Goal: Transaction & Acquisition: Purchase product/service

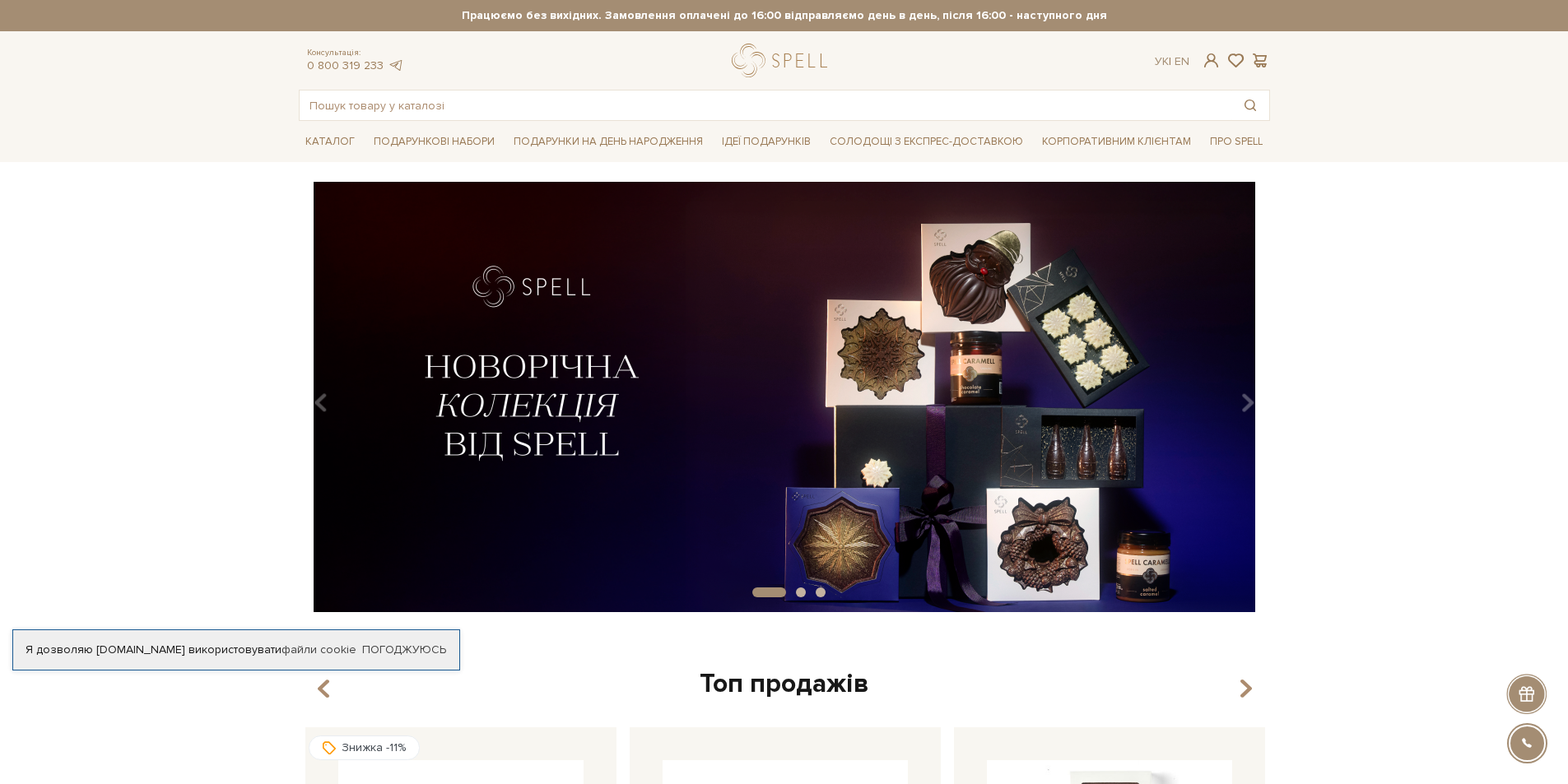
click at [542, 393] on img at bounding box center [784, 396] width 972 height 430
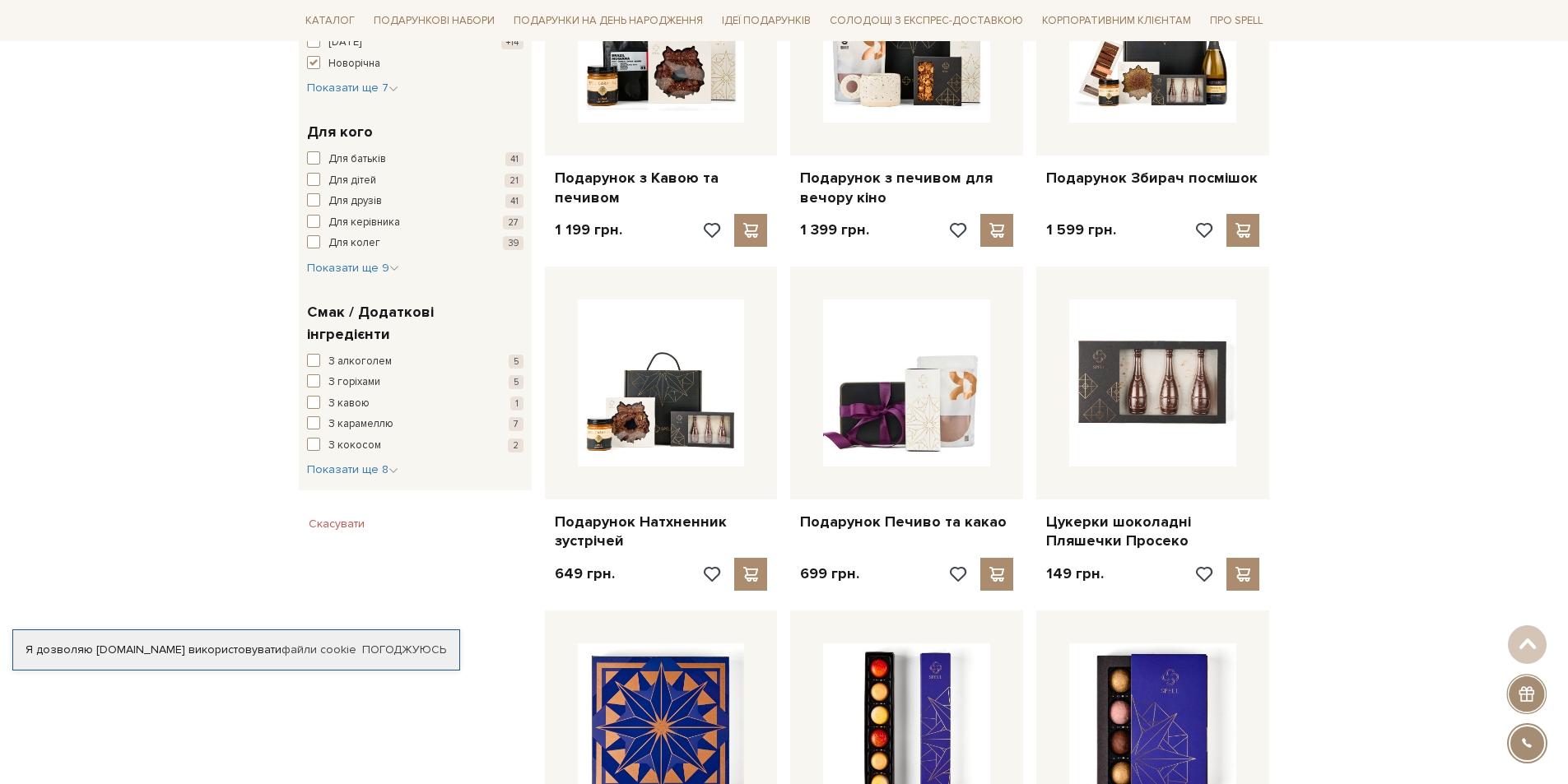
scroll to position [823, 0]
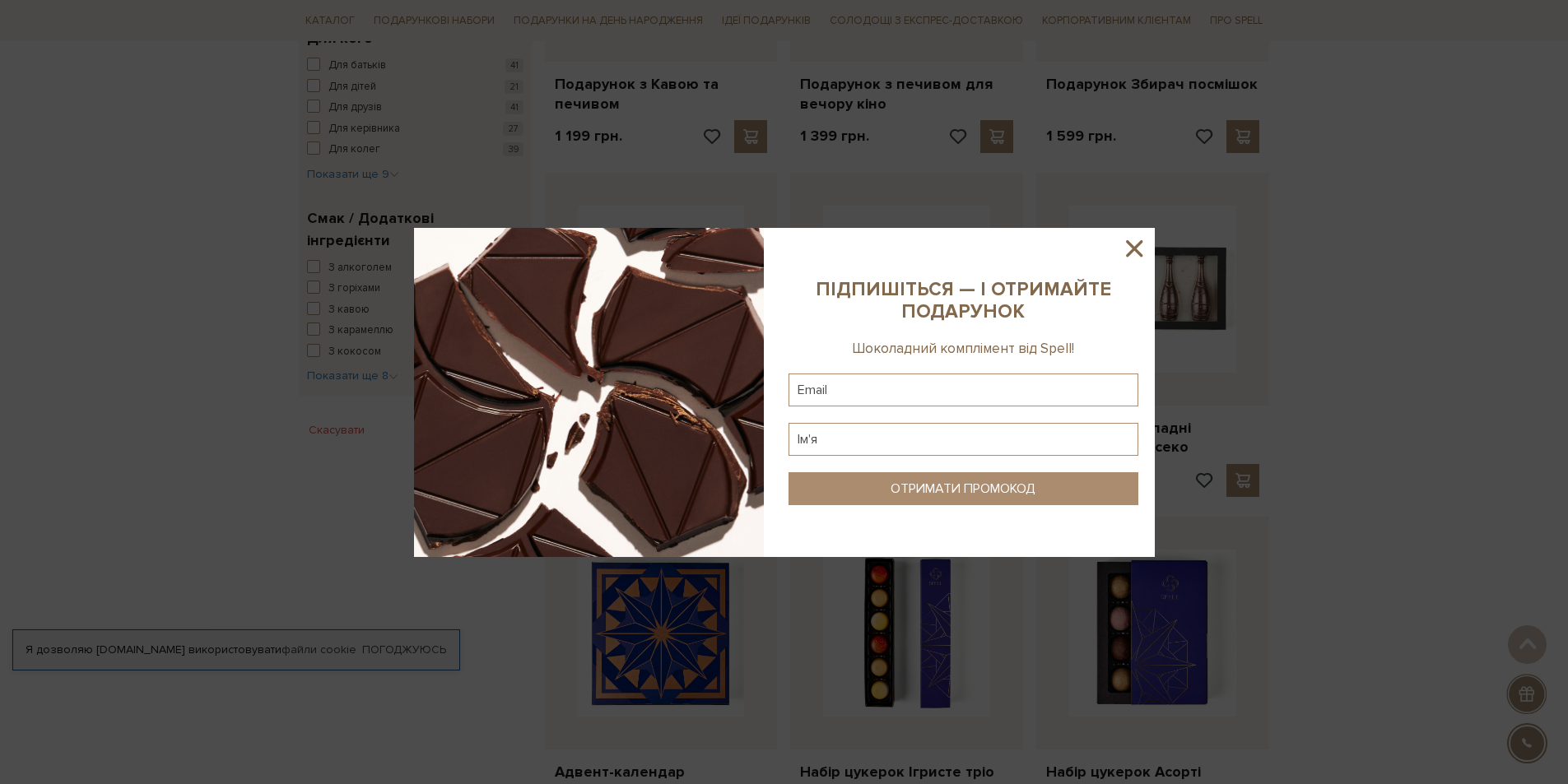
click at [1132, 246] on icon at bounding box center [1134, 248] width 17 height 17
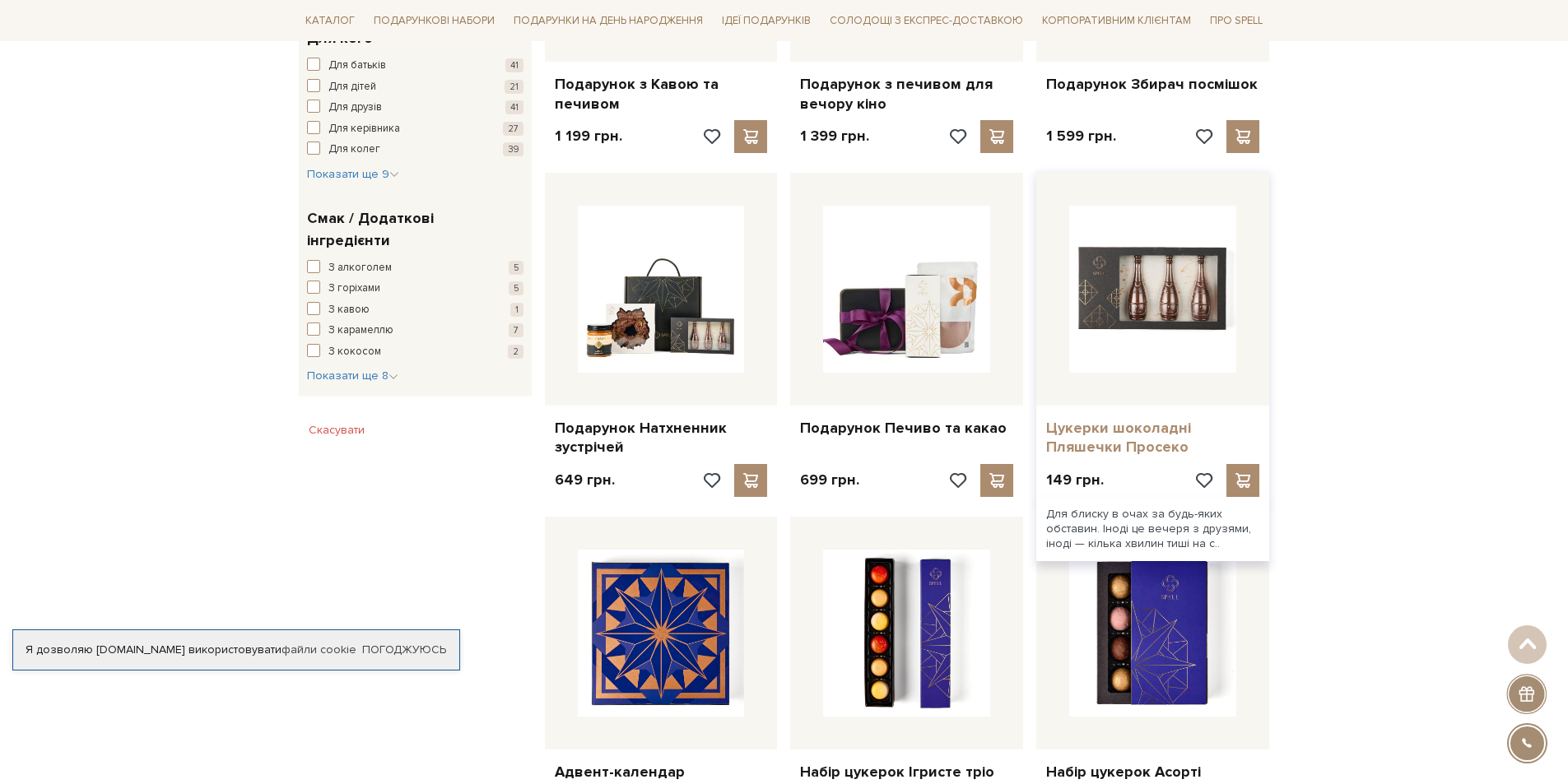
click at [1185, 429] on link "Цукерки шоколадні Пляшечки Просеко" at bounding box center [1152, 438] width 213 height 39
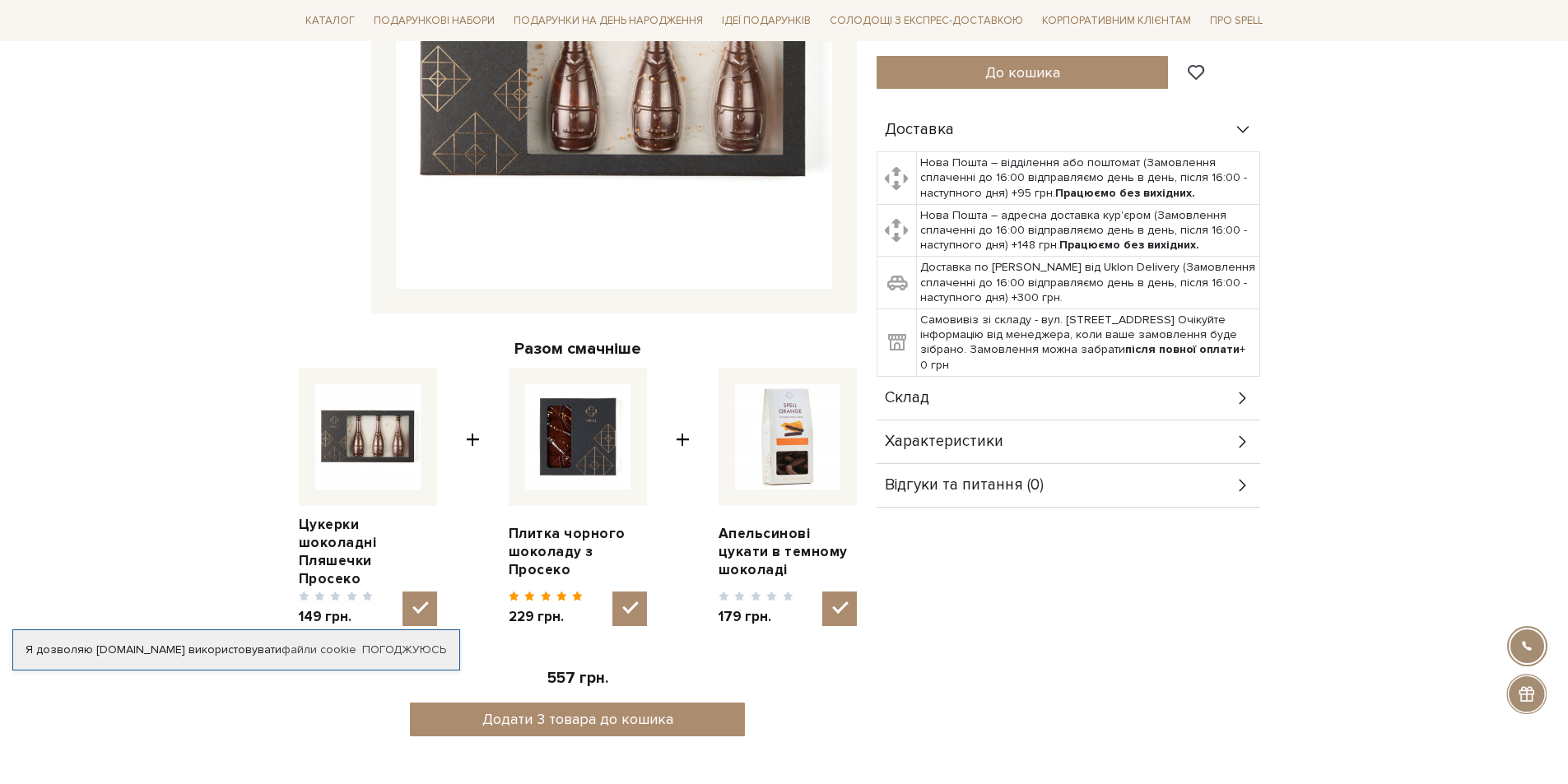
scroll to position [411, 0]
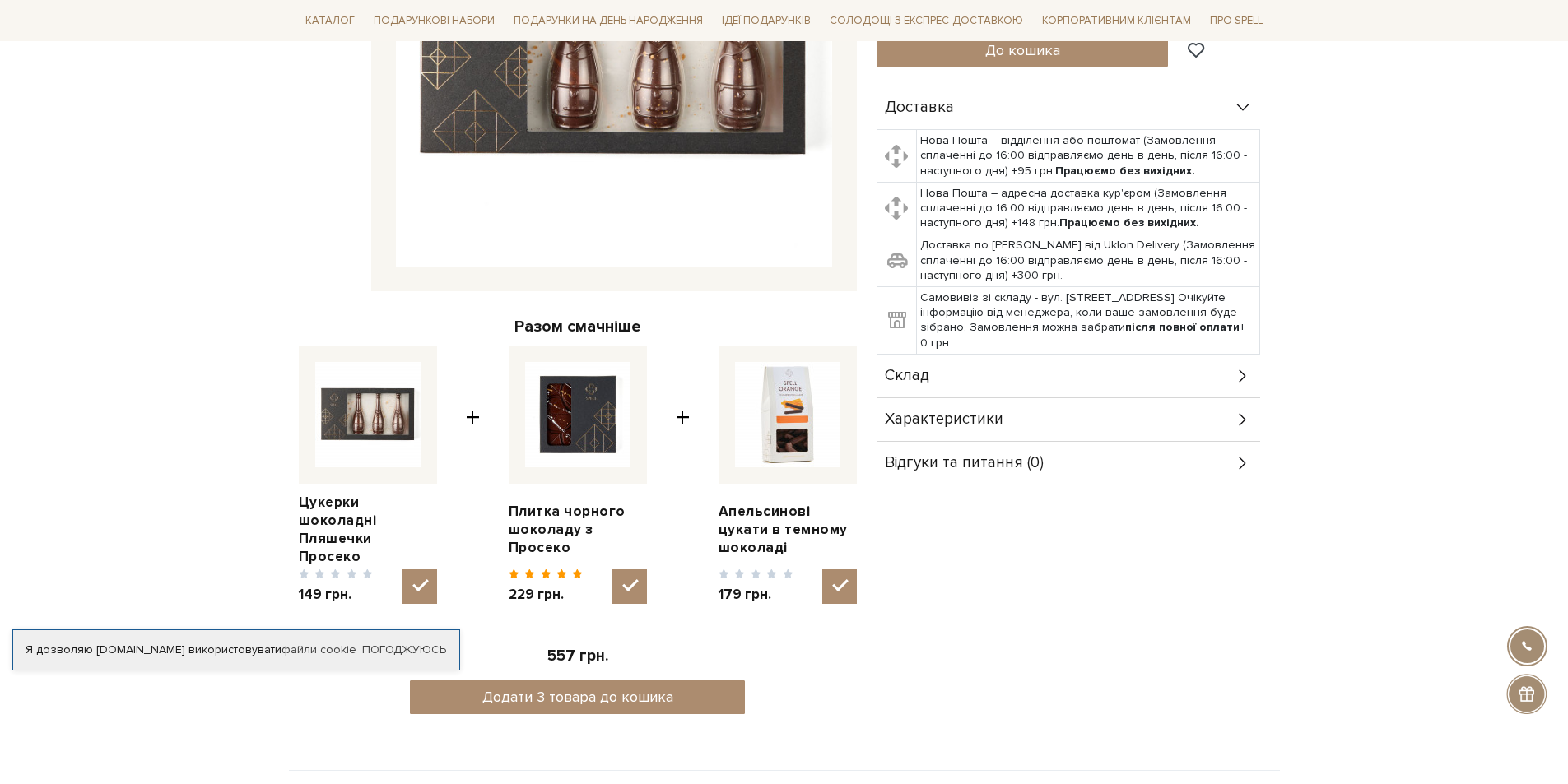
click at [1238, 373] on icon at bounding box center [1243, 376] width 19 height 19
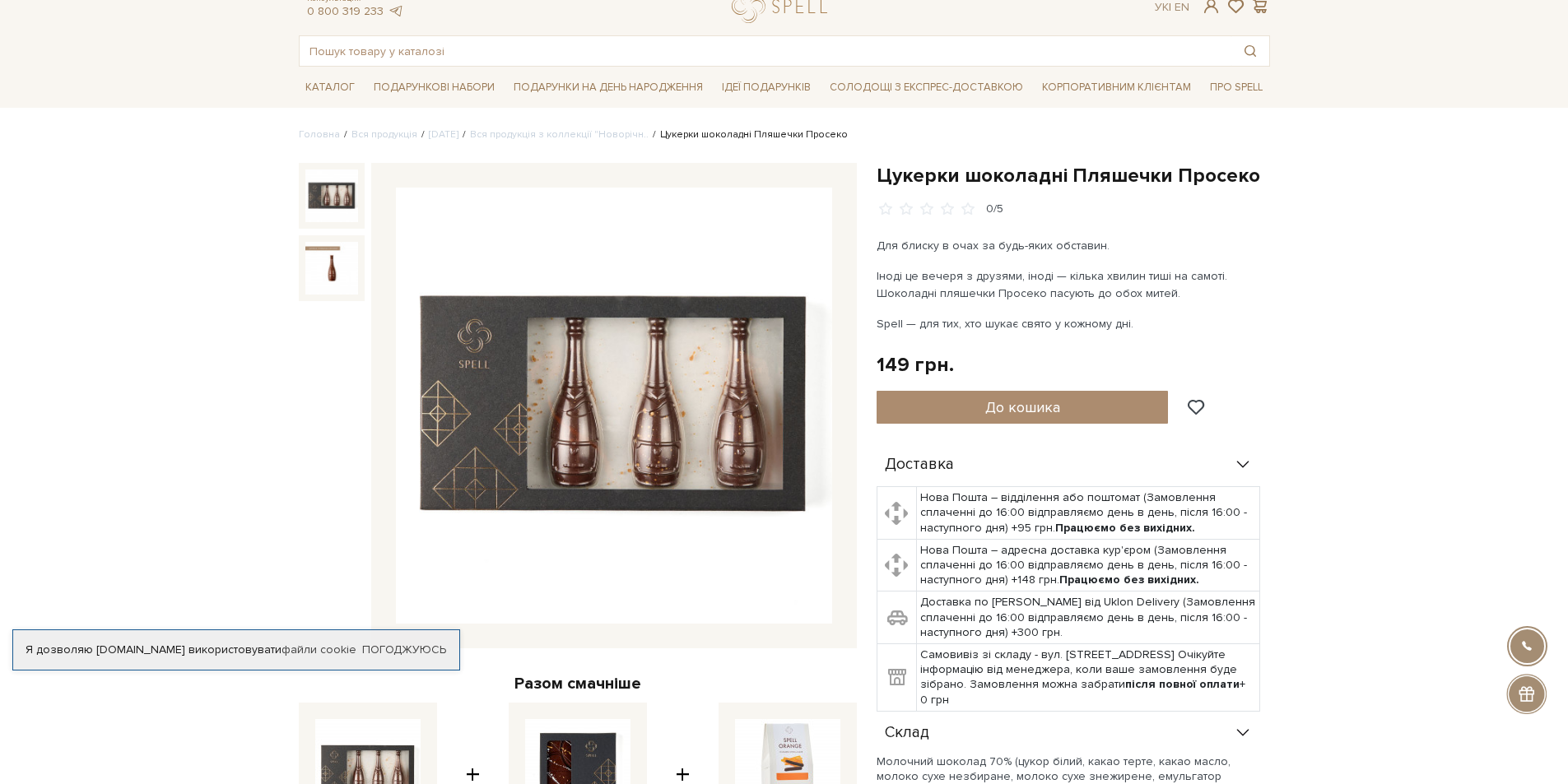
scroll to position [0, 0]
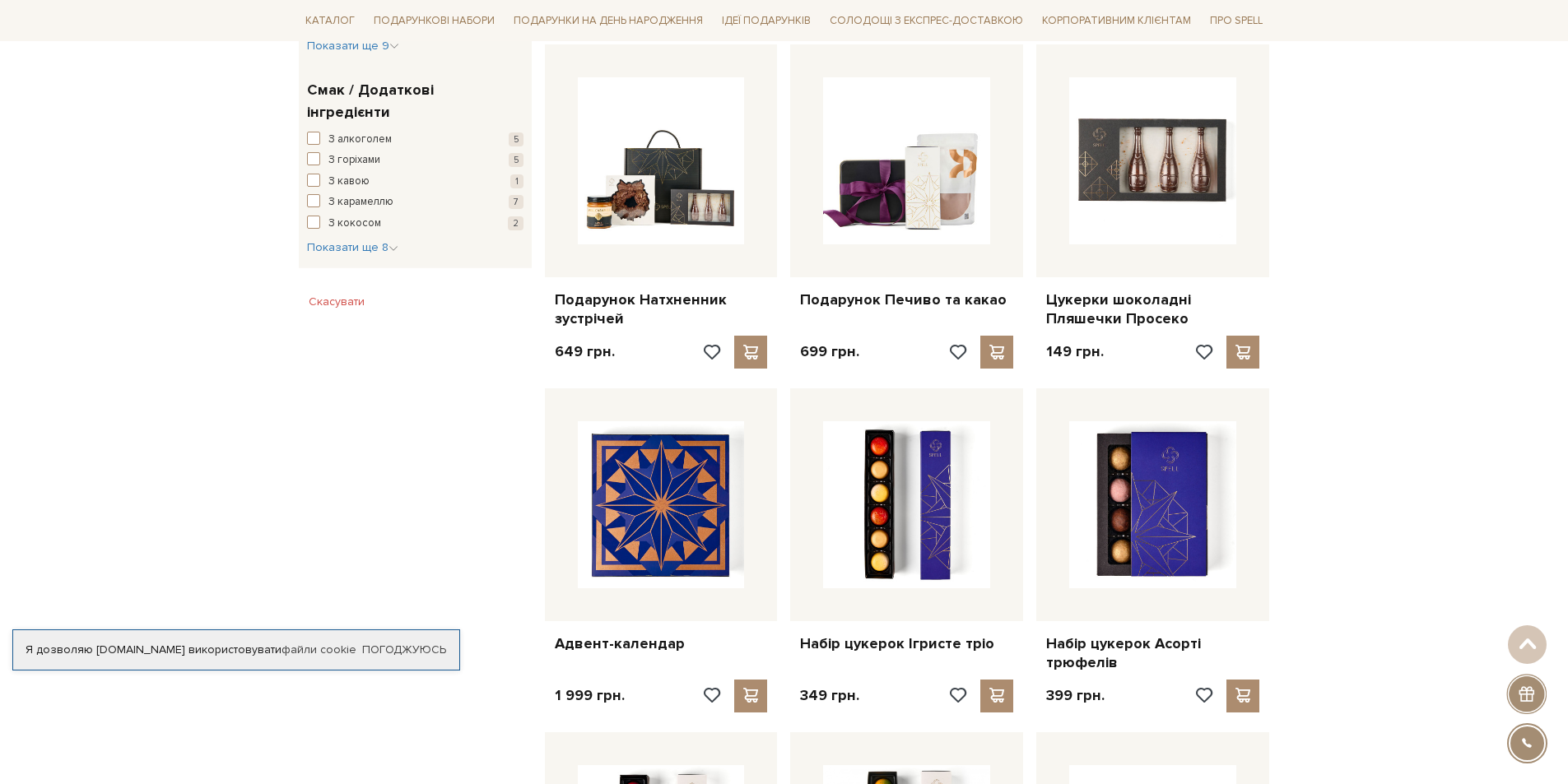
scroll to position [1152, 0]
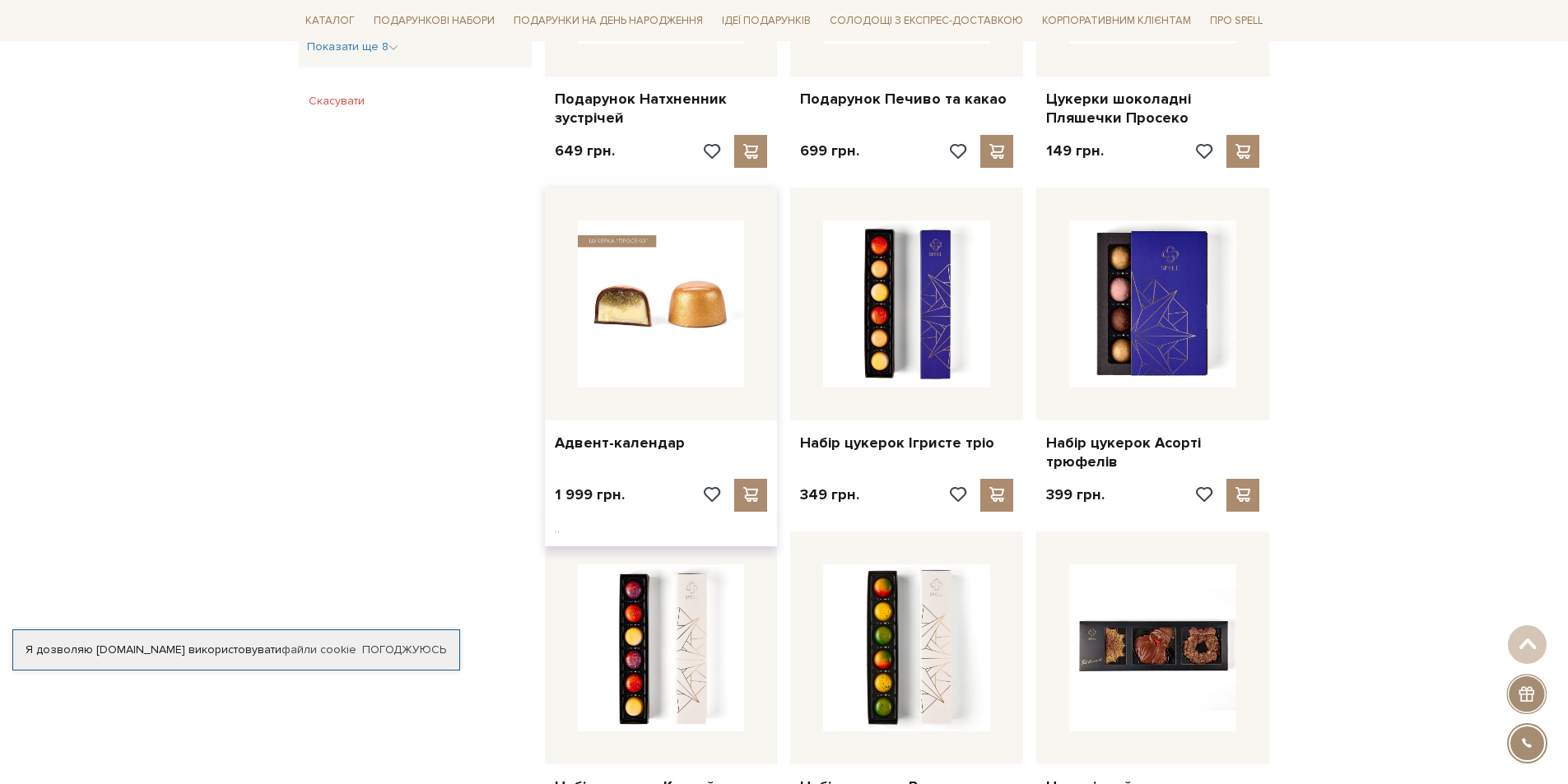
click at [663, 305] on img at bounding box center [661, 304] width 167 height 167
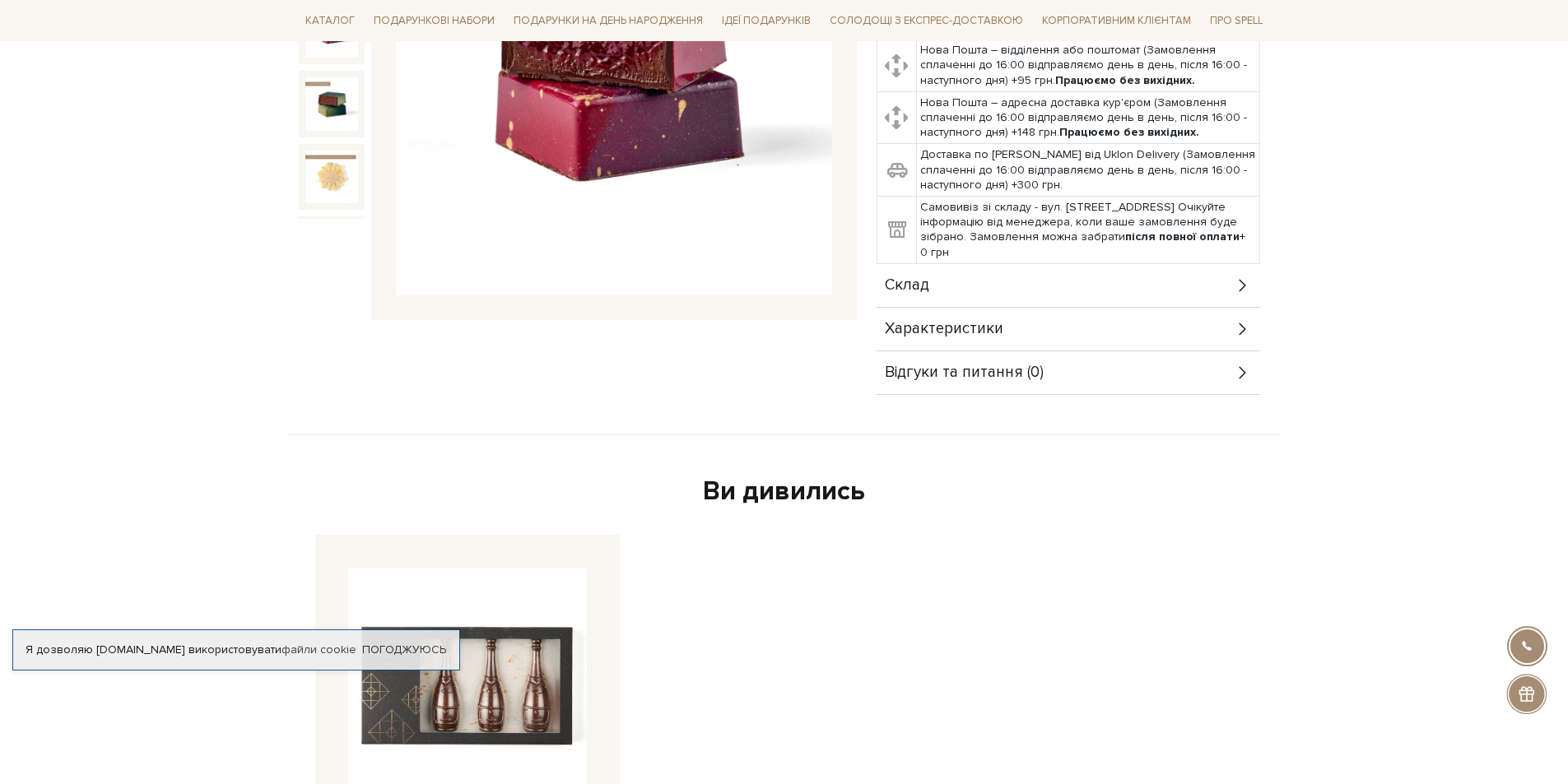
scroll to position [247, 0]
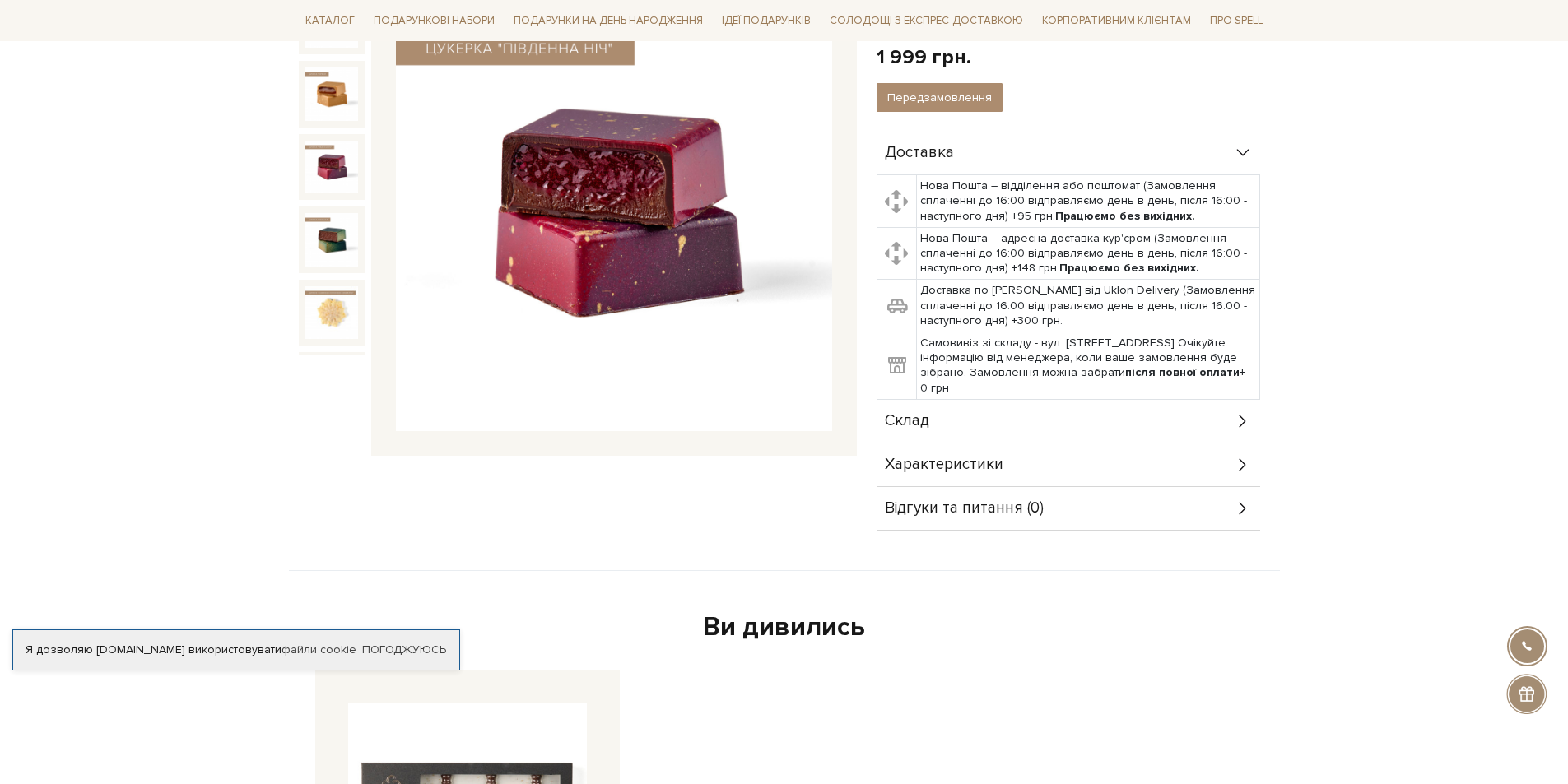
click at [1239, 418] on icon at bounding box center [1243, 421] width 19 height 19
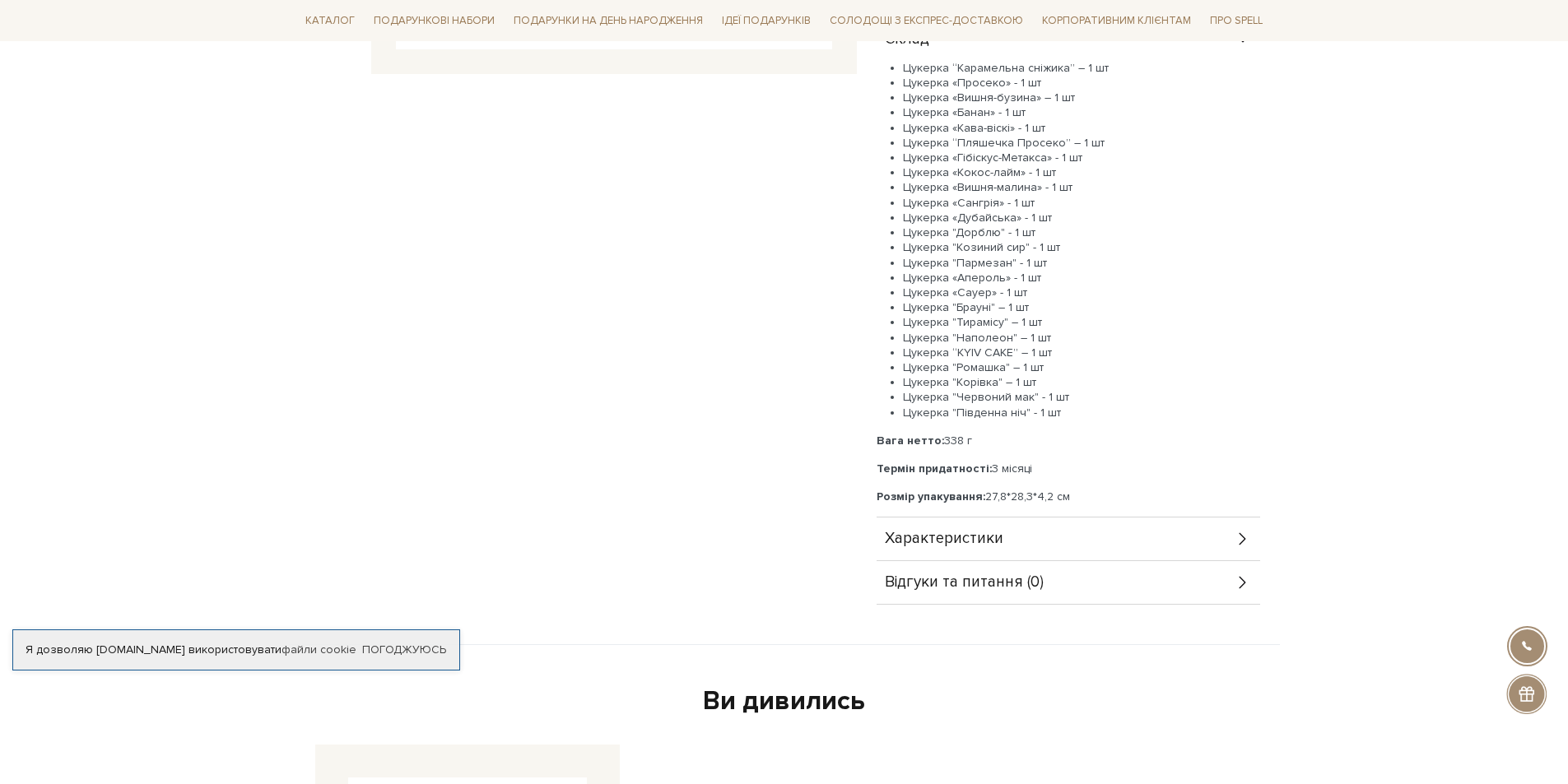
scroll to position [658, 0]
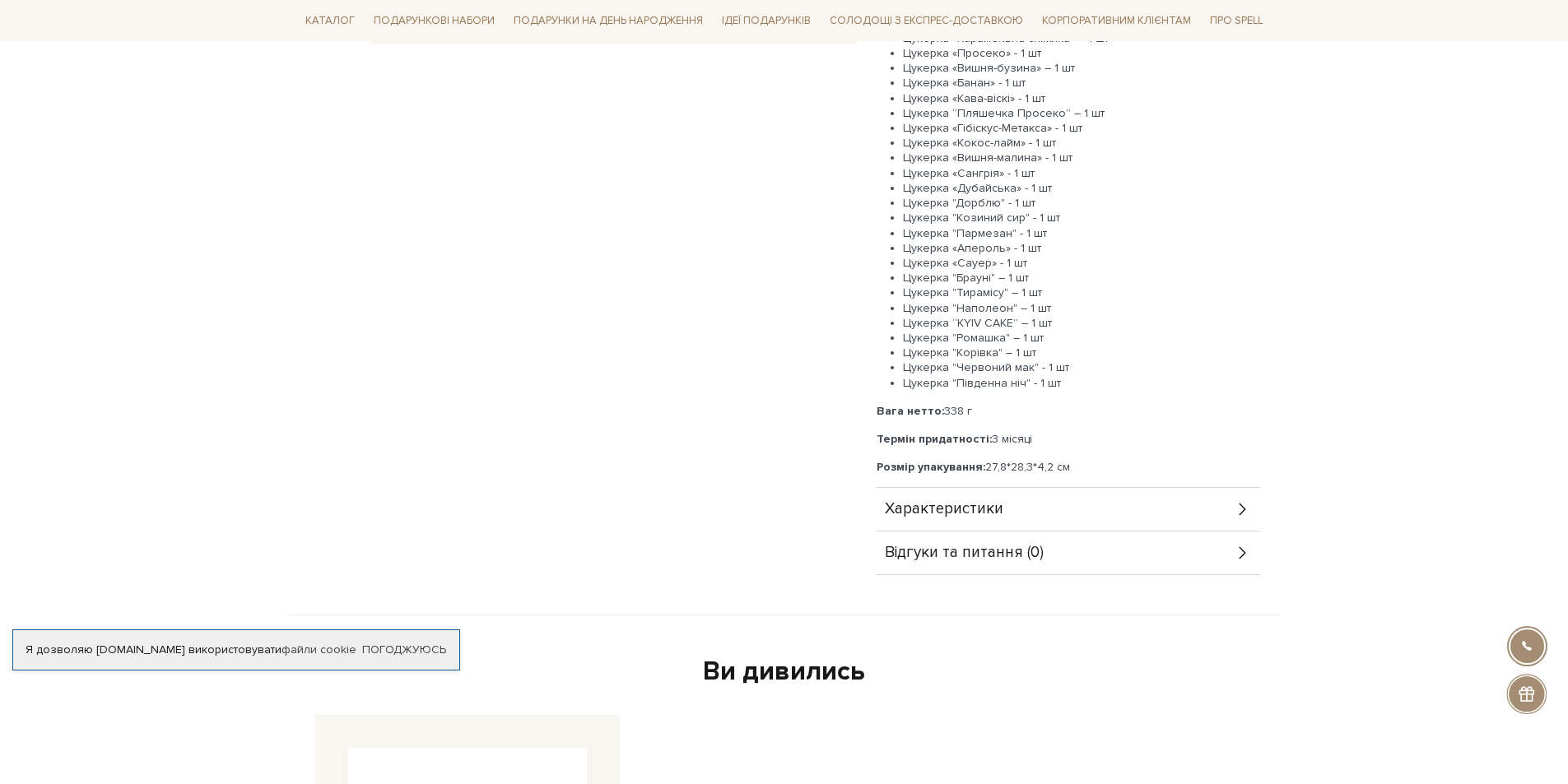
click at [1238, 505] on icon at bounding box center [1243, 509] width 19 height 19
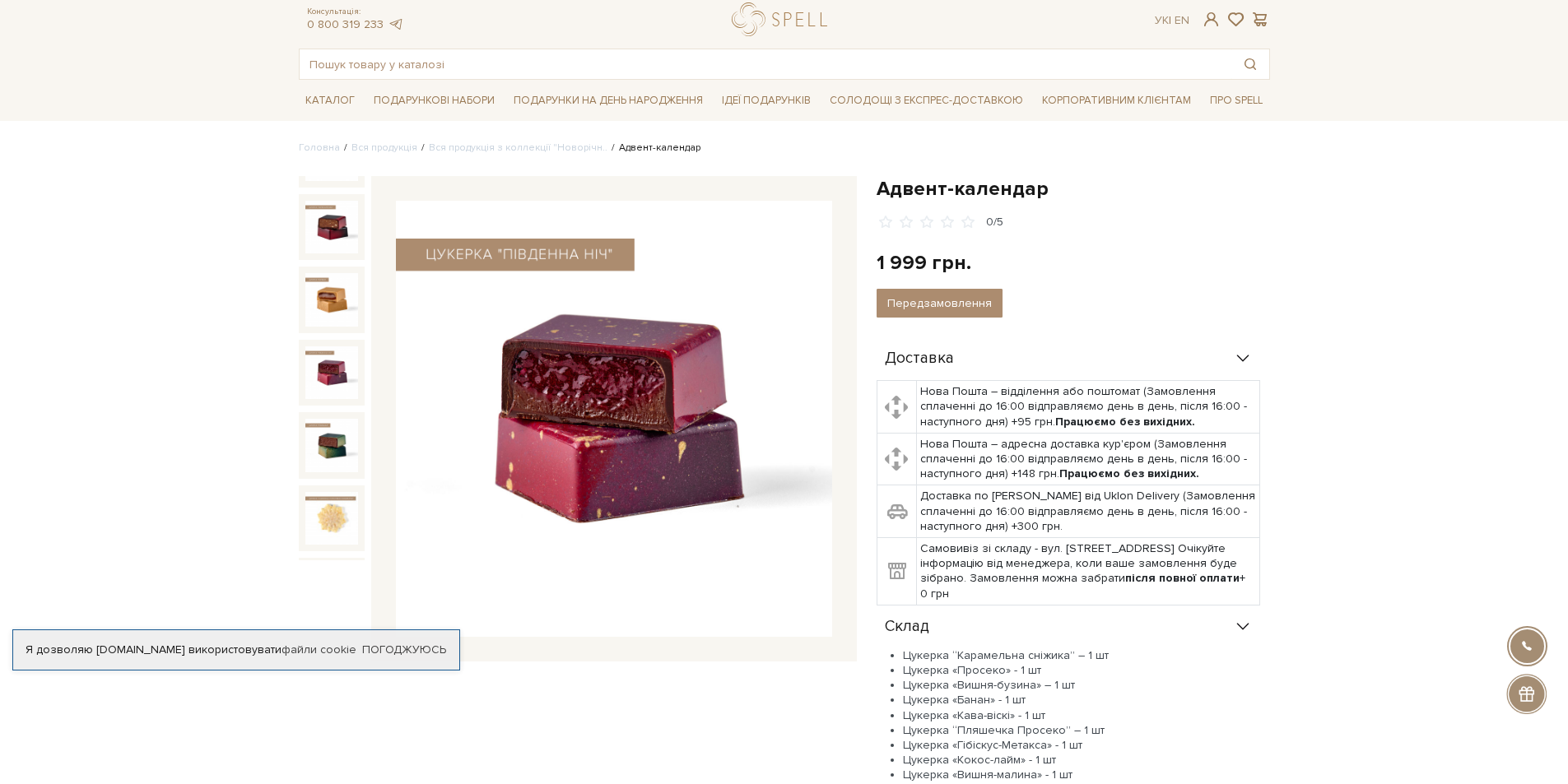
scroll to position [0, 0]
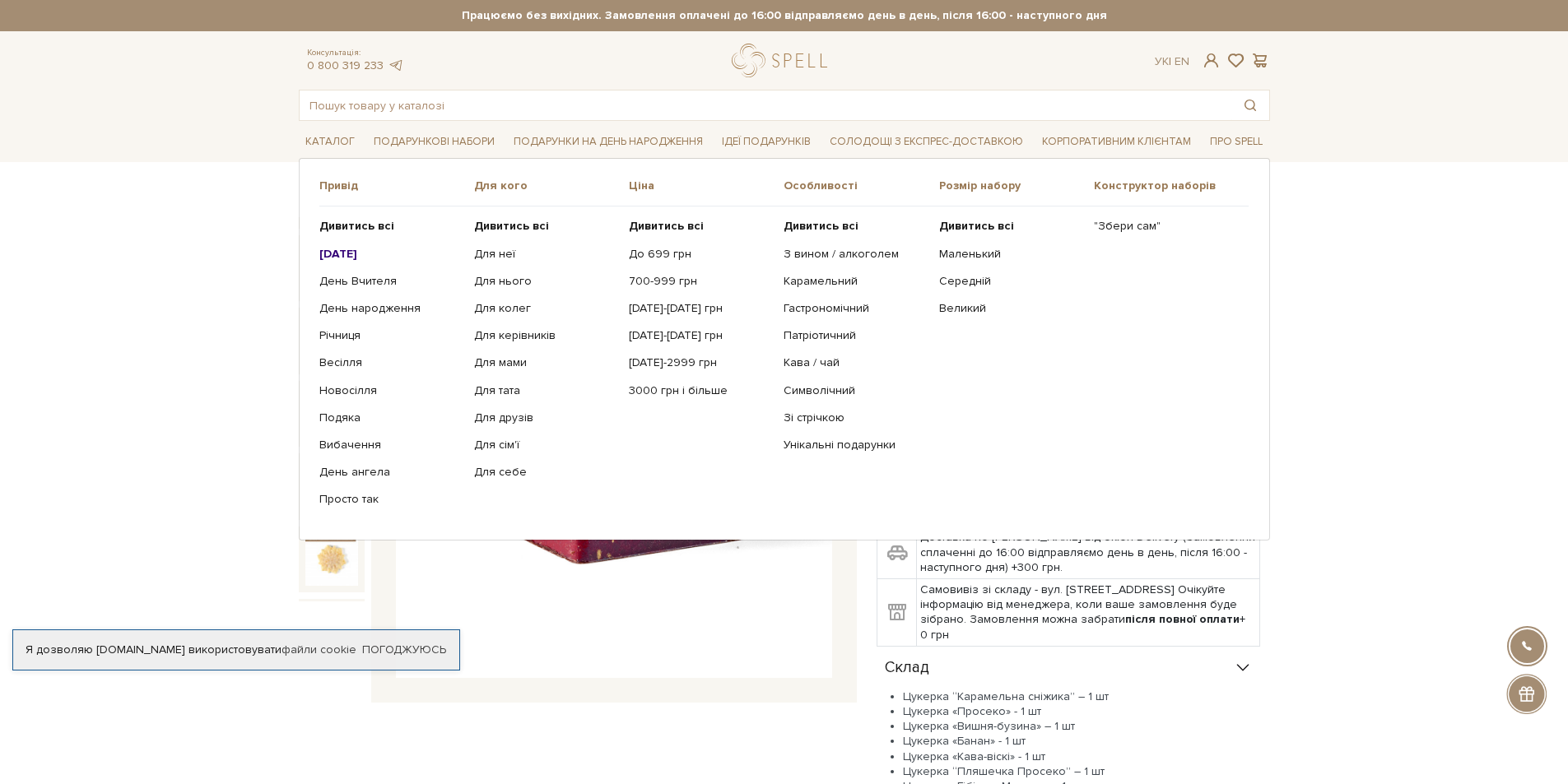
click at [346, 253] on b "[DATE]" at bounding box center [338, 254] width 38 height 14
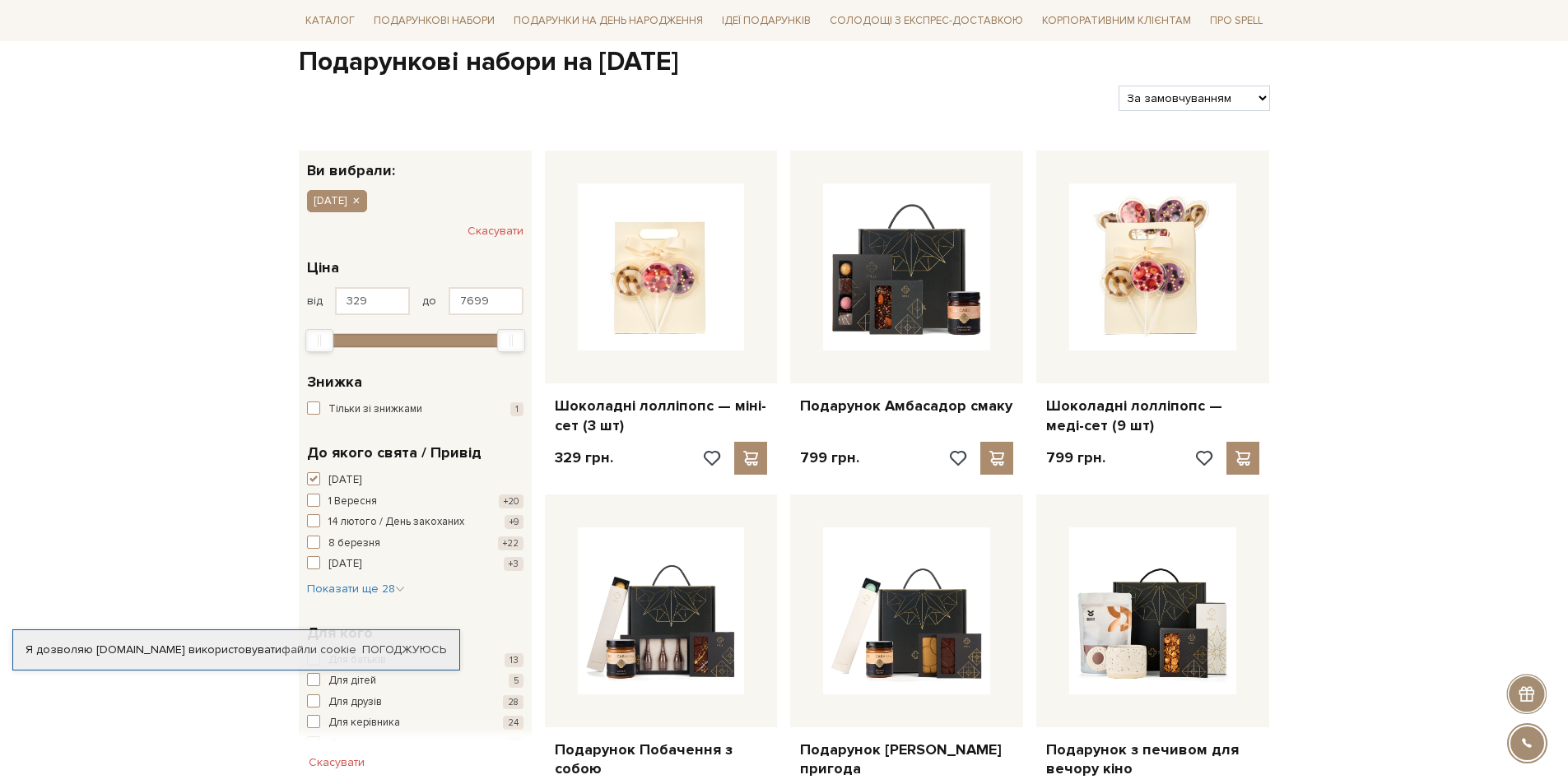
scroll to position [411, 0]
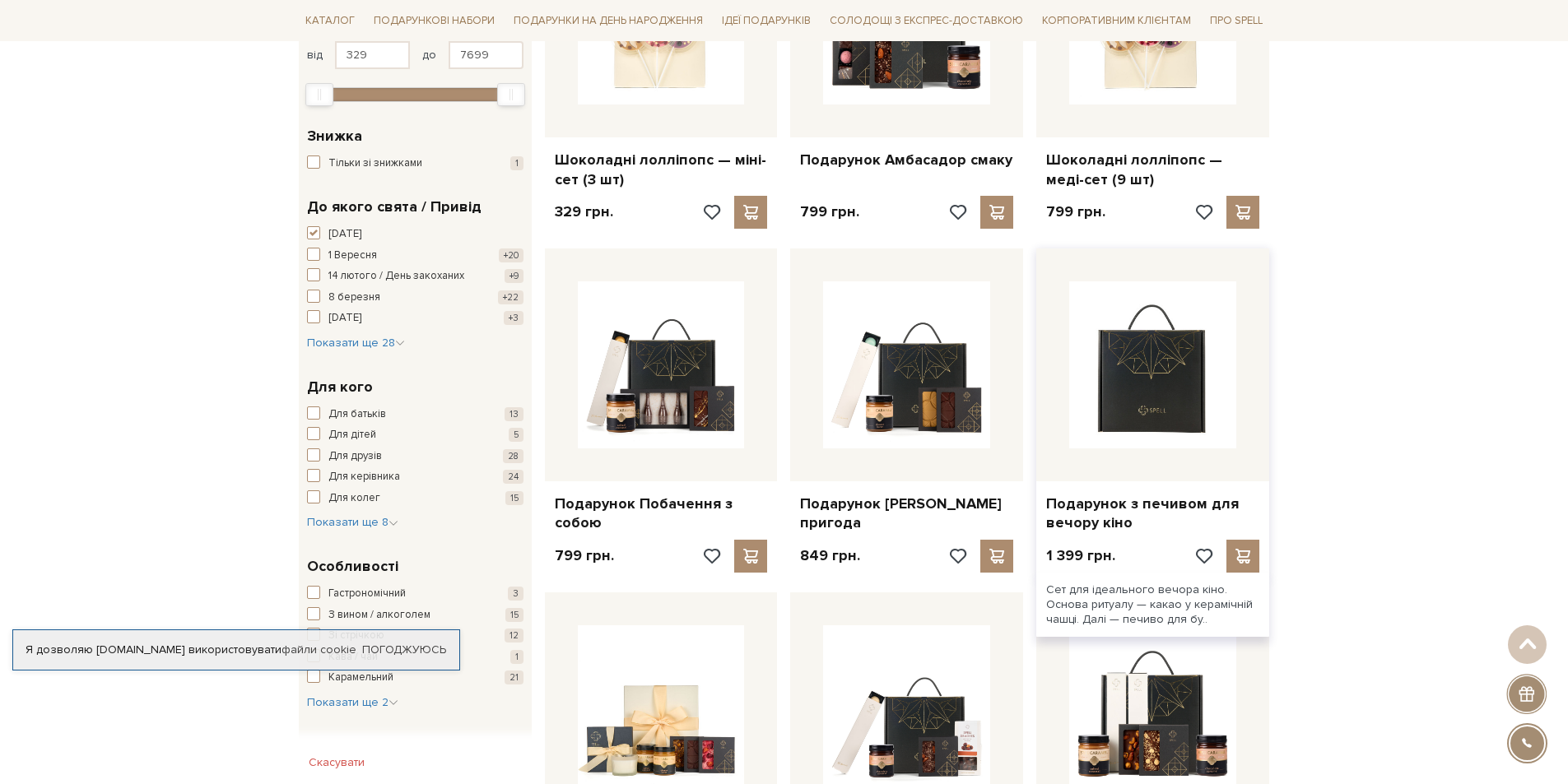
click at [1092, 396] on img at bounding box center [1153, 365] width 167 height 167
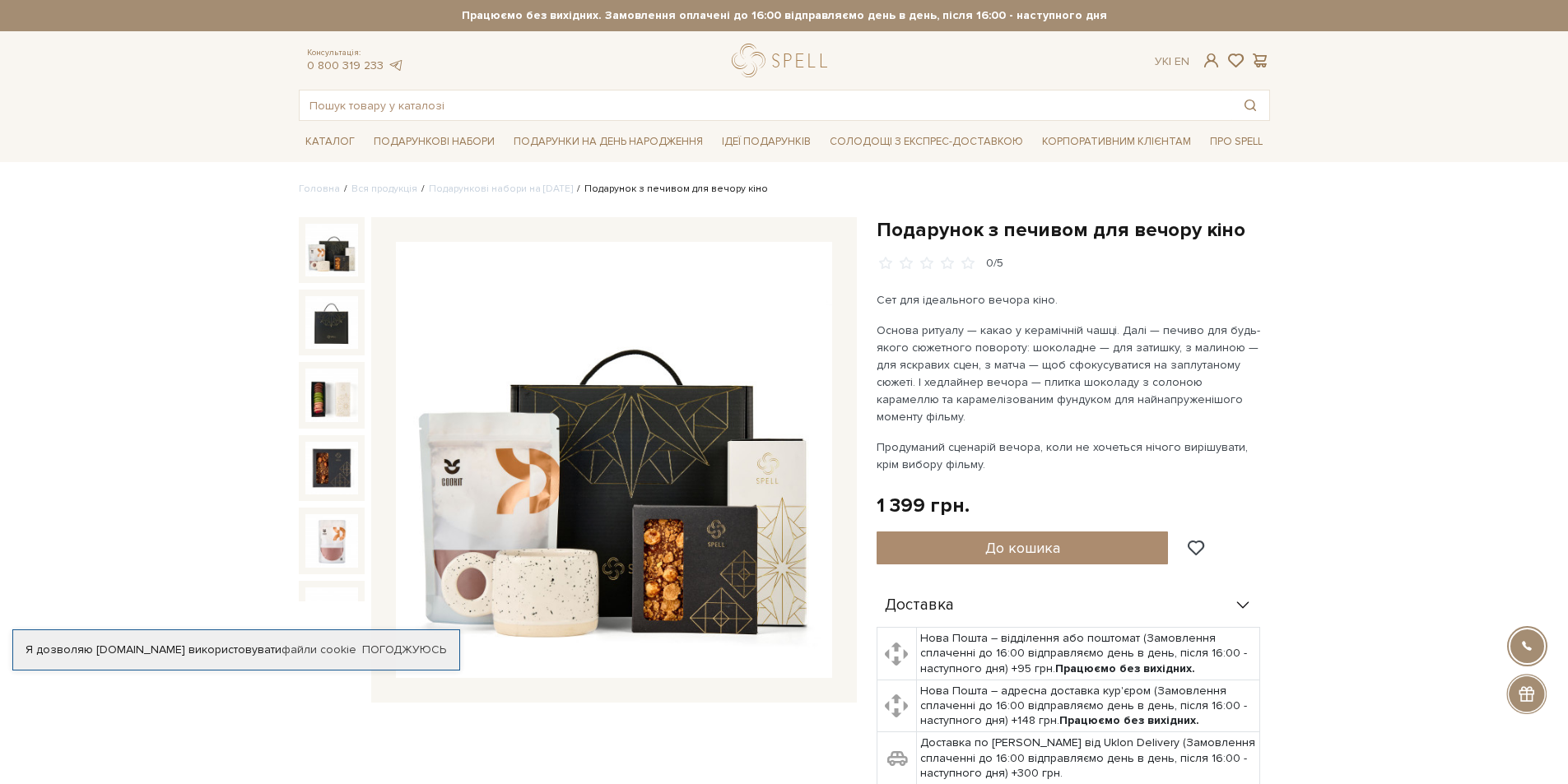
click at [654, 537] on img at bounding box center [614, 460] width 436 height 436
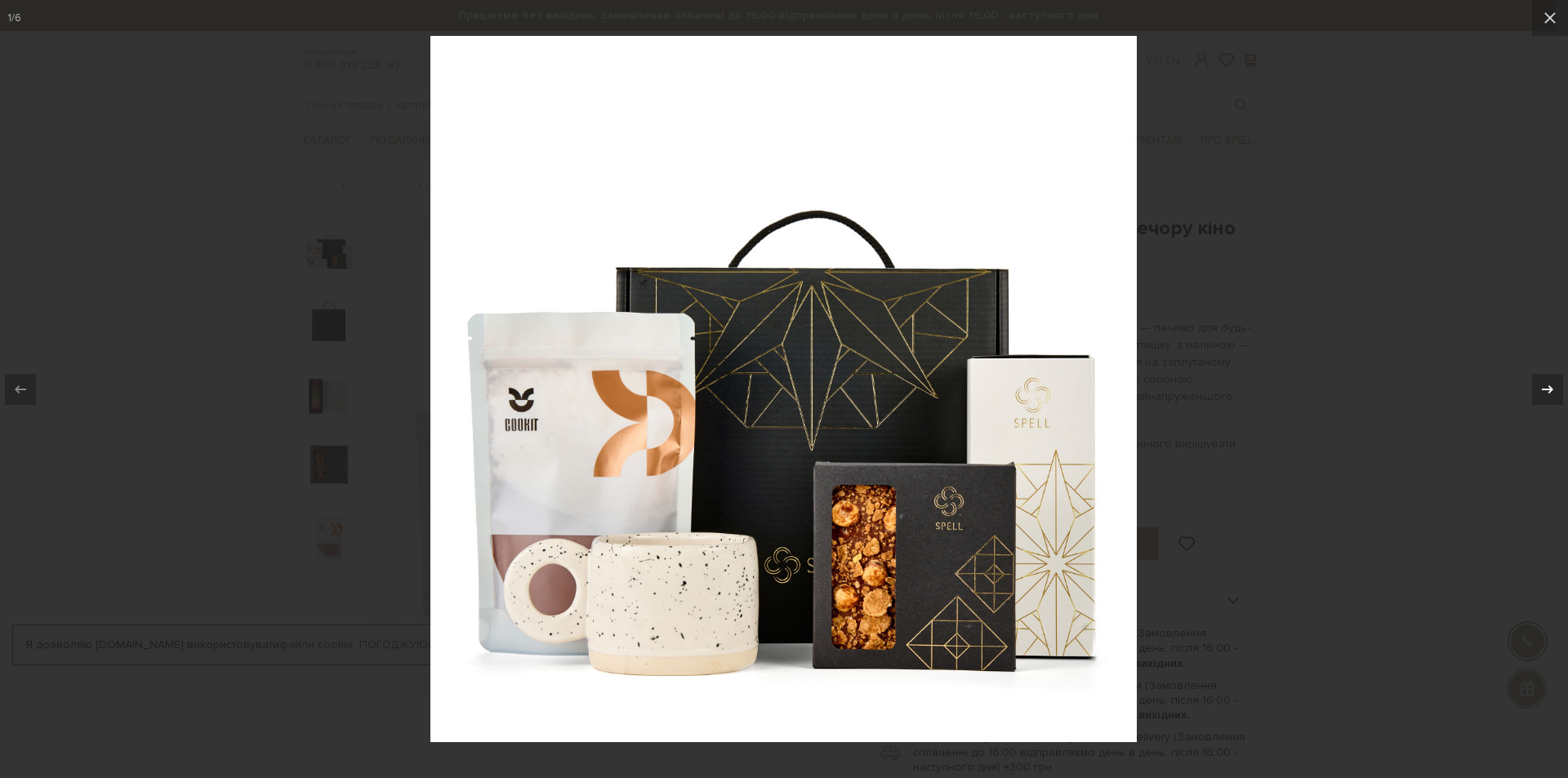
click at [1547, 390] on icon at bounding box center [1548, 389] width 19 height 19
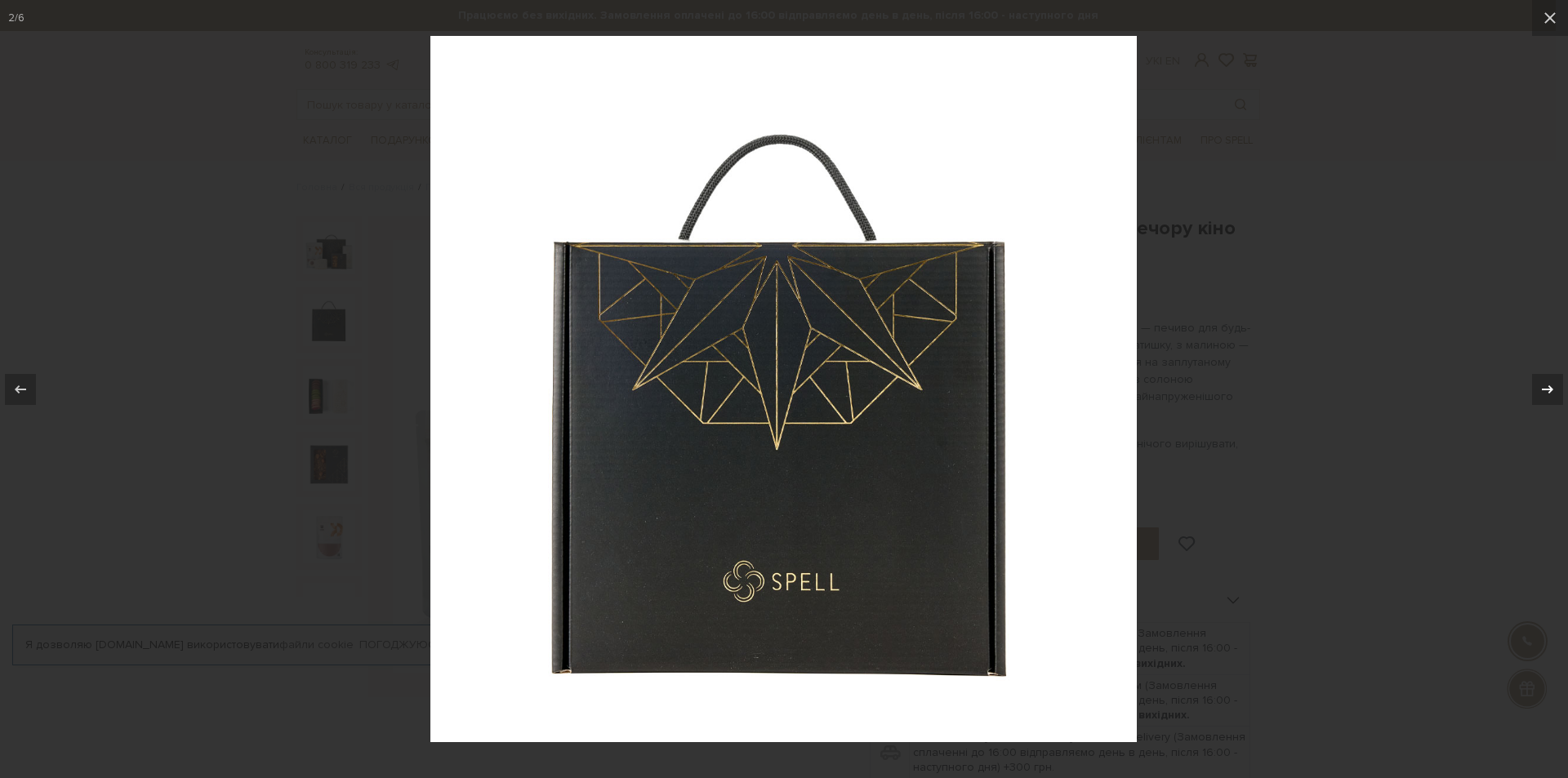
click at [1547, 390] on icon at bounding box center [1548, 389] width 19 height 19
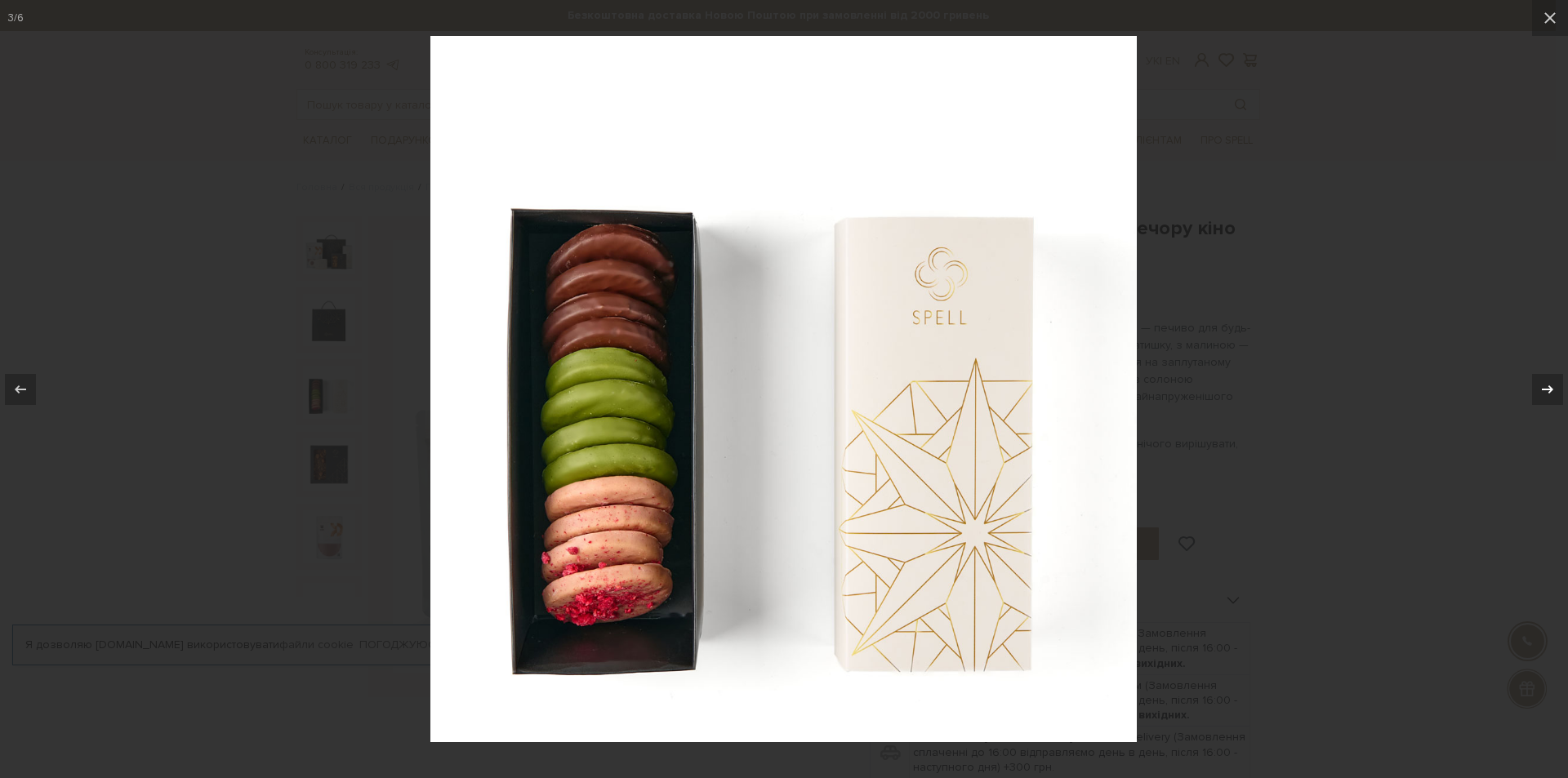
click at [1547, 390] on icon at bounding box center [1548, 389] width 19 height 19
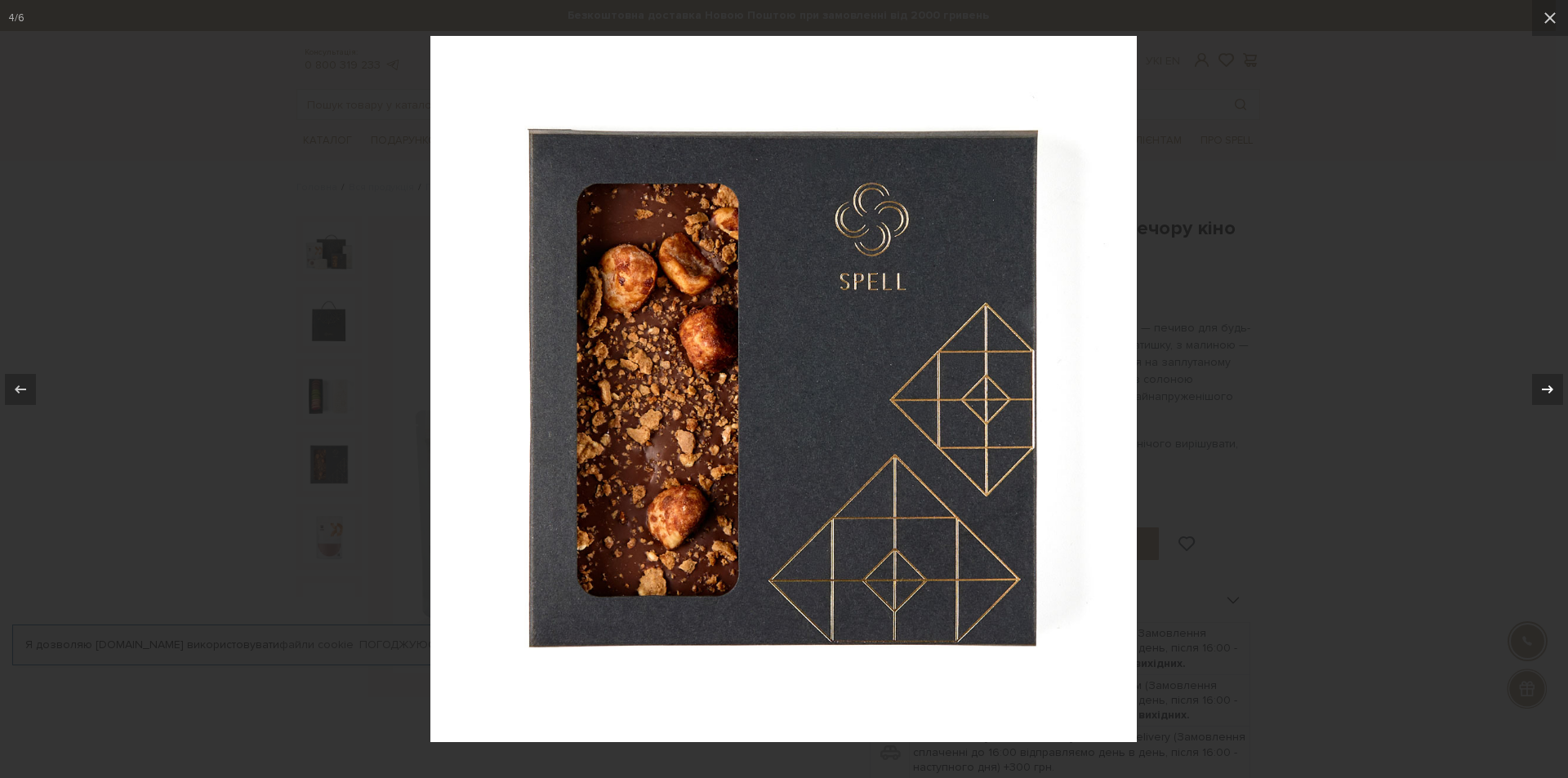
click at [1547, 390] on icon at bounding box center [1548, 389] width 19 height 19
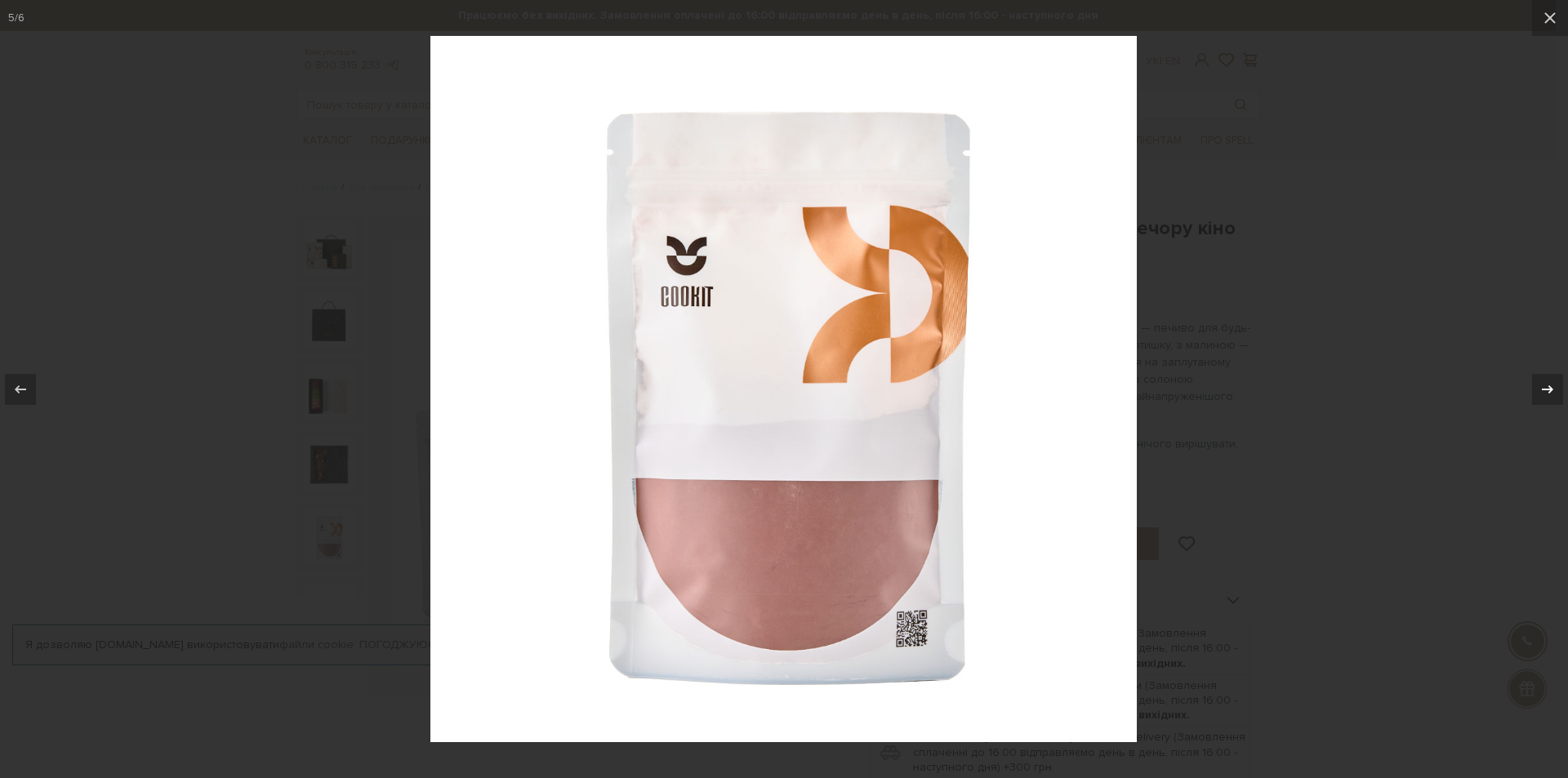
click at [1547, 390] on icon at bounding box center [1548, 389] width 19 height 19
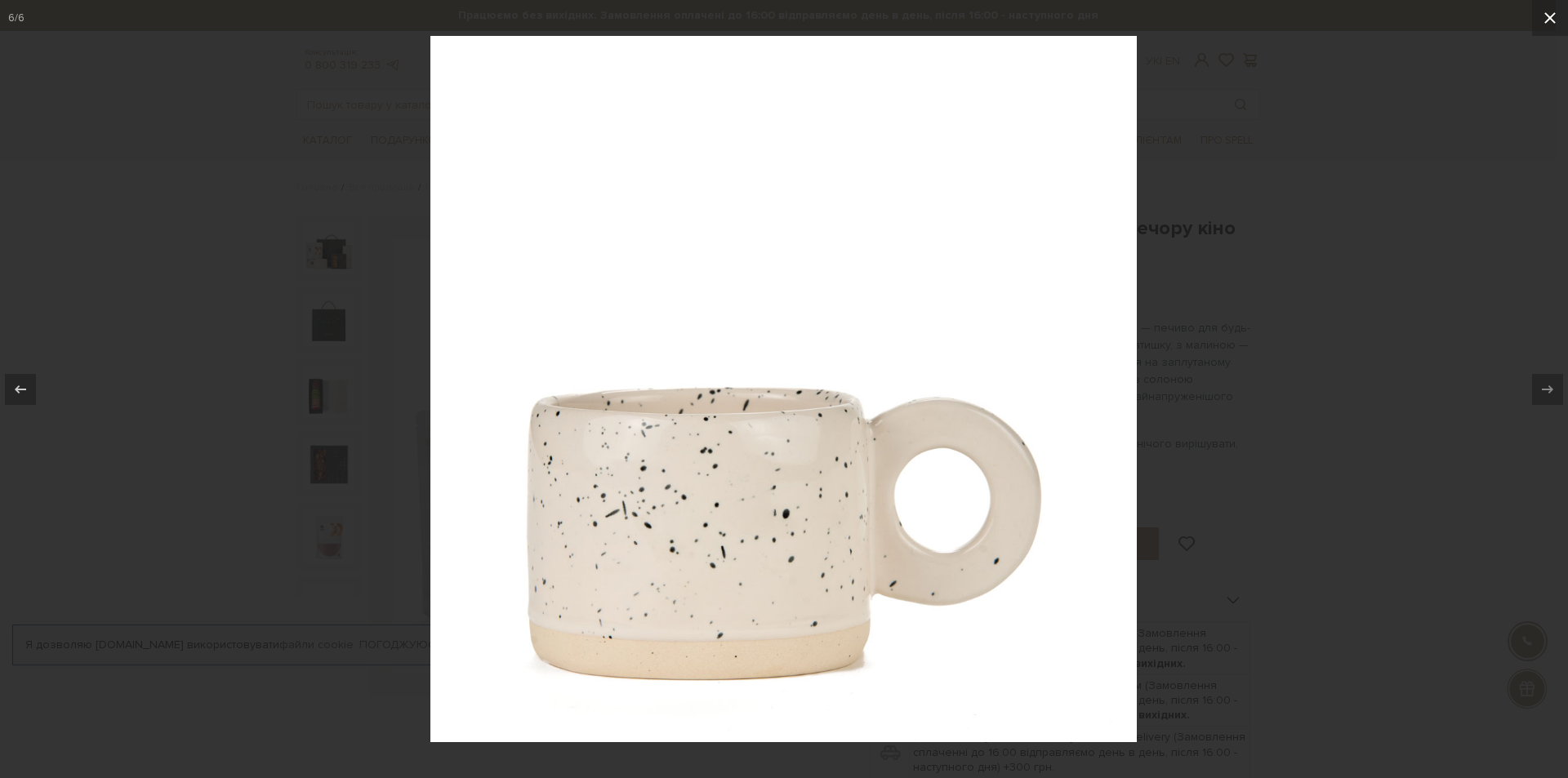
click at [1544, 17] on icon at bounding box center [1550, 18] width 19 height 19
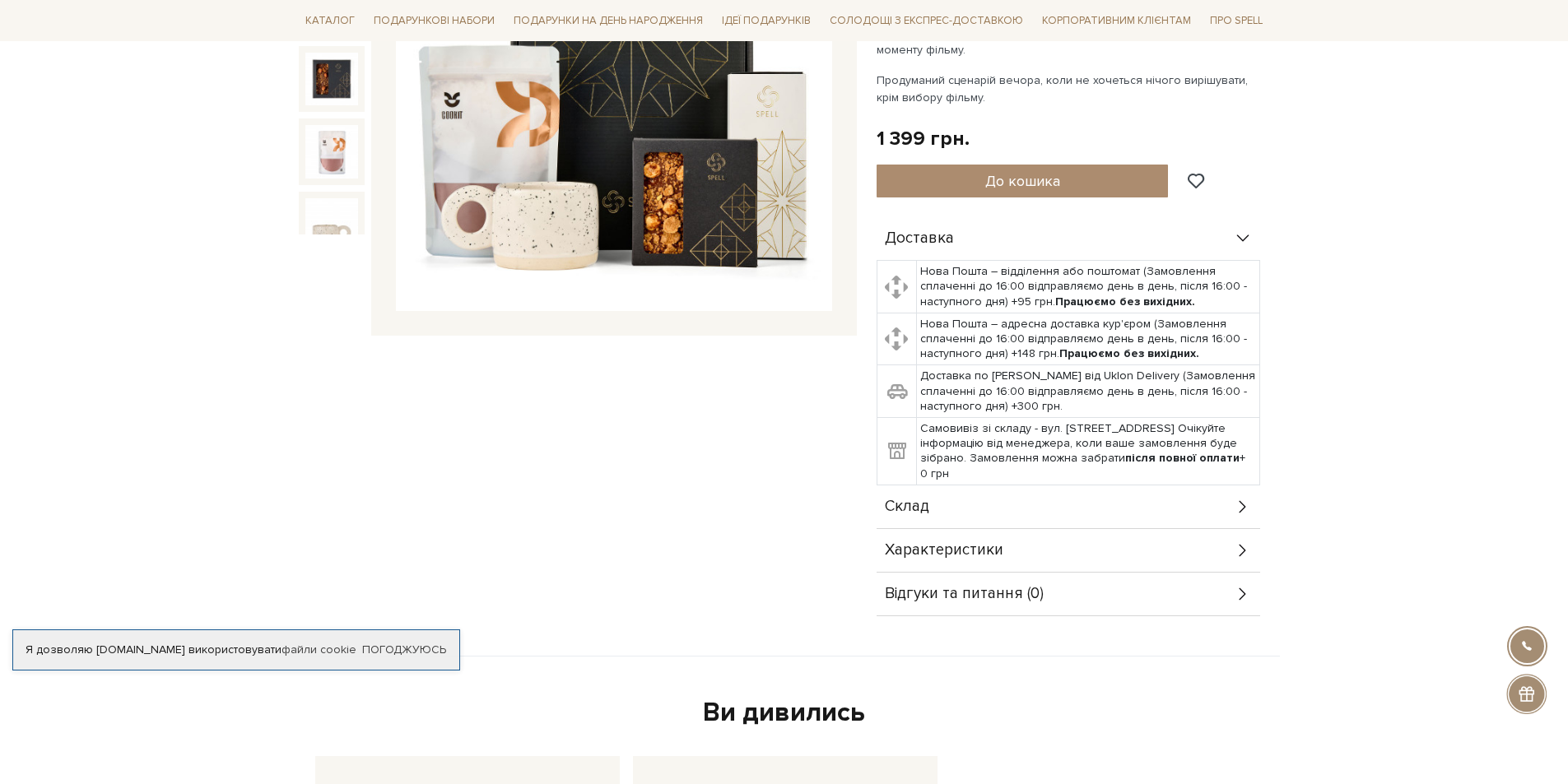
scroll to position [411, 0]
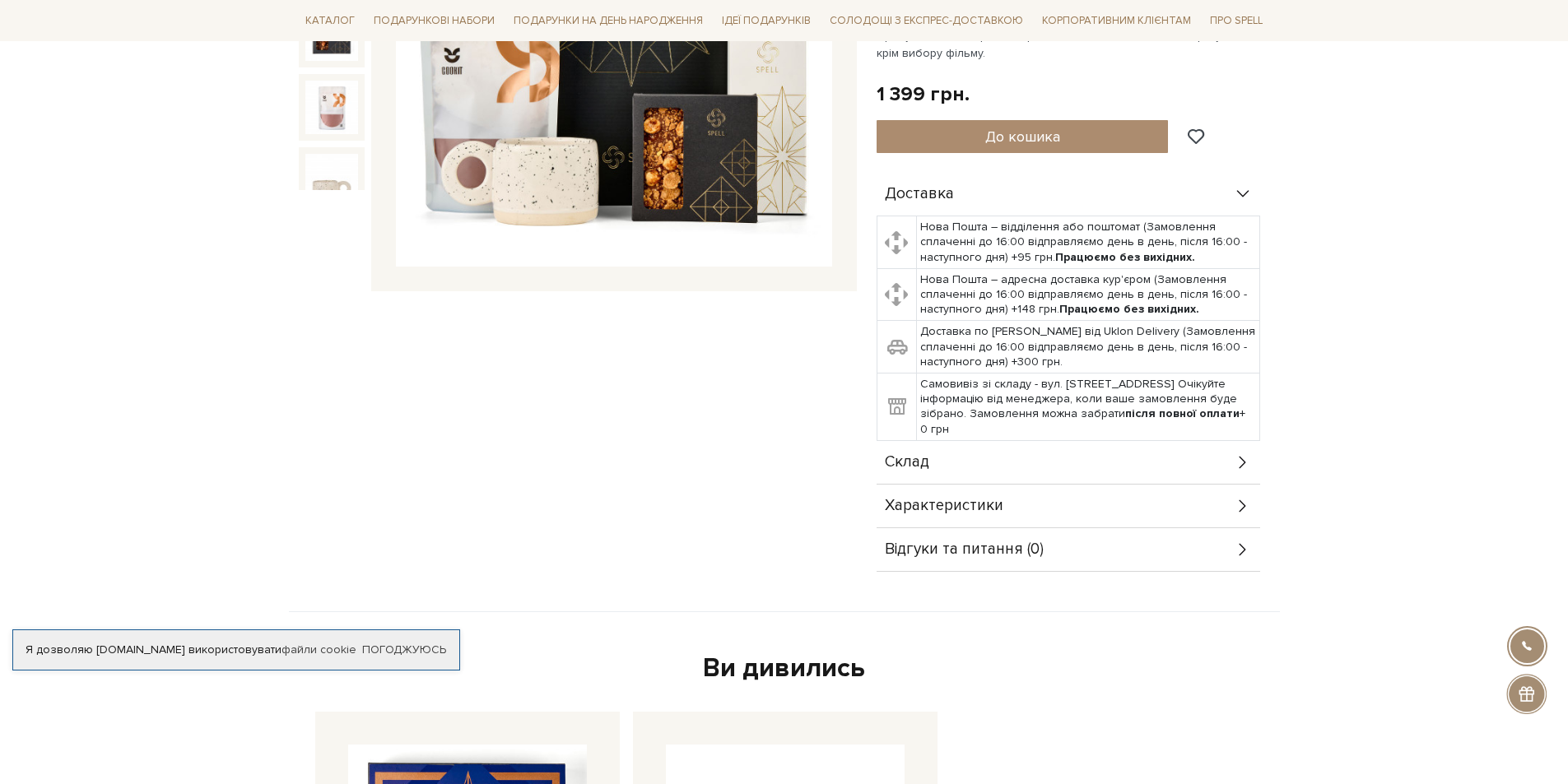
drag, startPoint x: 1233, startPoint y: 438, endPoint x: 1246, endPoint y: 435, distance: 13.3
click at [1235, 441] on div "Склад" at bounding box center [1068, 462] width 383 height 42
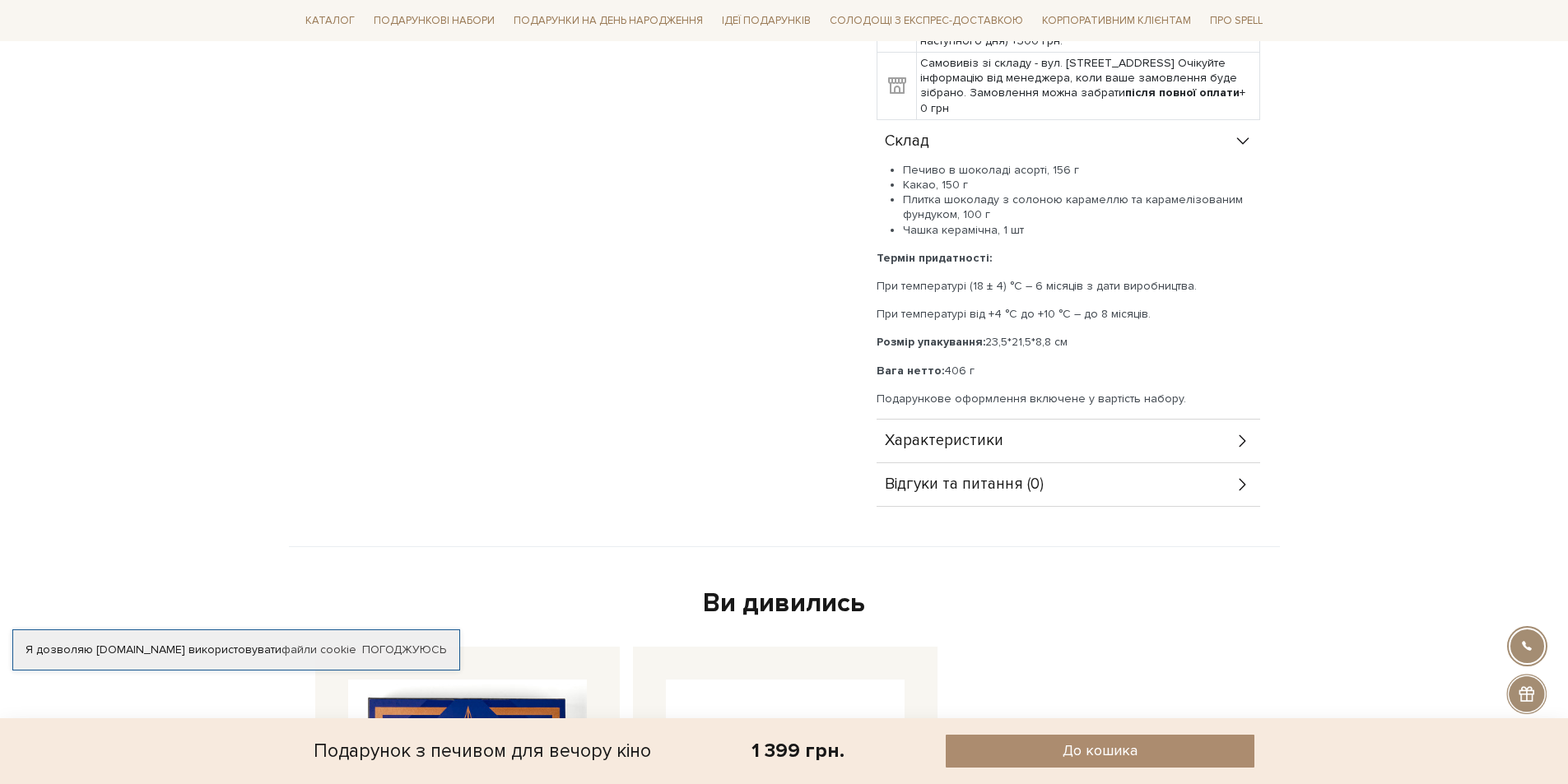
scroll to position [741, 0]
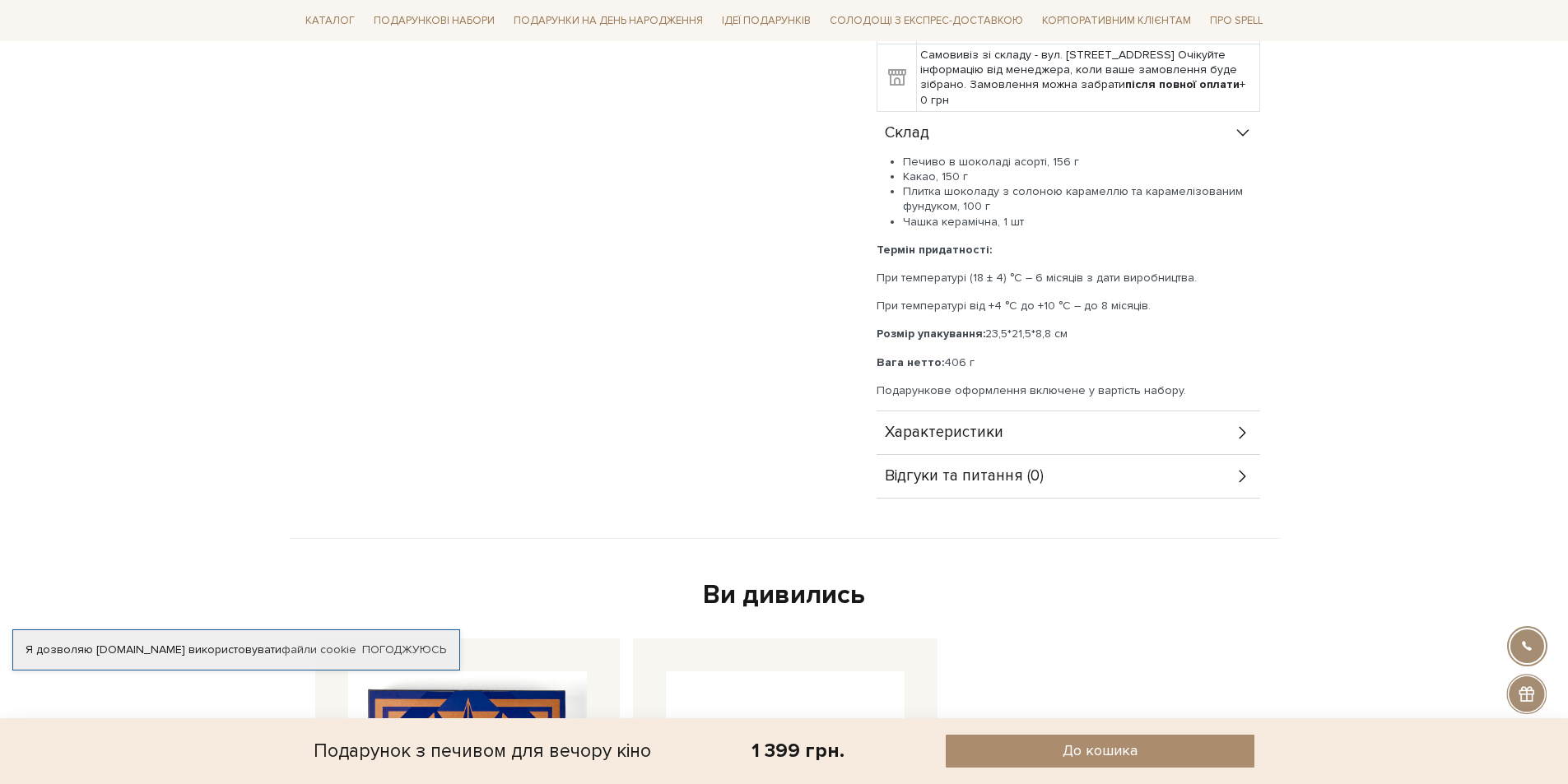
click at [1250, 424] on icon at bounding box center [1243, 433] width 19 height 19
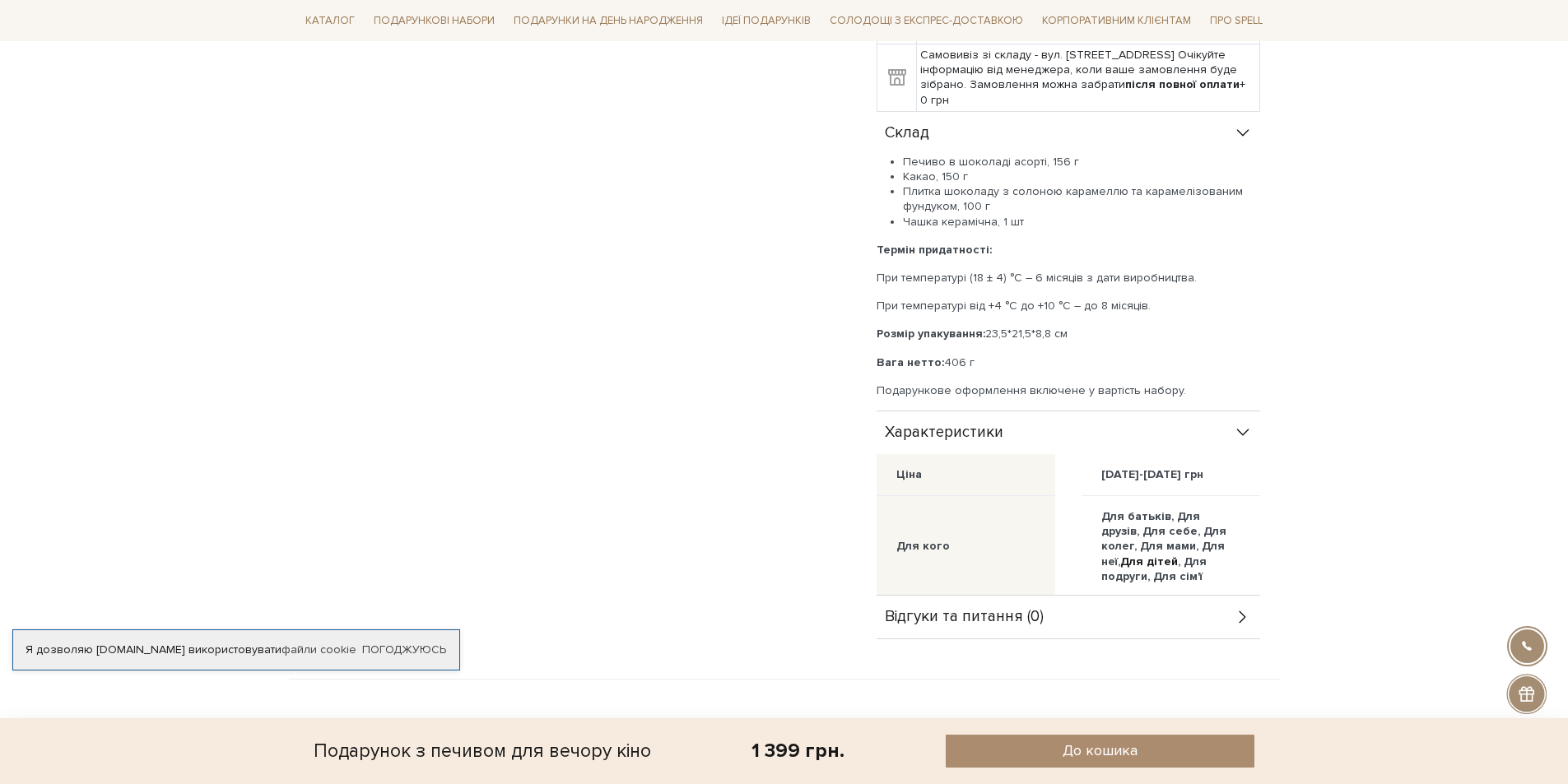
click at [1250, 424] on icon at bounding box center [1243, 433] width 19 height 19
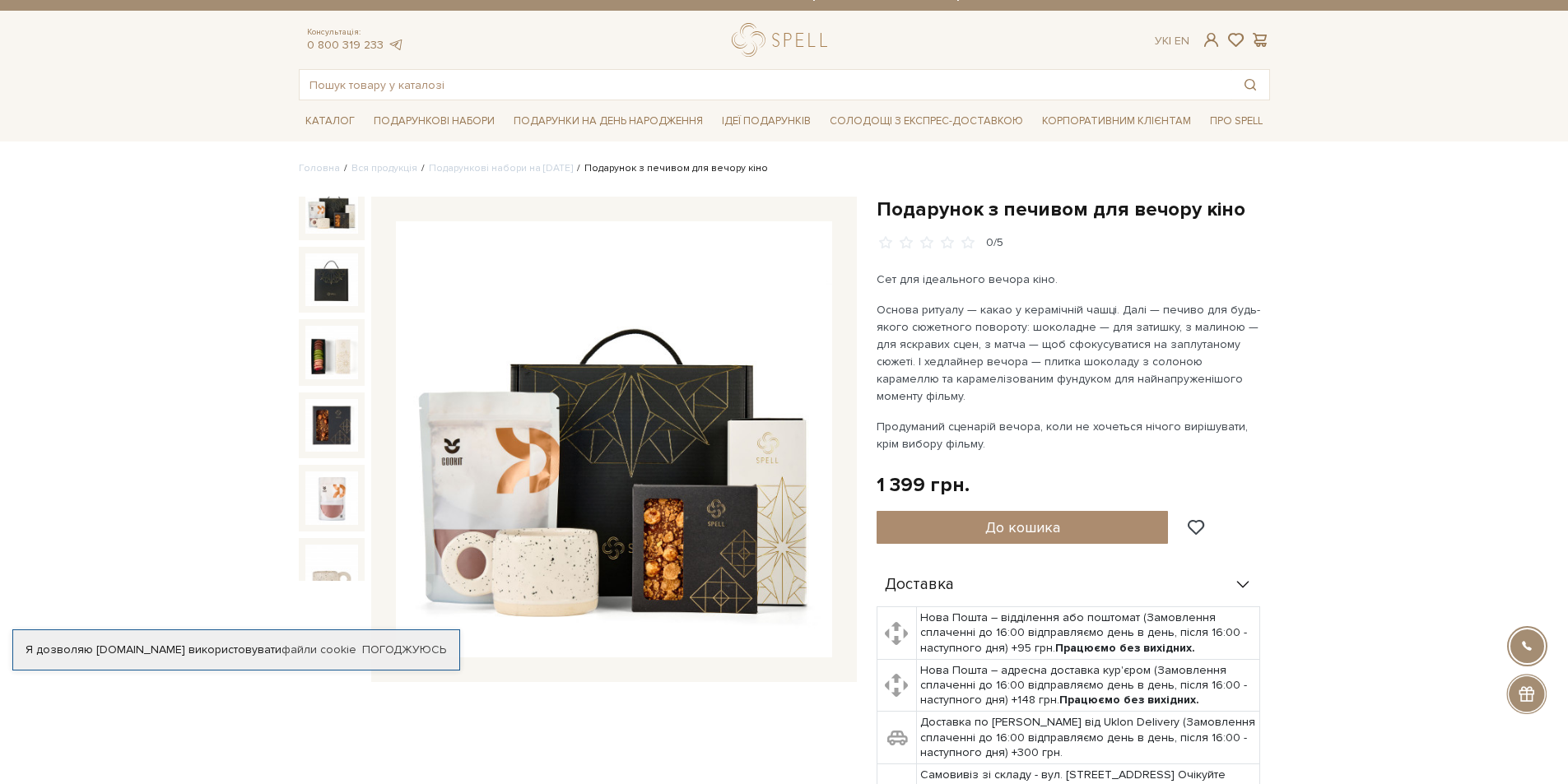
scroll to position [0, 0]
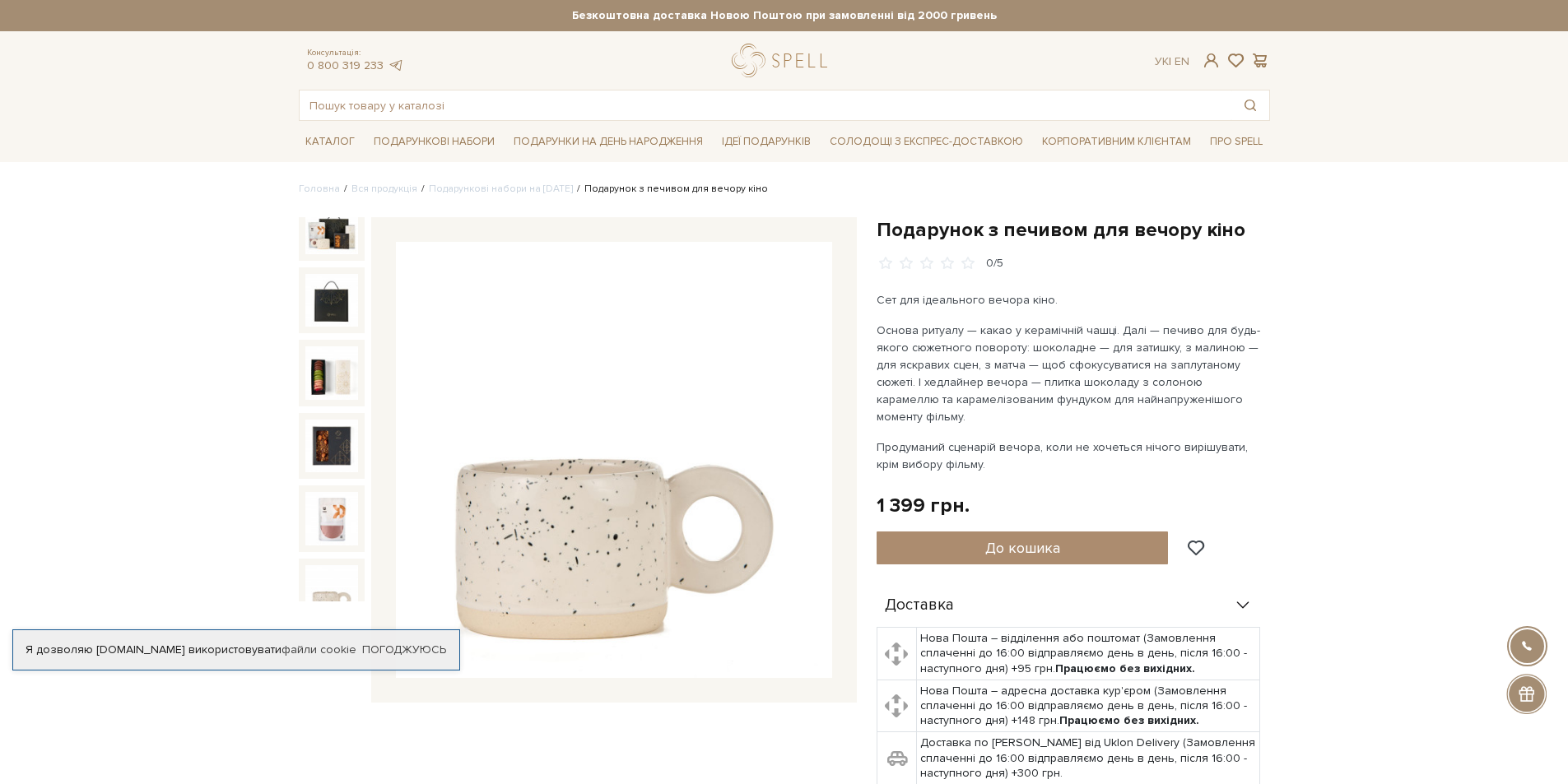
click at [337, 577] on img at bounding box center [332, 592] width 53 height 53
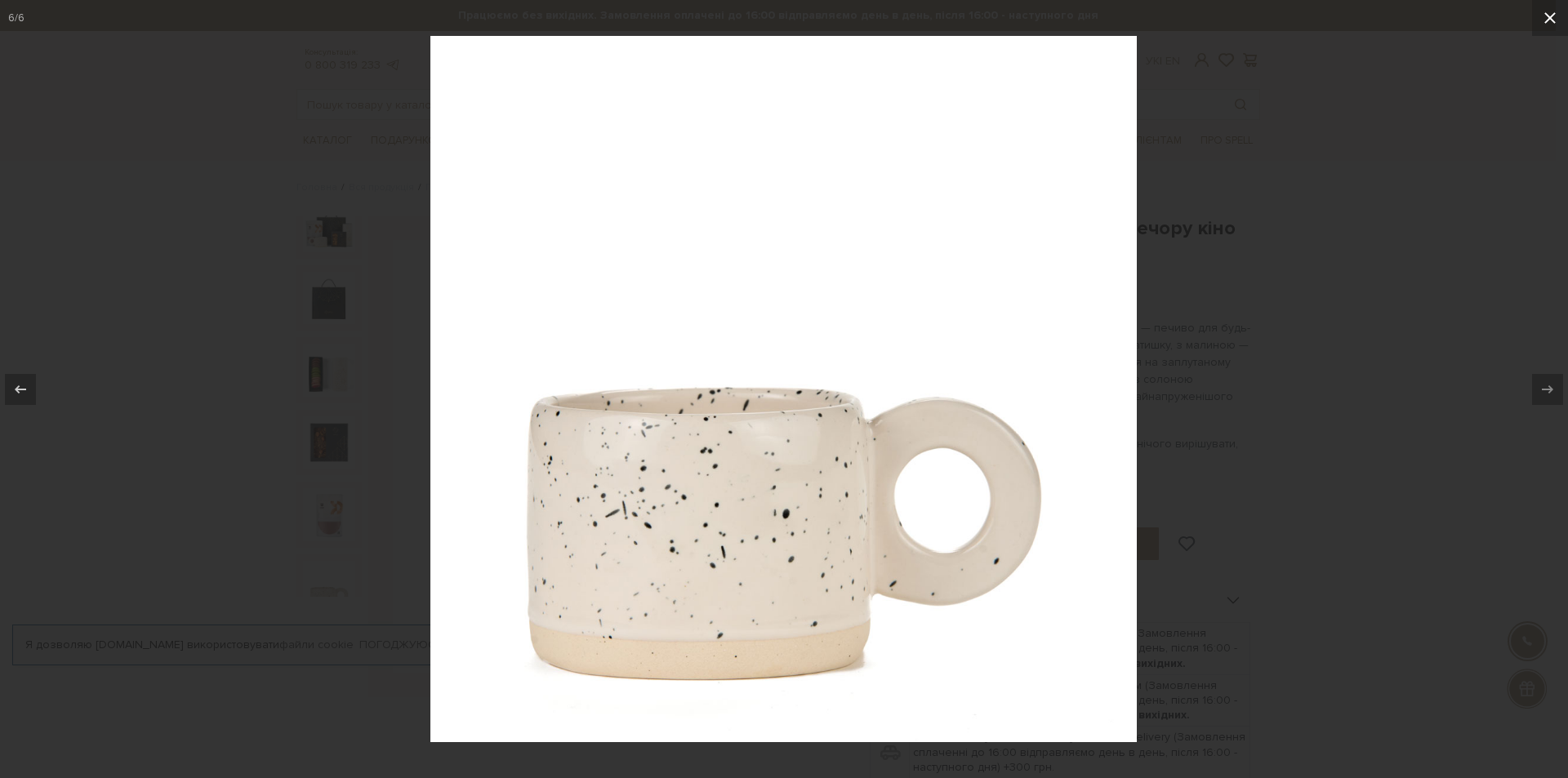
click at [1551, 20] on icon at bounding box center [1550, 18] width 19 height 19
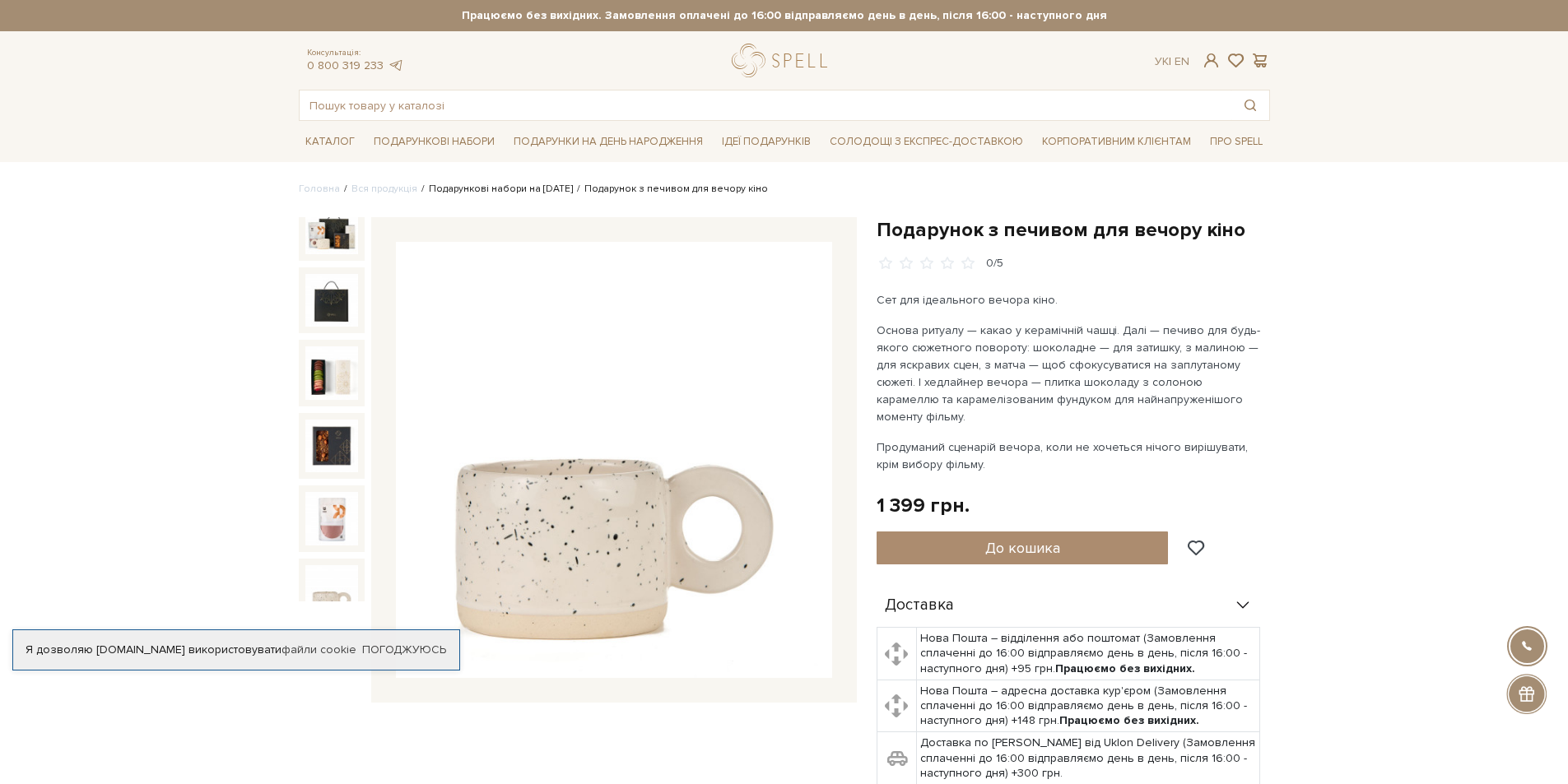
click at [557, 189] on link "Подарункові набори на Новий рік" at bounding box center [501, 189] width 144 height 12
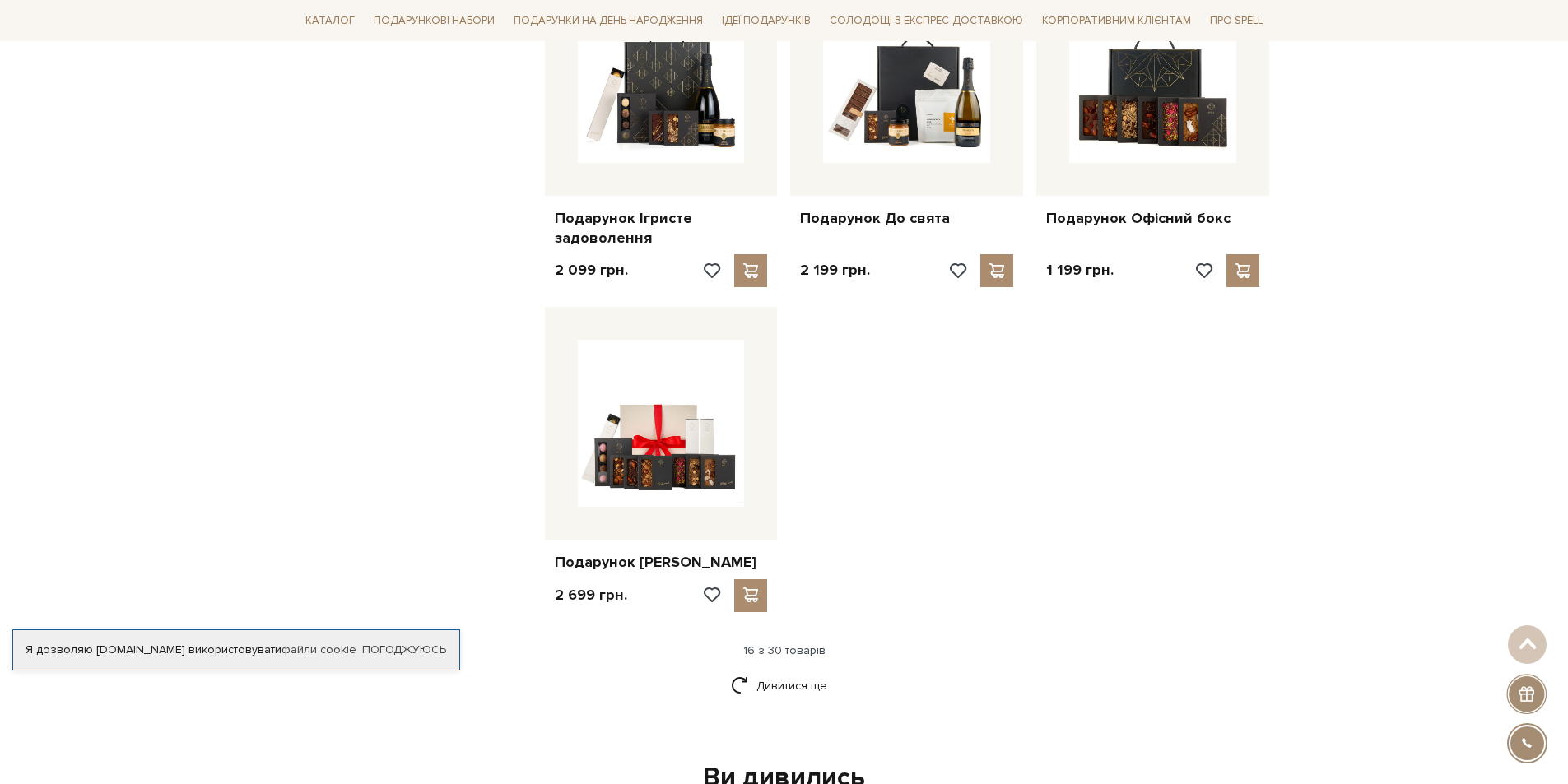
scroll to position [1974, 0]
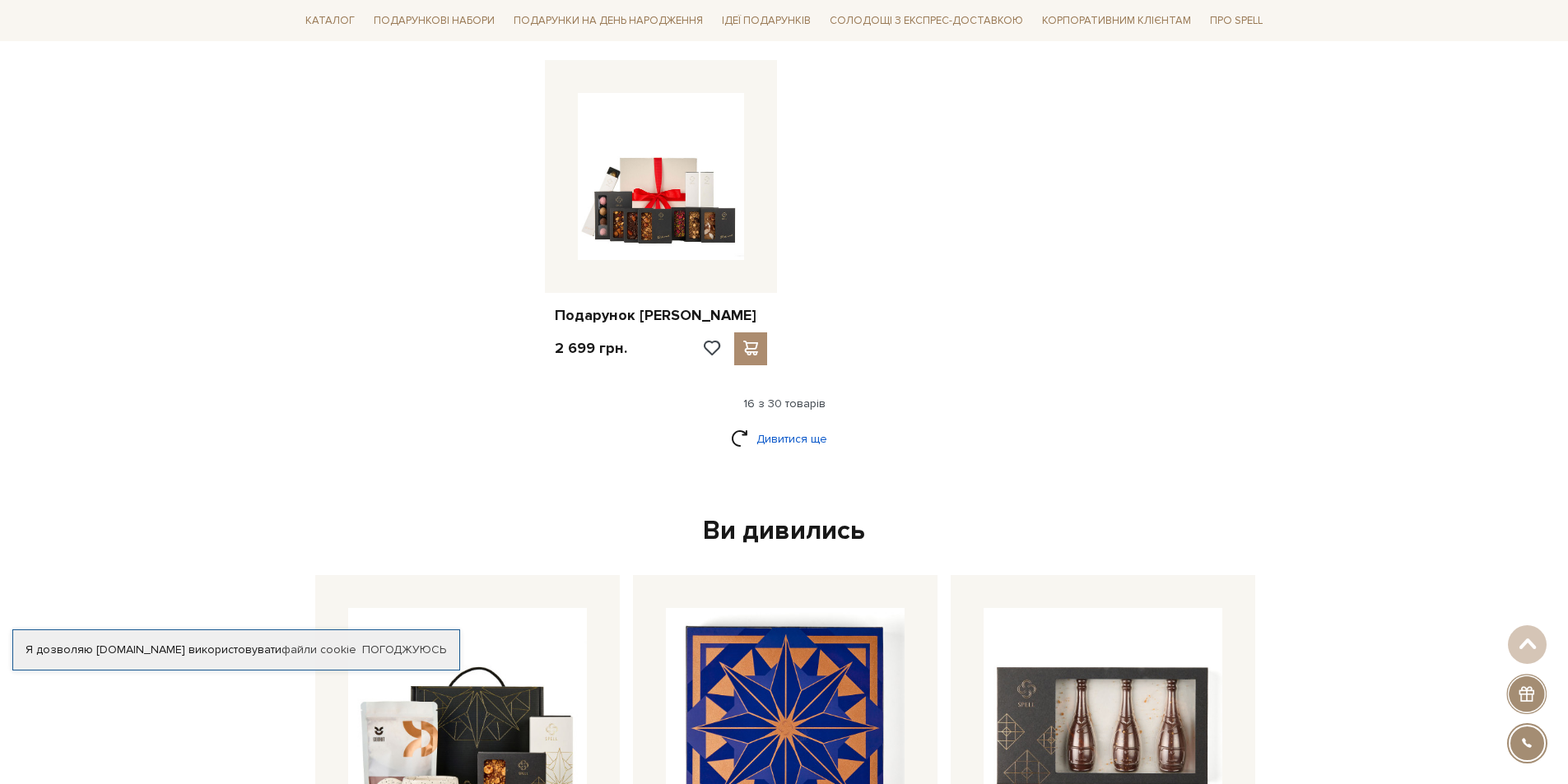
click at [778, 439] on link "Дивитися ще" at bounding box center [784, 439] width 107 height 29
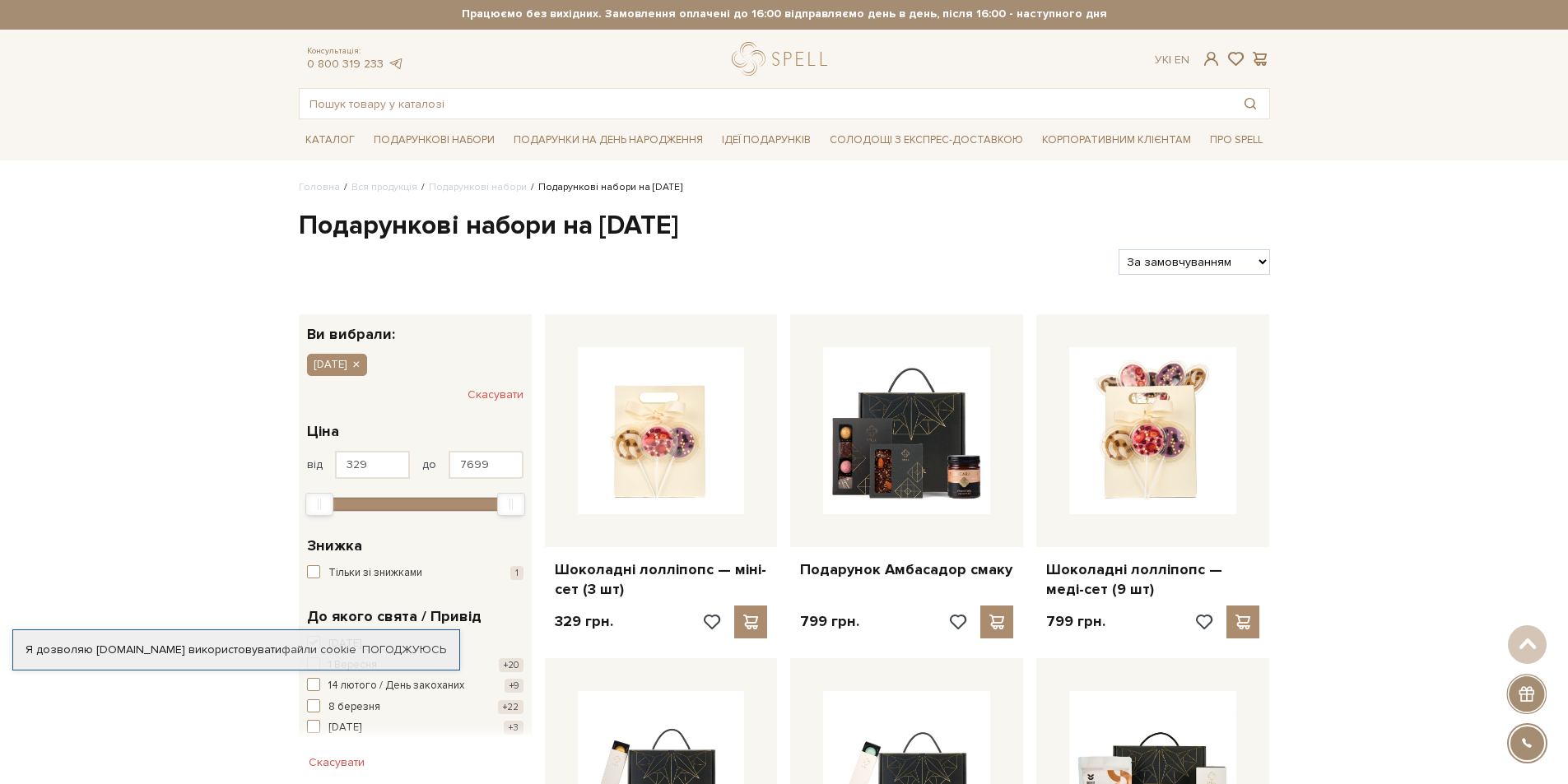
scroll to position [0, 0]
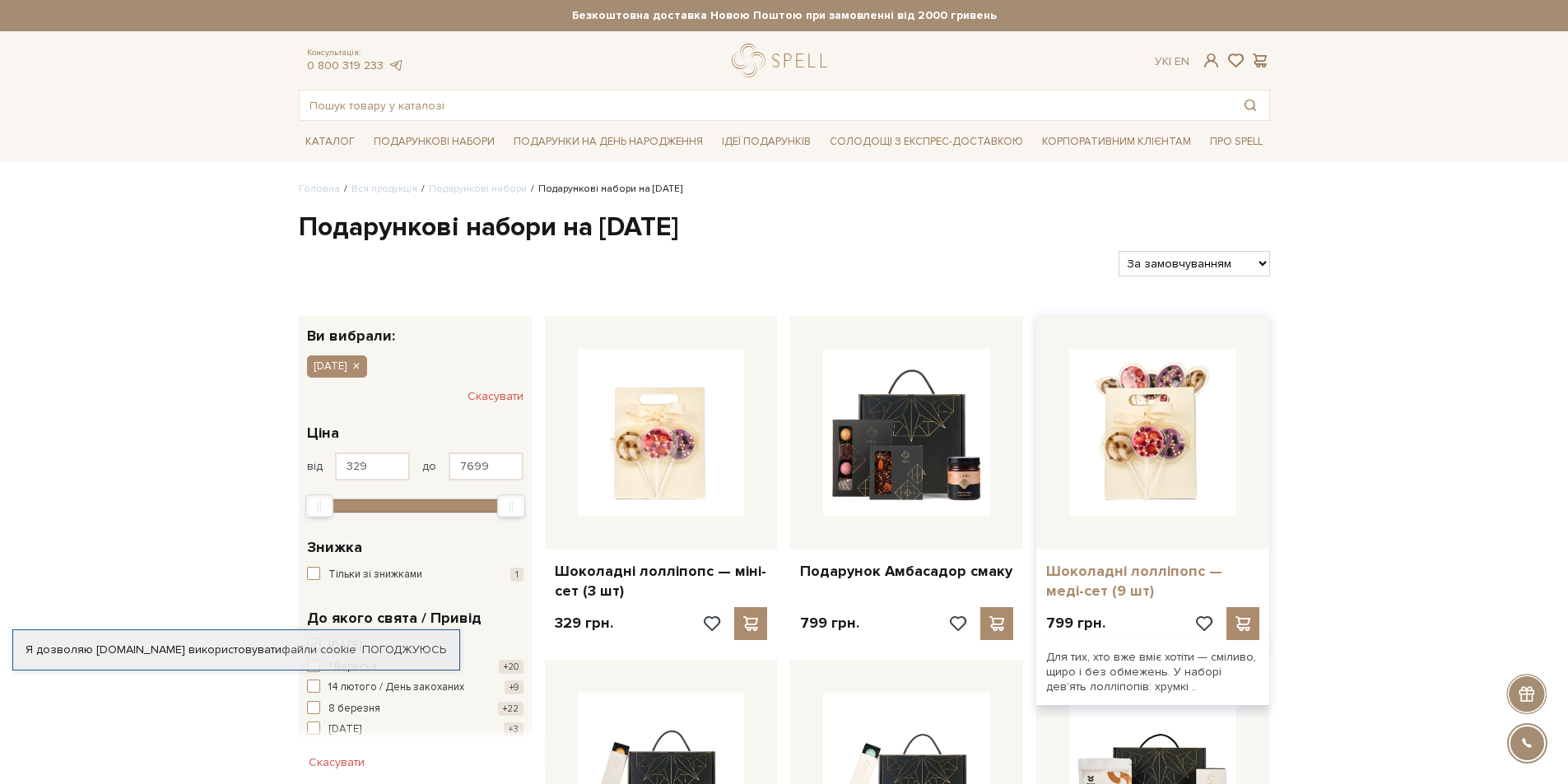
click at [1126, 571] on link "Шоколадні лолліпопс — меді-сет (9 шт)" at bounding box center [1152, 581] width 213 height 39
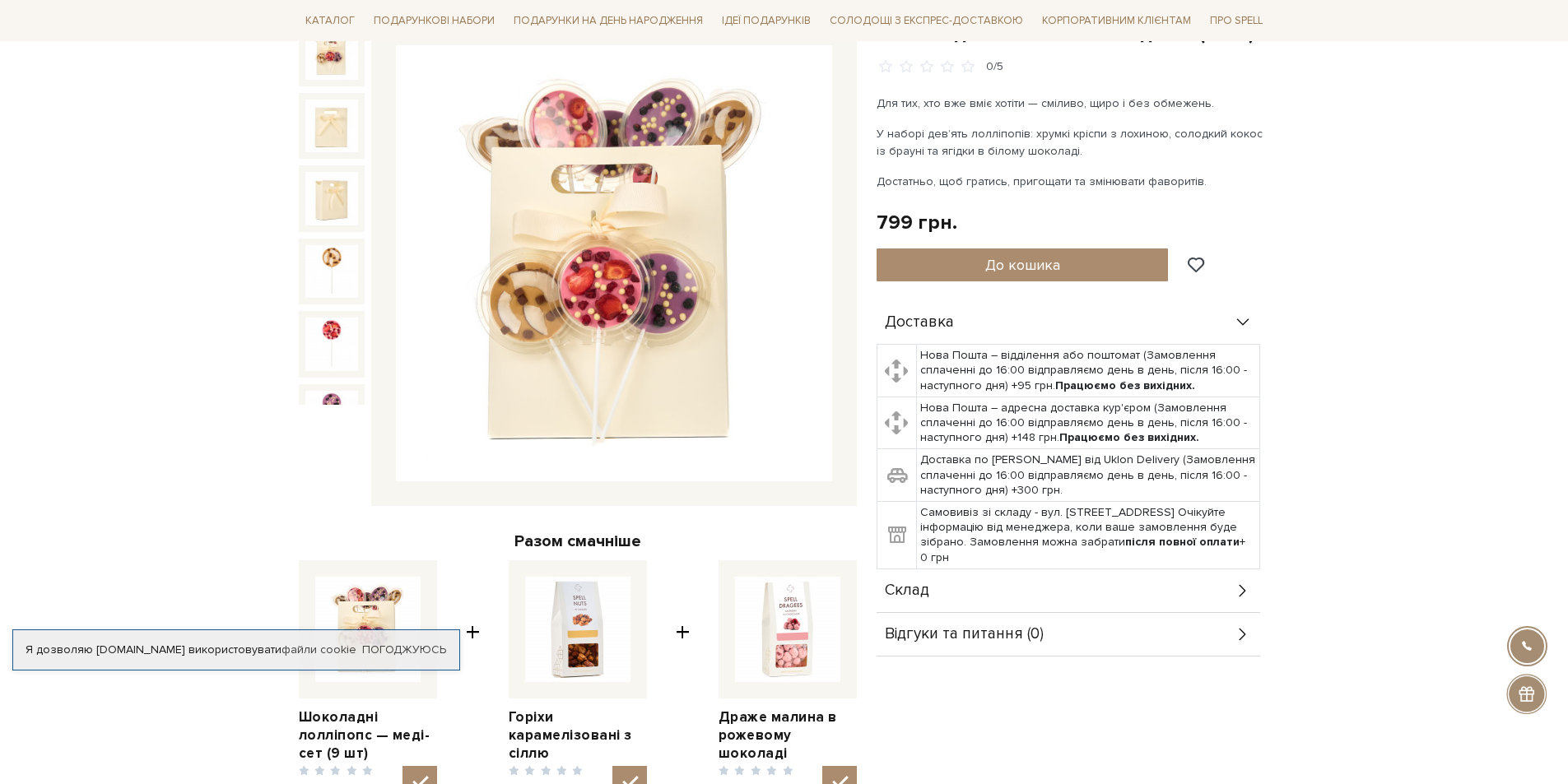
scroll to position [247, 0]
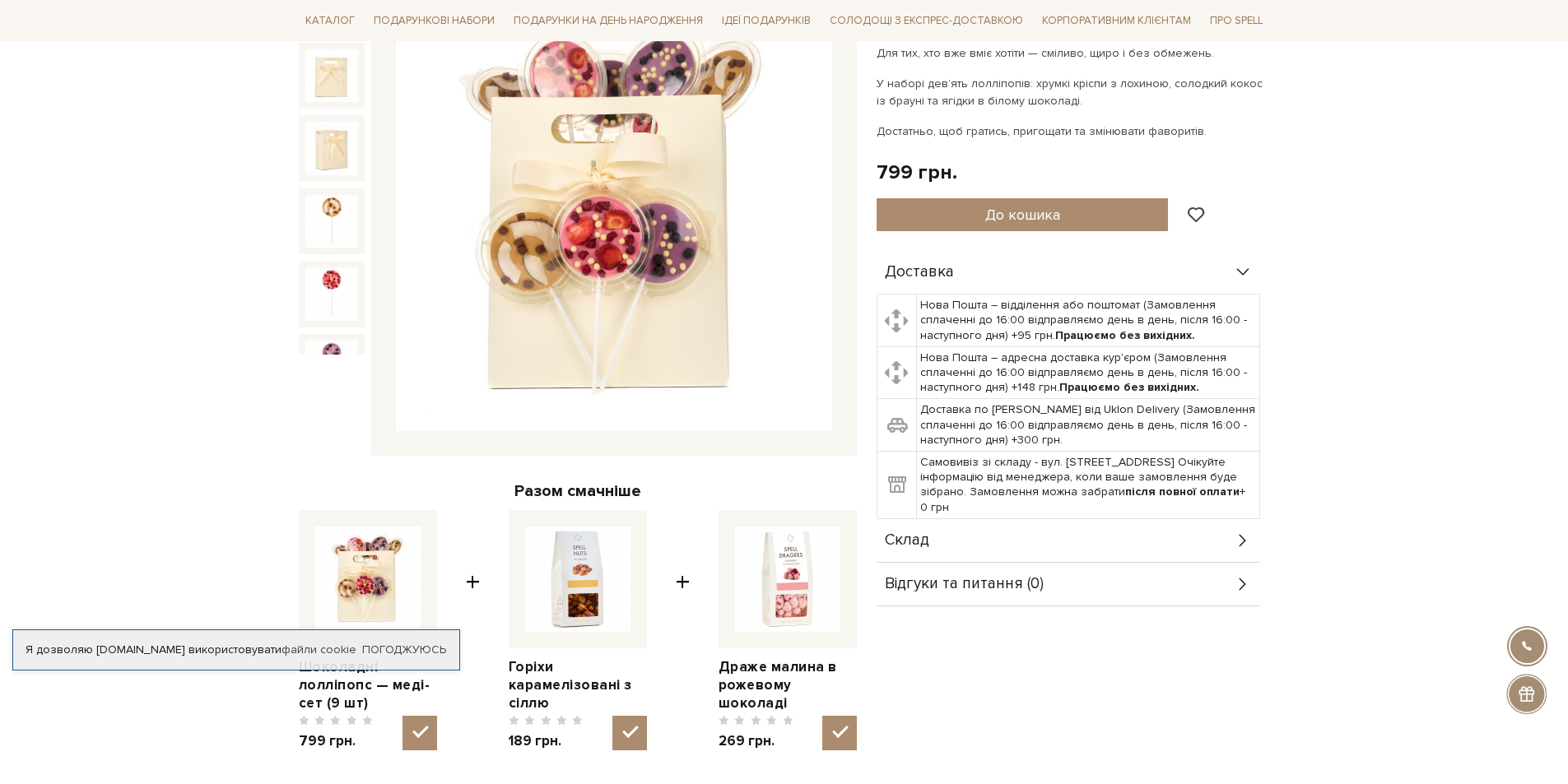
click at [1244, 532] on icon at bounding box center [1243, 540] width 19 height 19
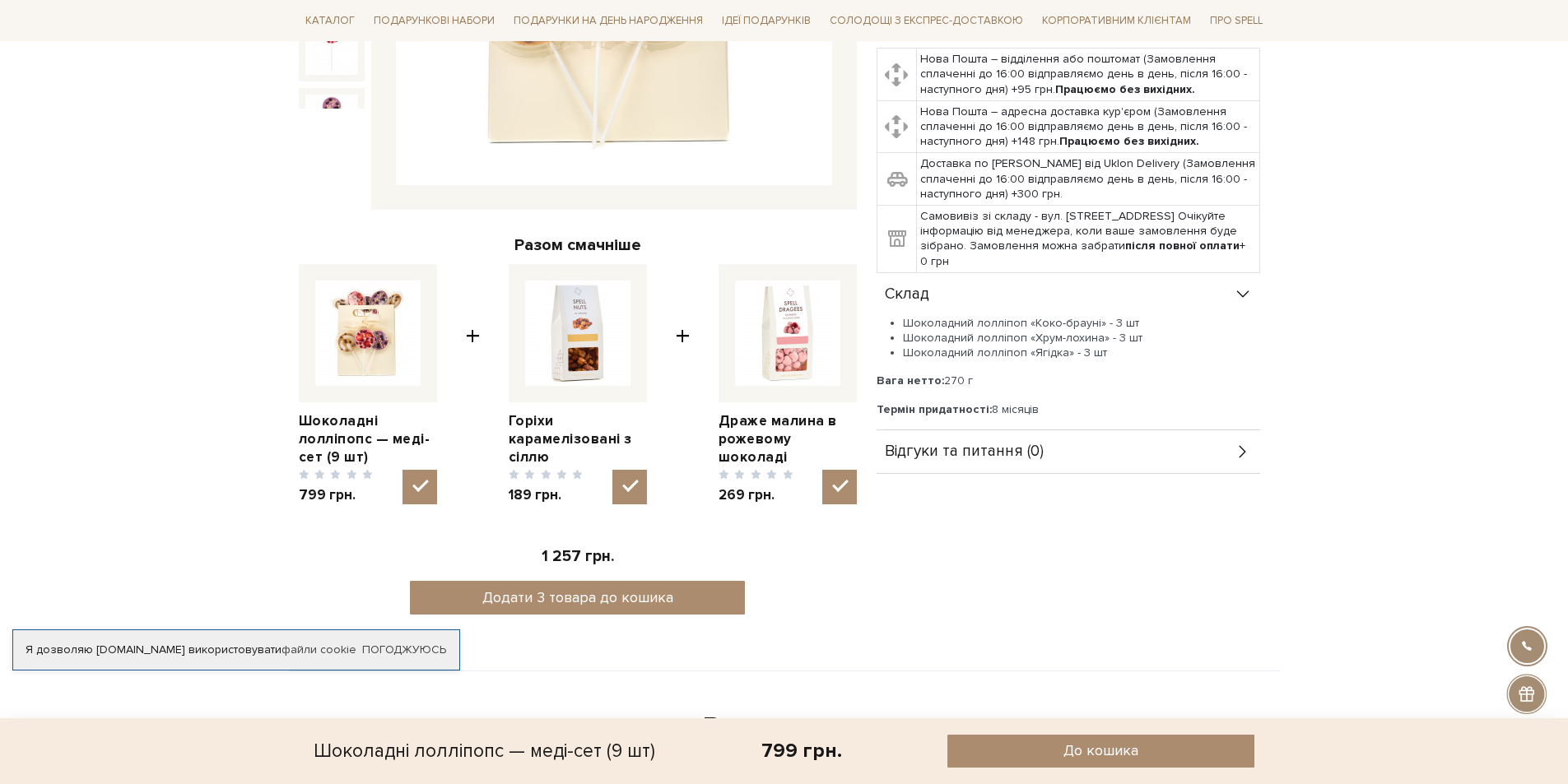
scroll to position [494, 0]
click at [600, 340] on img at bounding box center [578, 332] width 105 height 105
click at [612, 469] on input "checkbox" at bounding box center [629, 486] width 34 height 34
checkbox input "false"
click at [528, 411] on link "Горіхи карамелізовані з сіллю" at bounding box center [578, 439] width 139 height 55
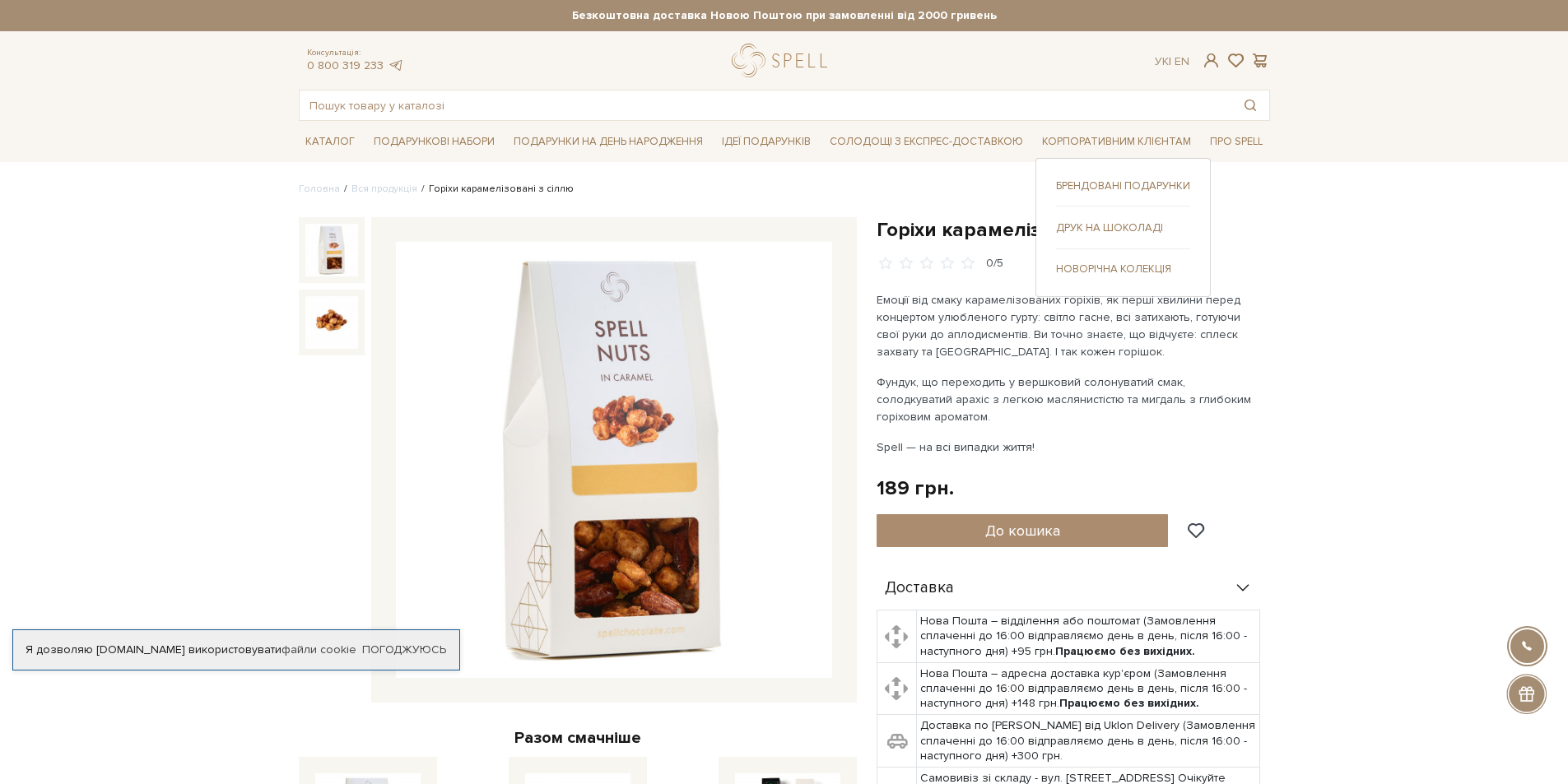
click at [1101, 222] on link "Друк на шоколаді" at bounding box center [1124, 228] width 134 height 15
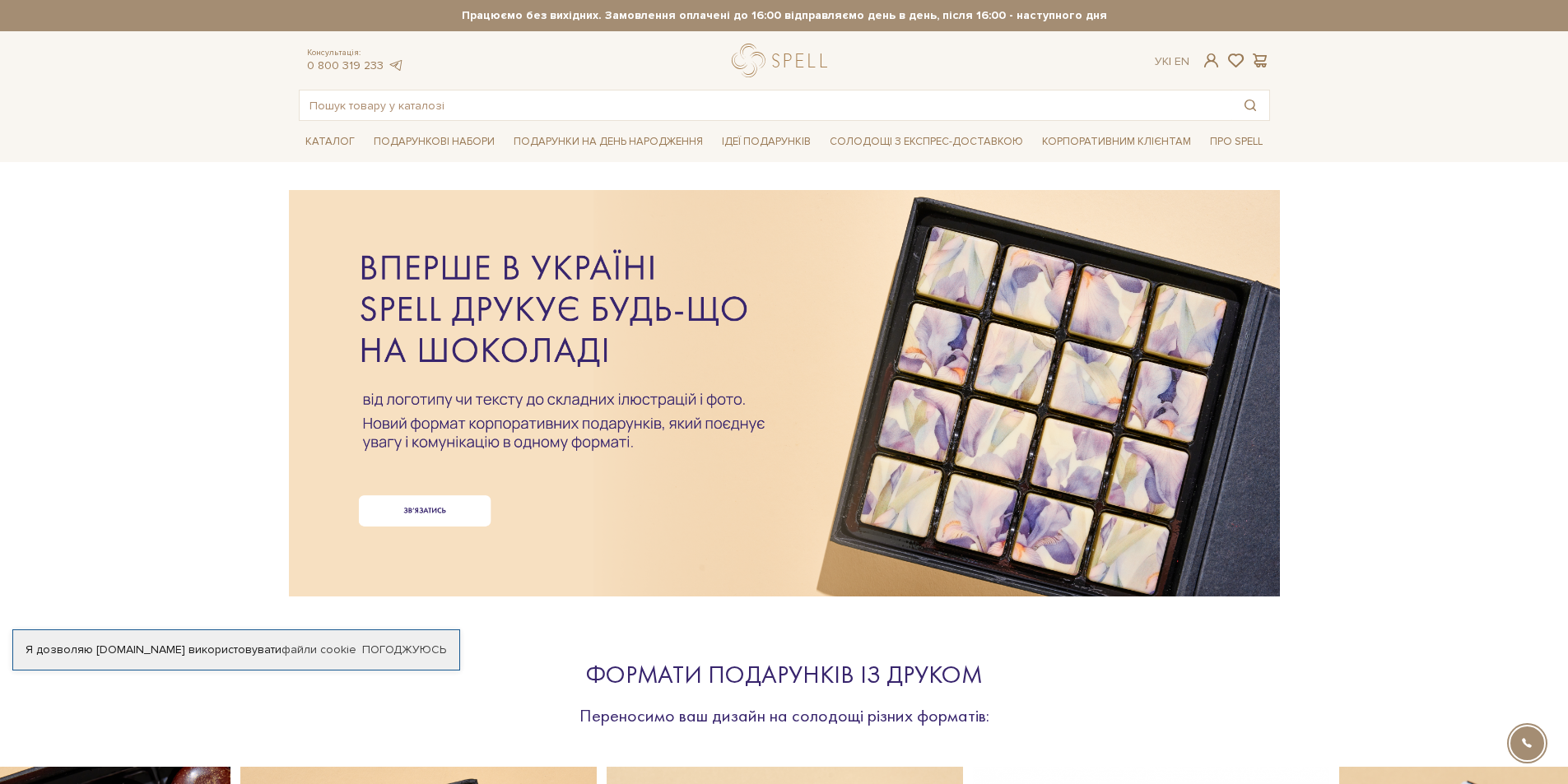
scroll to position [494, 0]
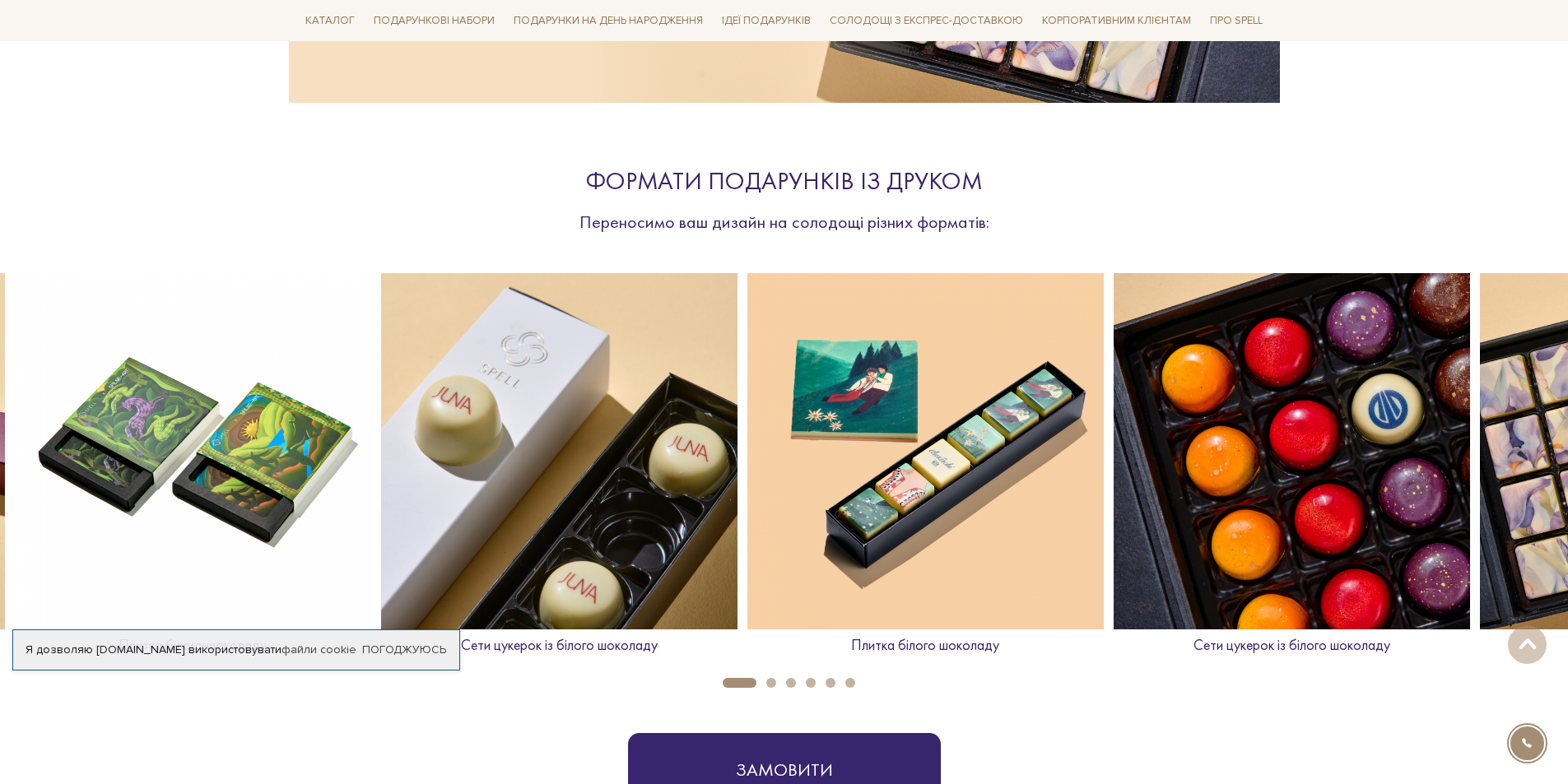
drag, startPoint x: 1426, startPoint y: 559, endPoint x: 467, endPoint y: 607, distance: 960.2
click at [467, 607] on img at bounding box center [559, 451] width 357 height 357
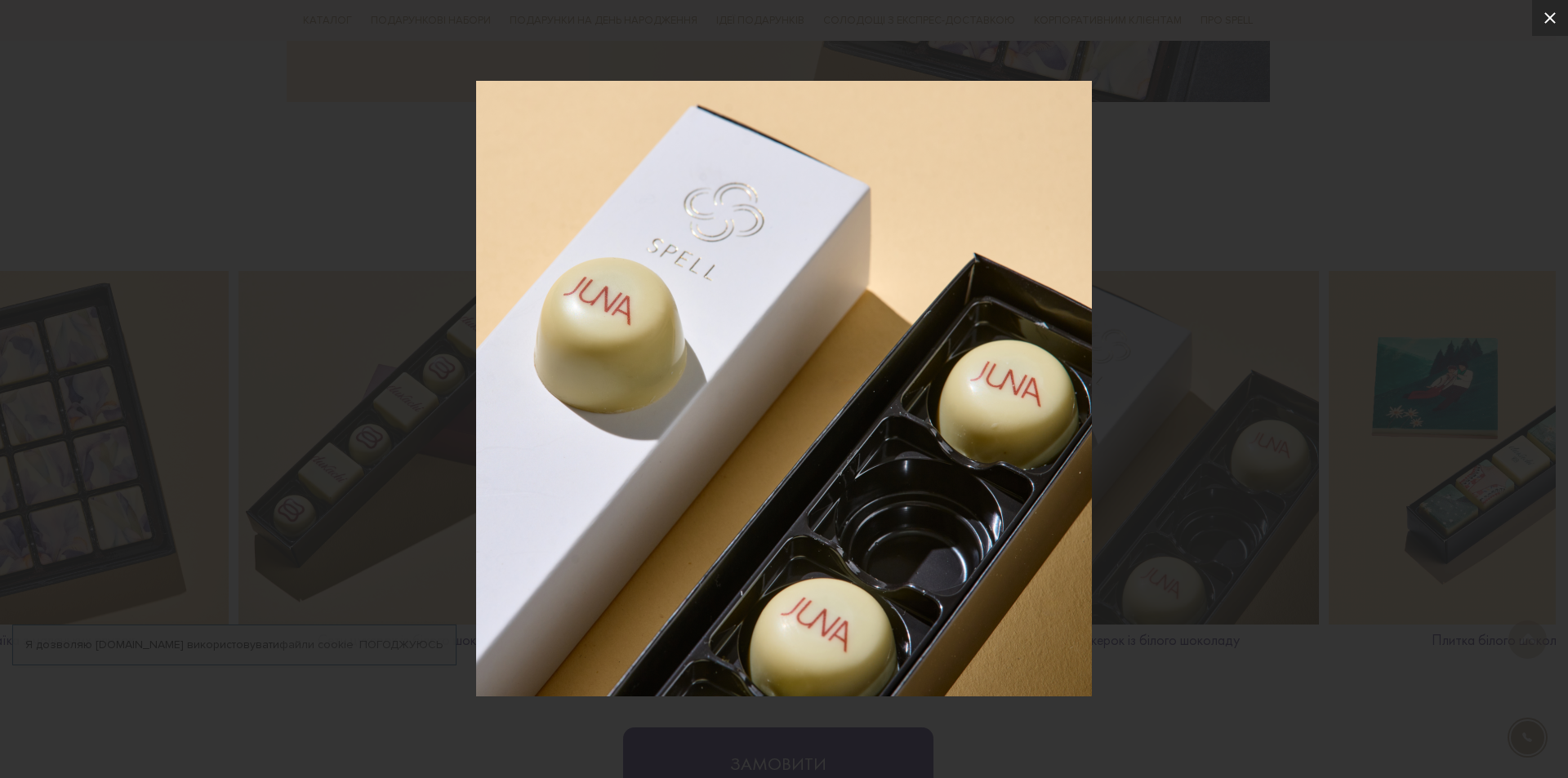
click at [1547, 20] on icon at bounding box center [1550, 18] width 11 height 11
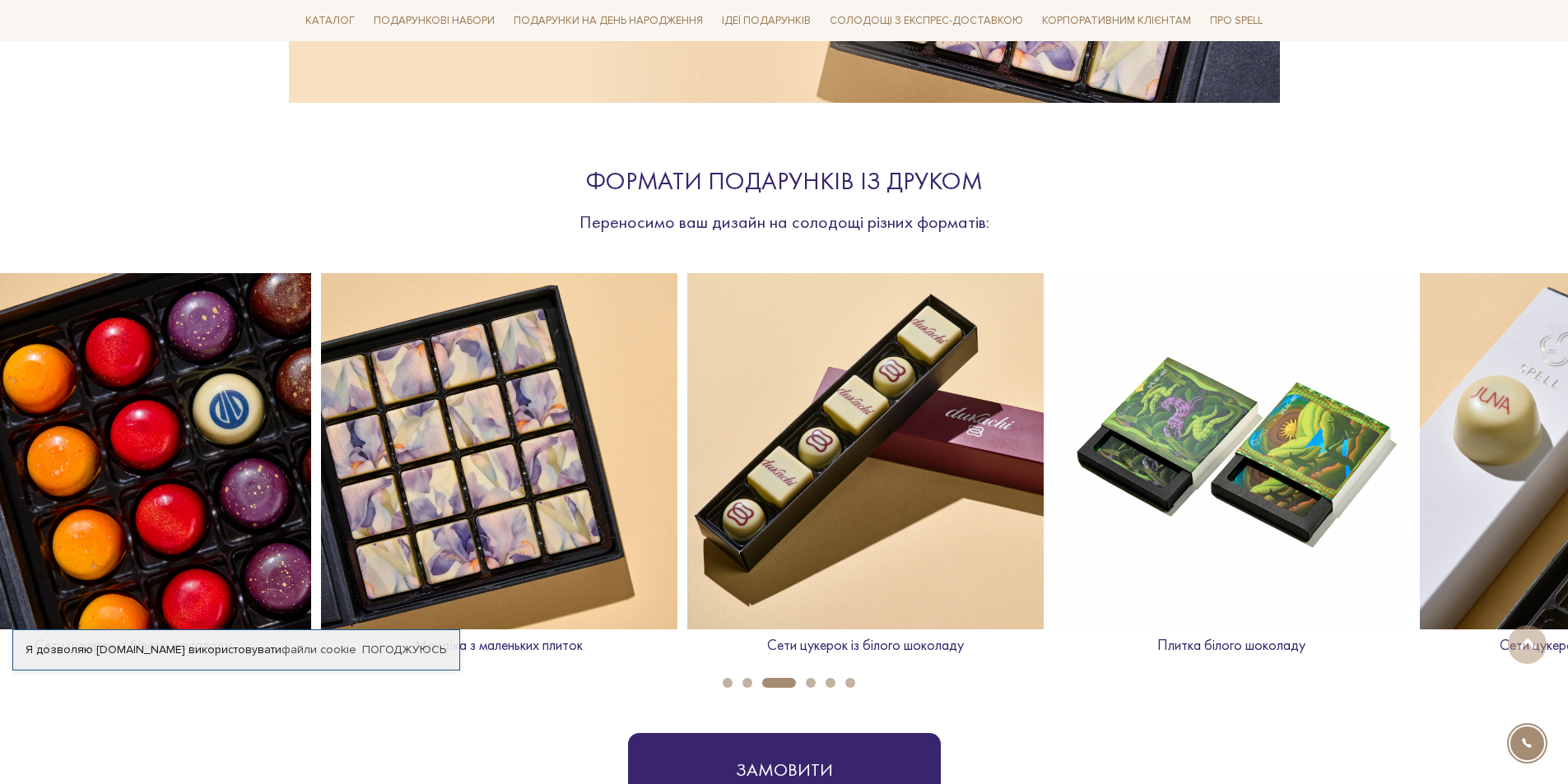
drag, startPoint x: 1517, startPoint y: 498, endPoint x: 132, endPoint y: 522, distance: 1385.2
click at [132, 522] on img at bounding box center [133, 451] width 357 height 357
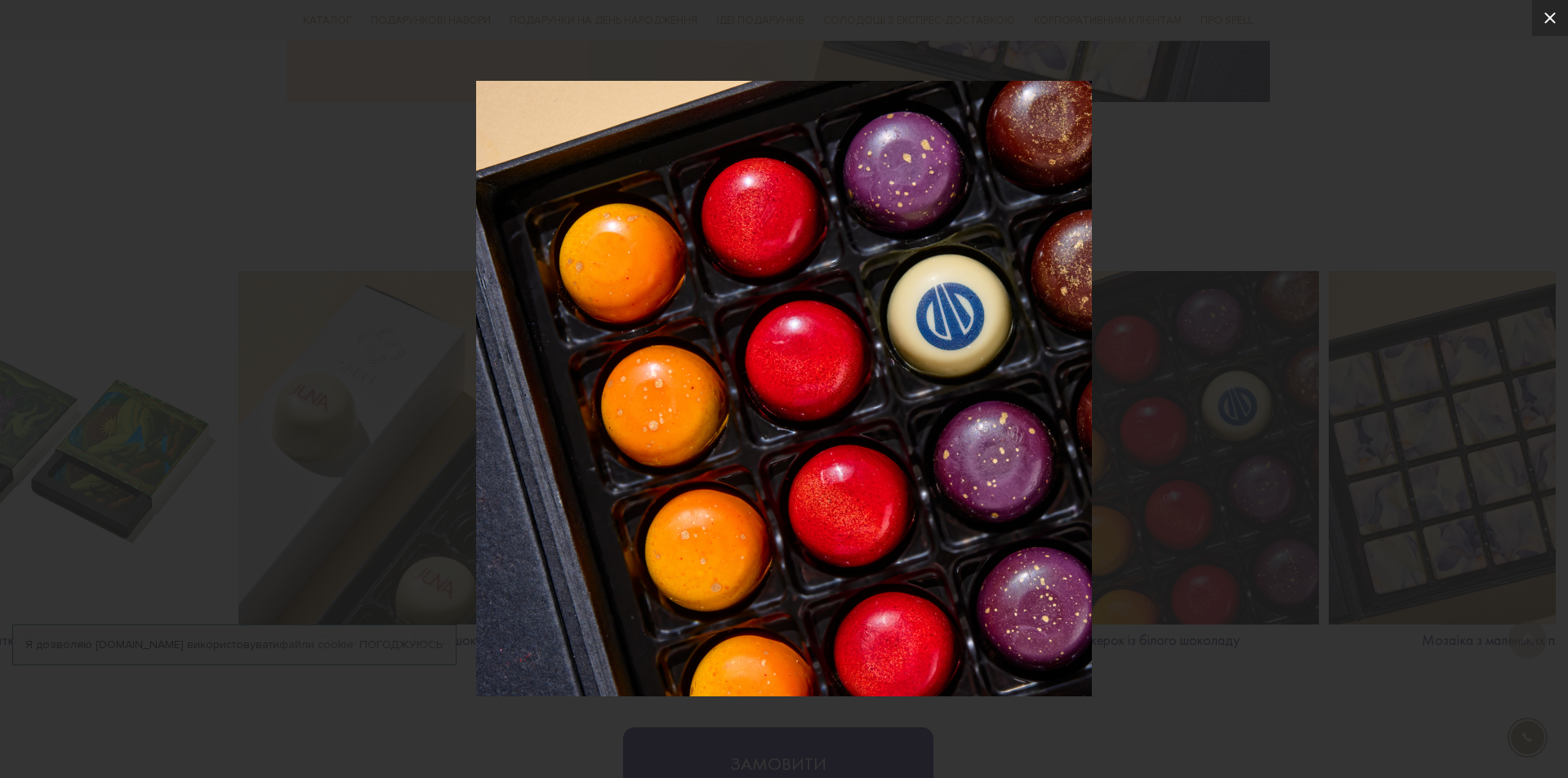
click at [1555, 18] on icon at bounding box center [1550, 18] width 19 height 19
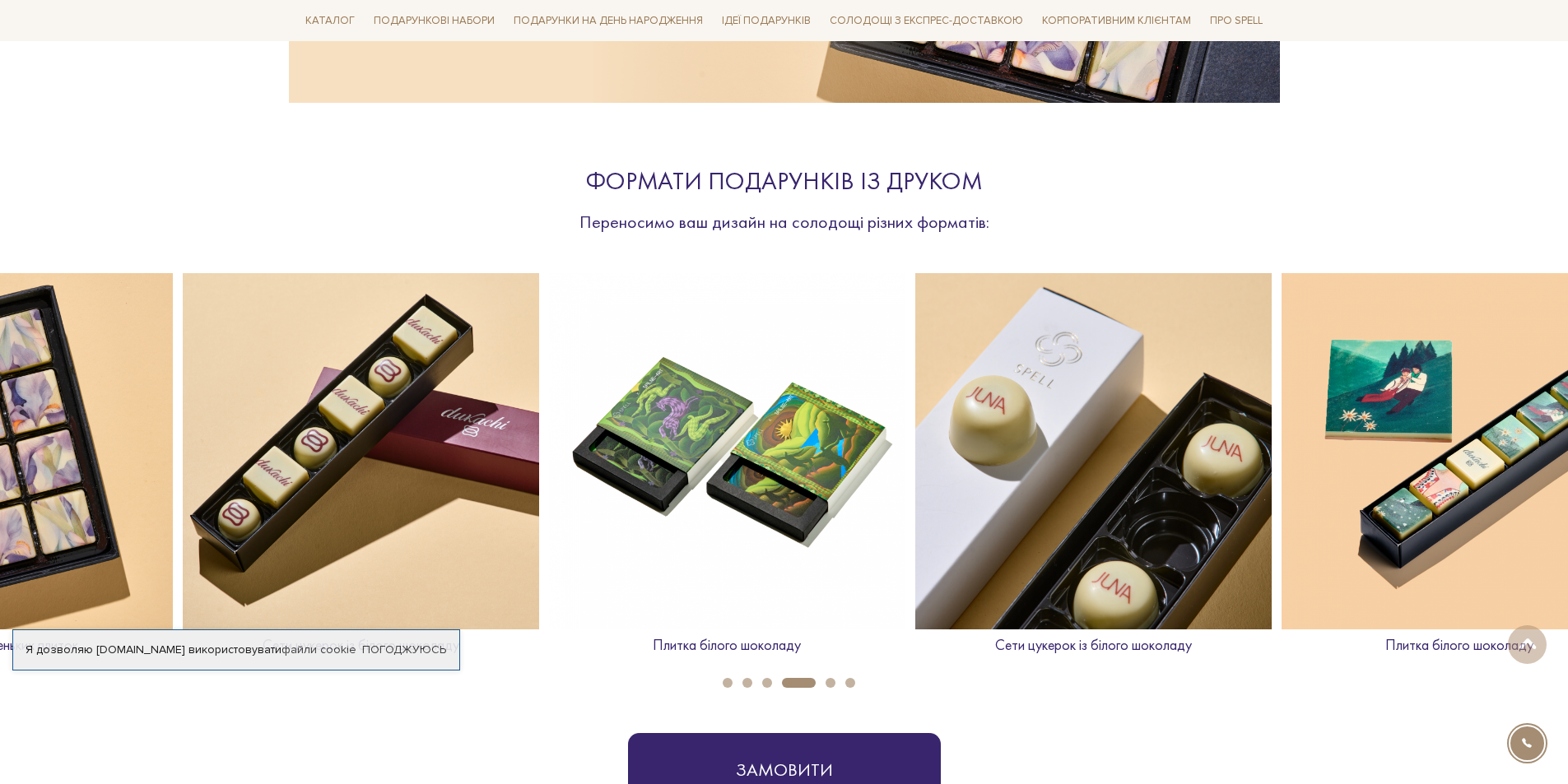
drag, startPoint x: 1523, startPoint y: 607, endPoint x: 0, endPoint y: 545, distance: 1524.3
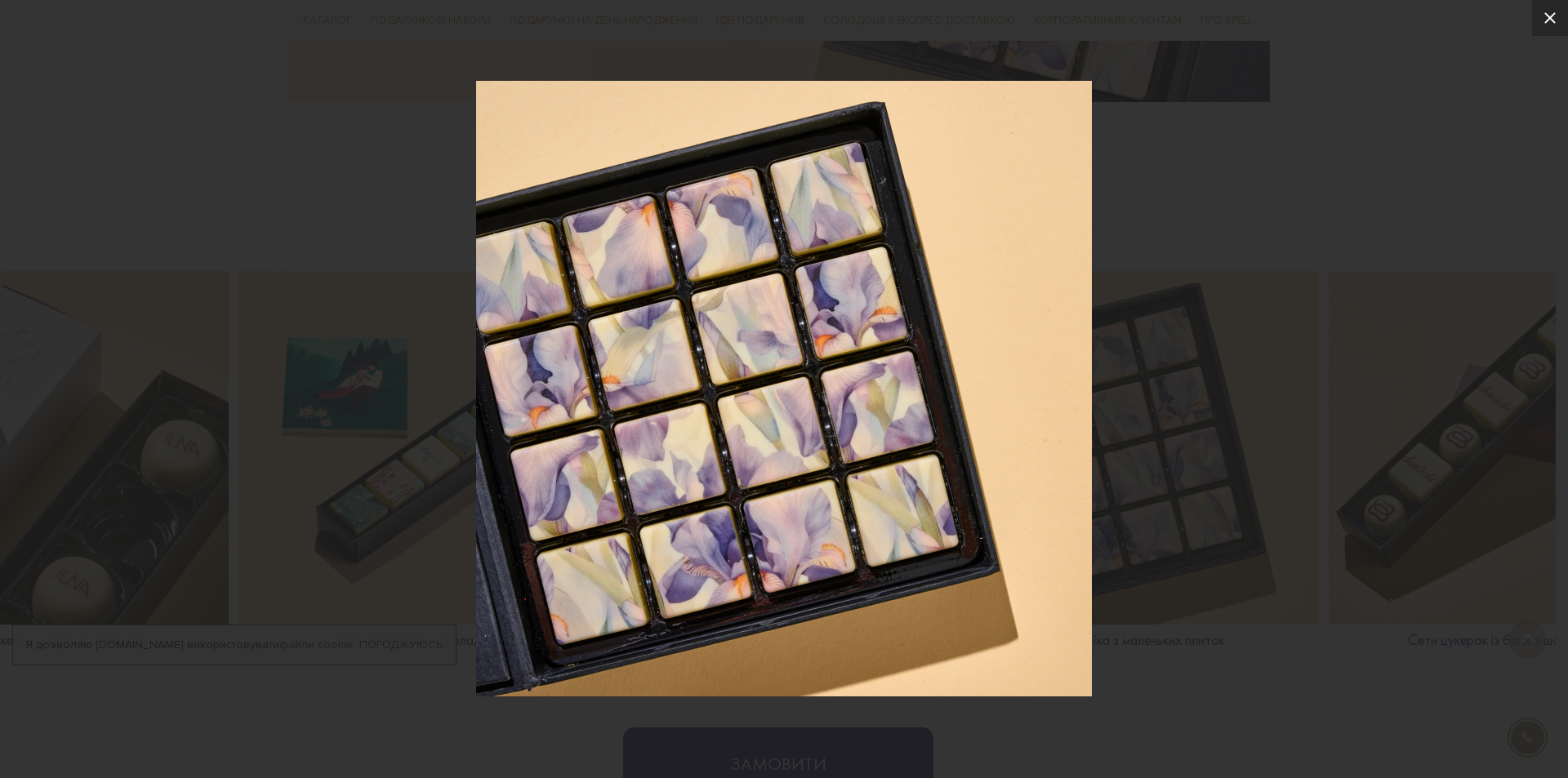
click at [1548, 14] on icon at bounding box center [1550, 18] width 19 height 19
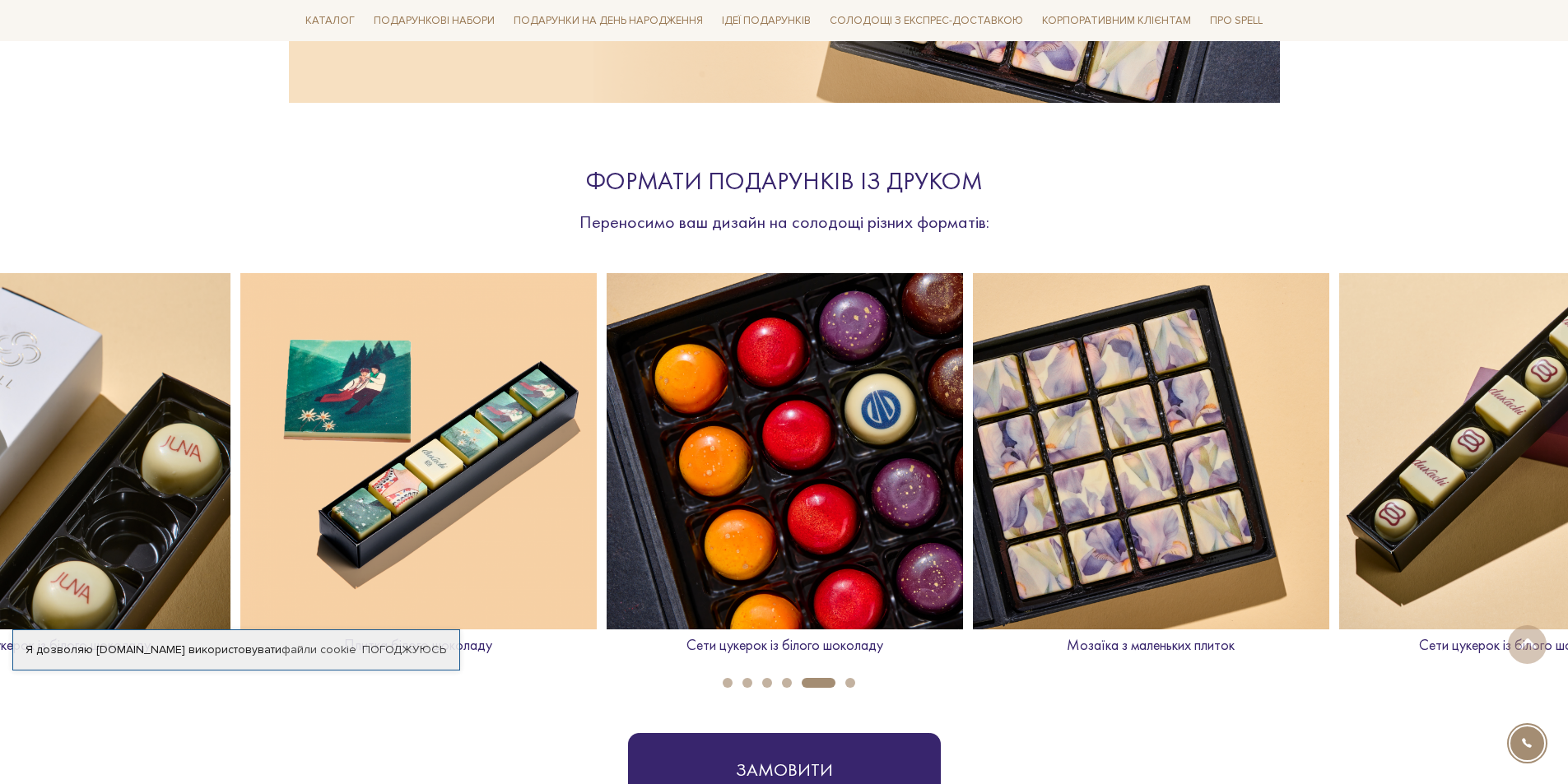
click at [853, 682] on button "6" at bounding box center [850, 682] width 10 height 10
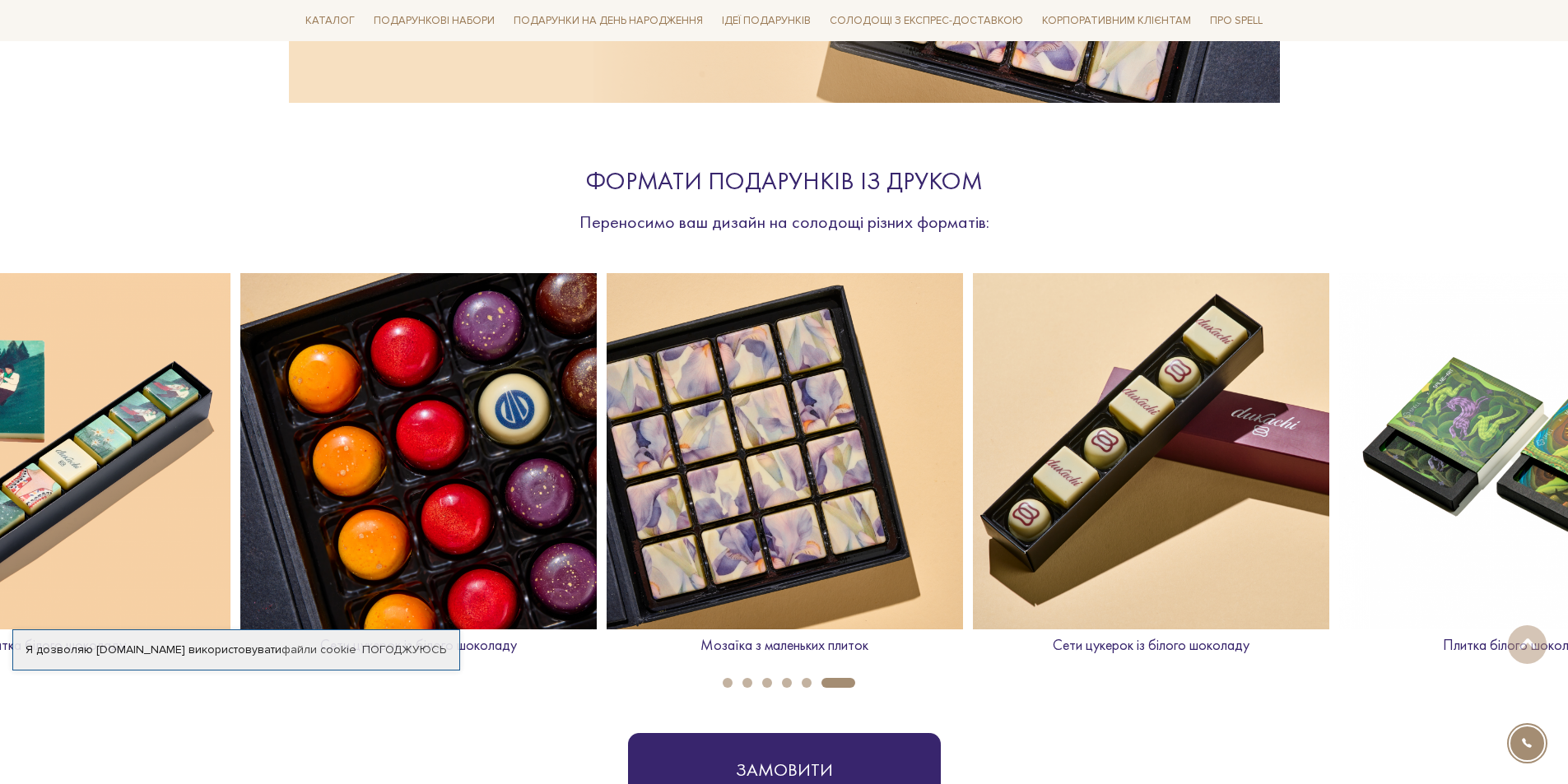
click at [811, 683] on button "5" at bounding box center [807, 682] width 10 height 10
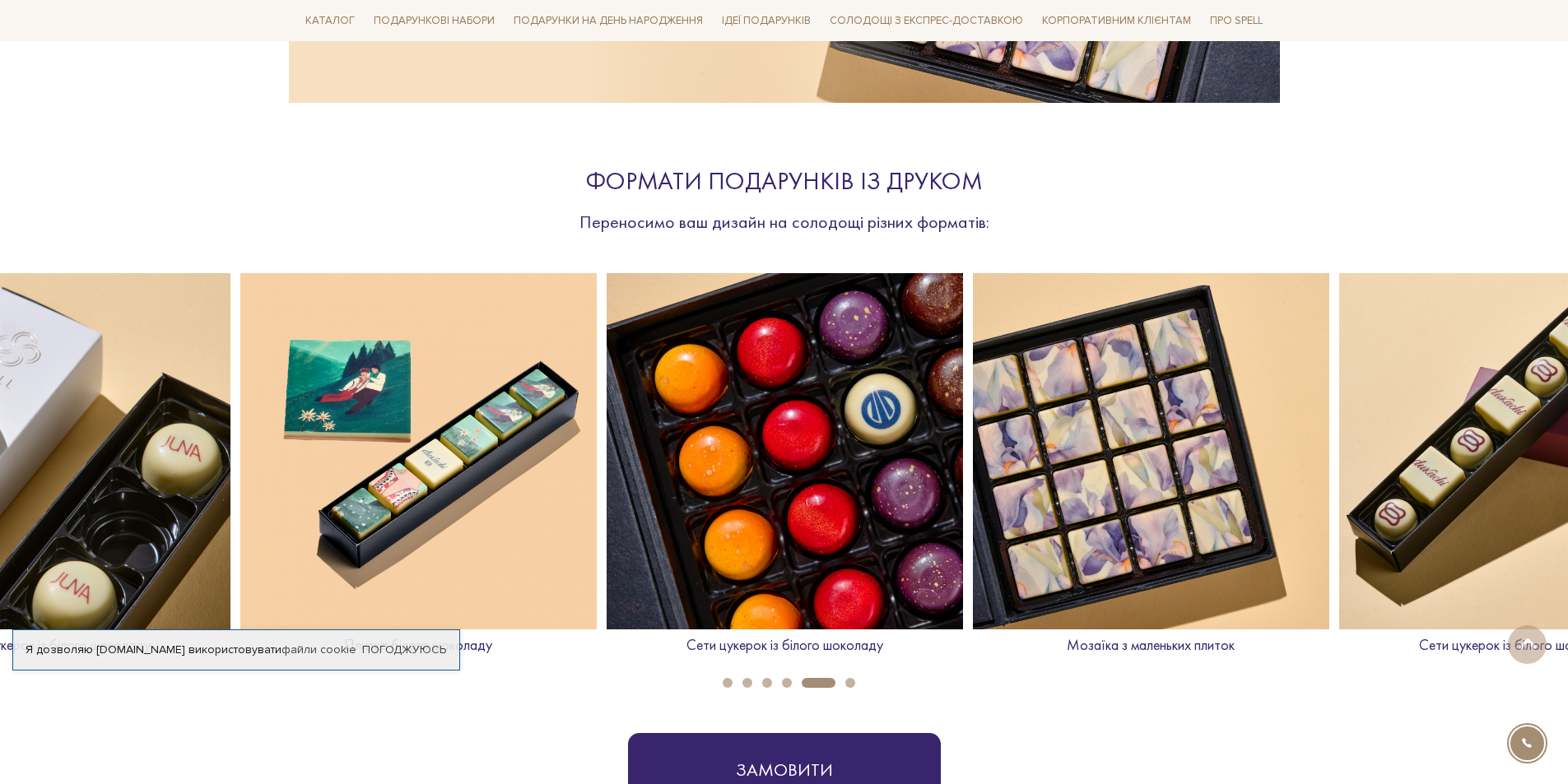
click at [785, 682] on button "4" at bounding box center [786, 682] width 10 height 10
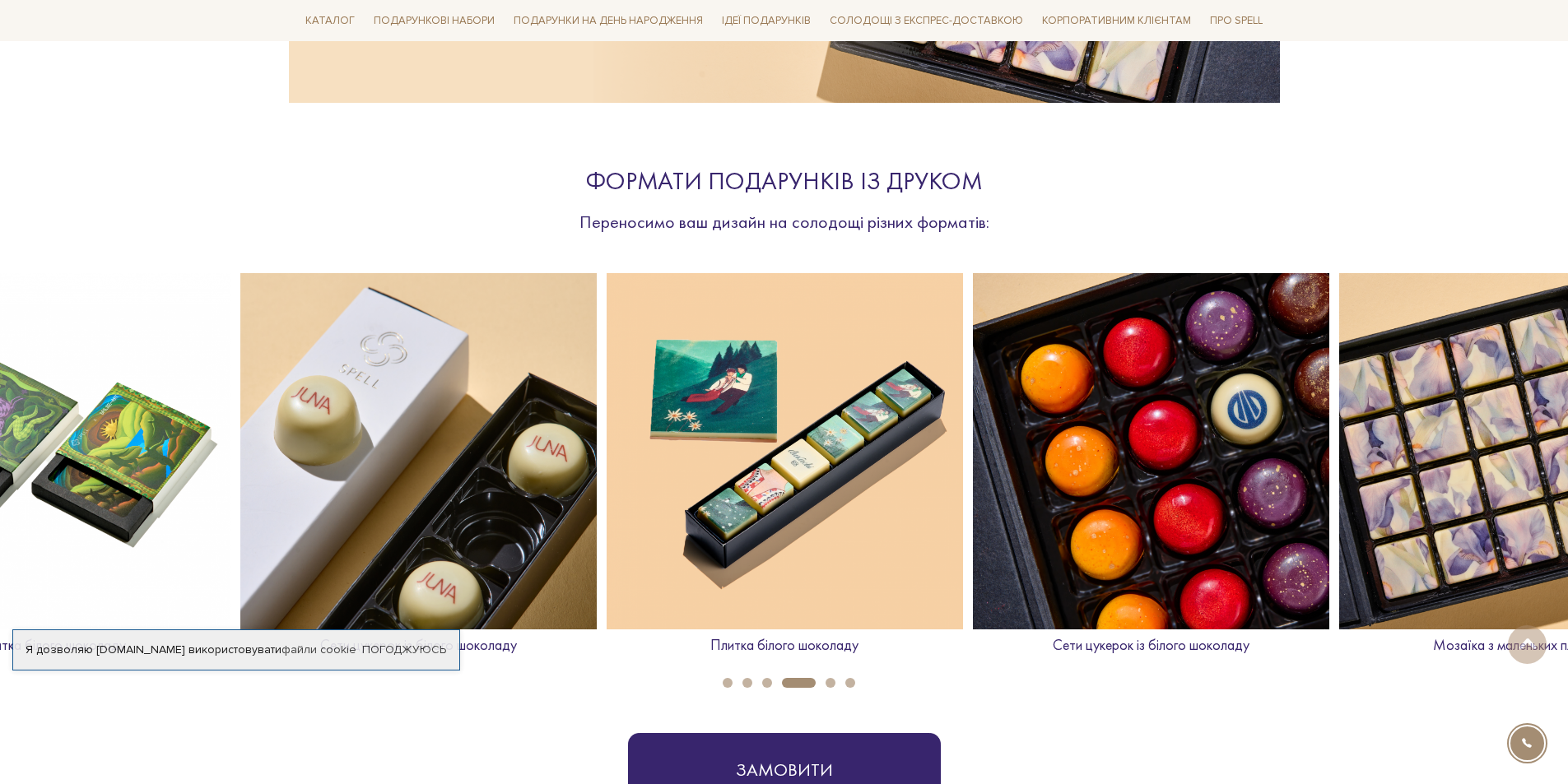
click at [768, 682] on button "3" at bounding box center [767, 682] width 10 height 10
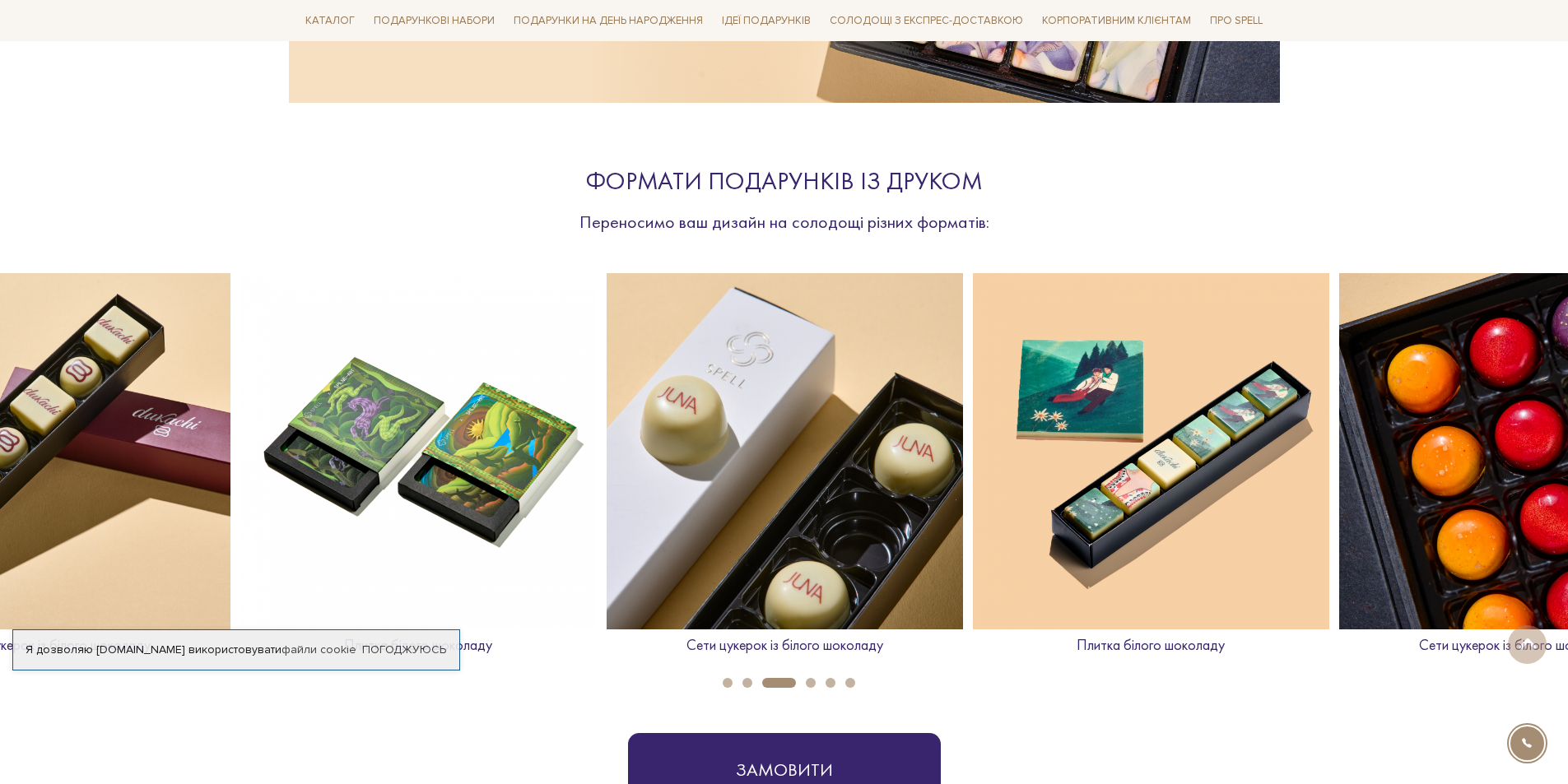
click at [746, 682] on button "2" at bounding box center [747, 682] width 10 height 10
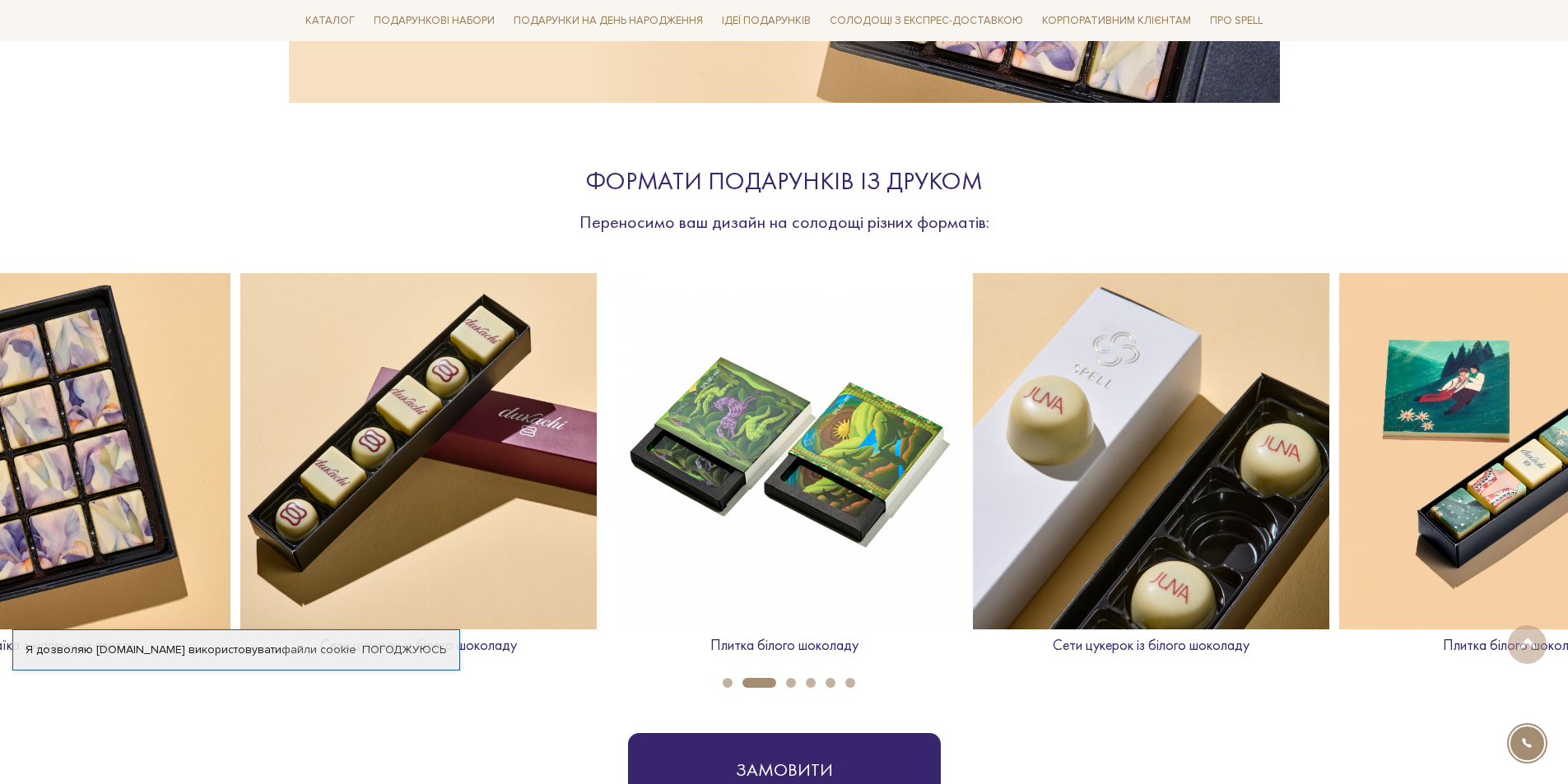
click at [725, 681] on button "1" at bounding box center [727, 682] width 10 height 10
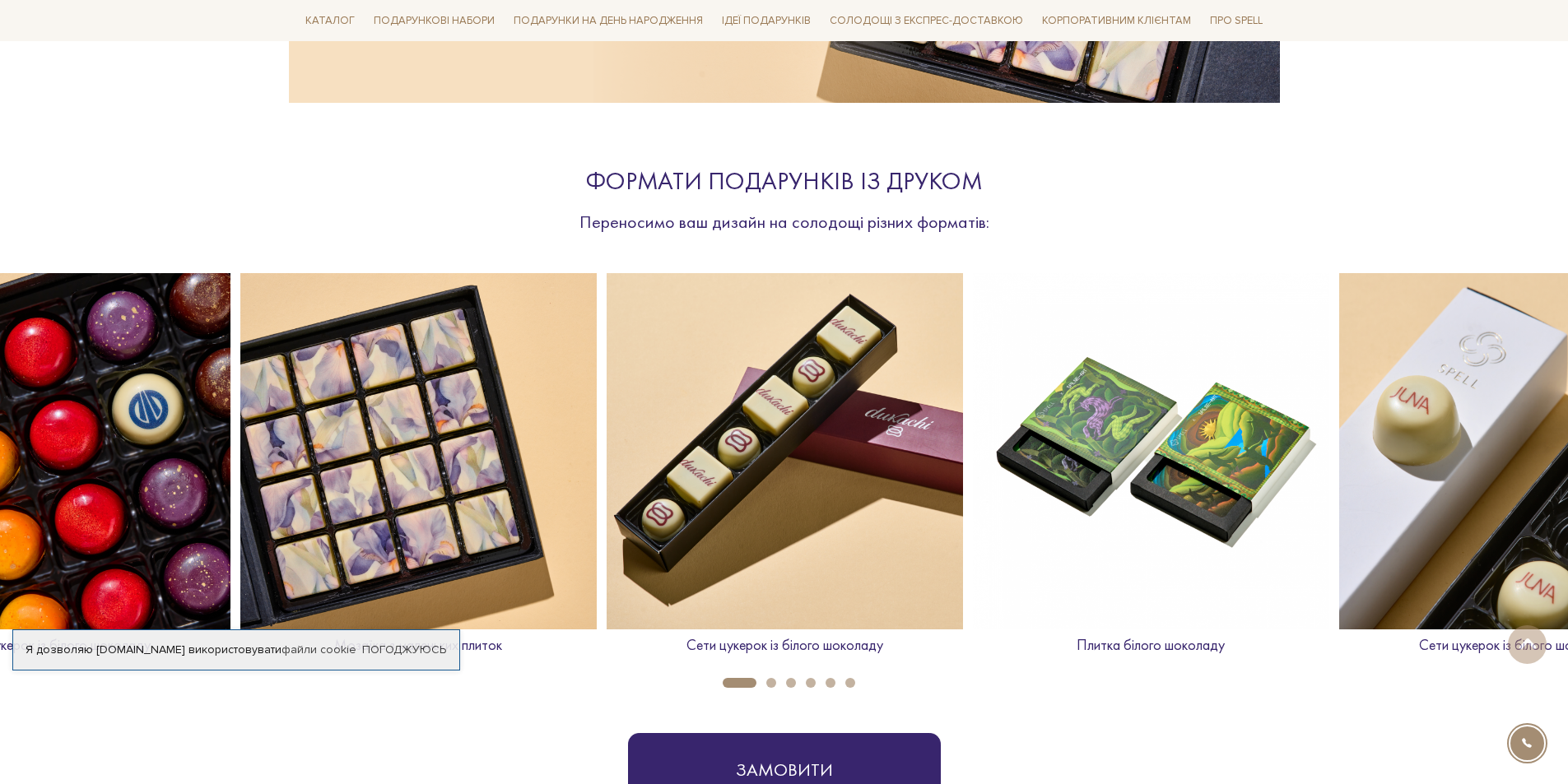
click at [1221, 441] on img at bounding box center [1151, 451] width 357 height 357
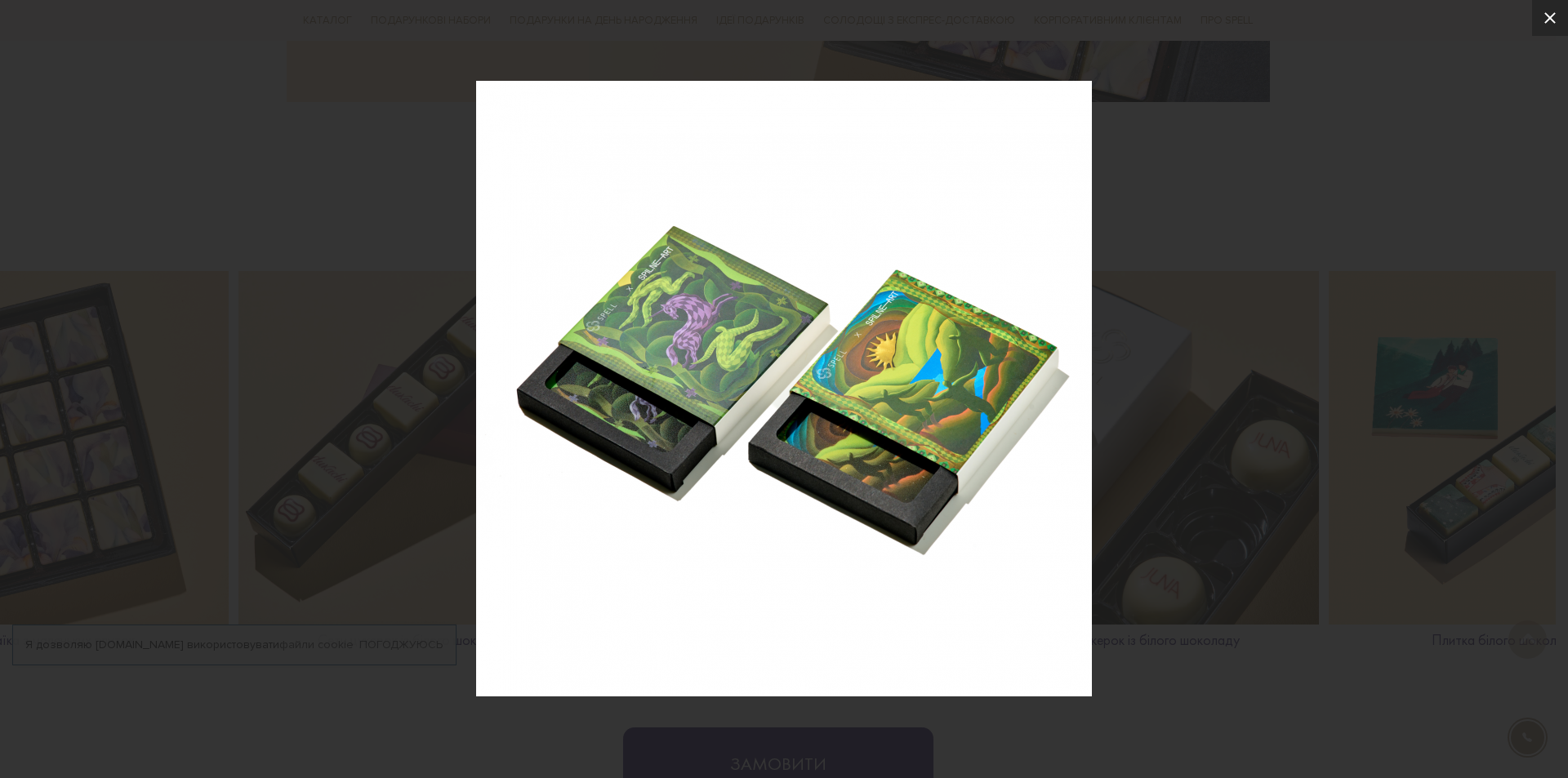
click at [1550, 24] on icon at bounding box center [1550, 18] width 19 height 19
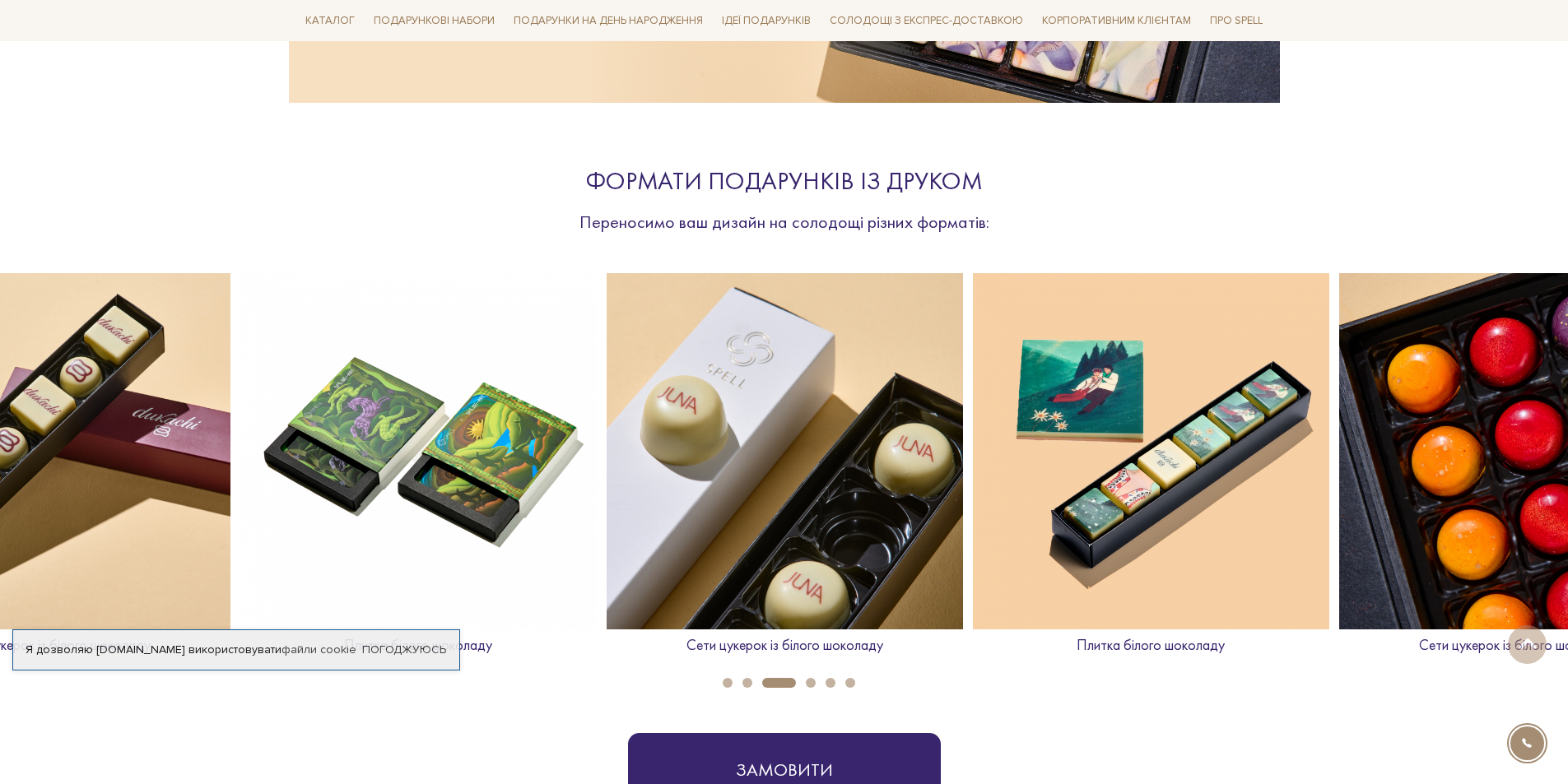
scroll to position [0, 0]
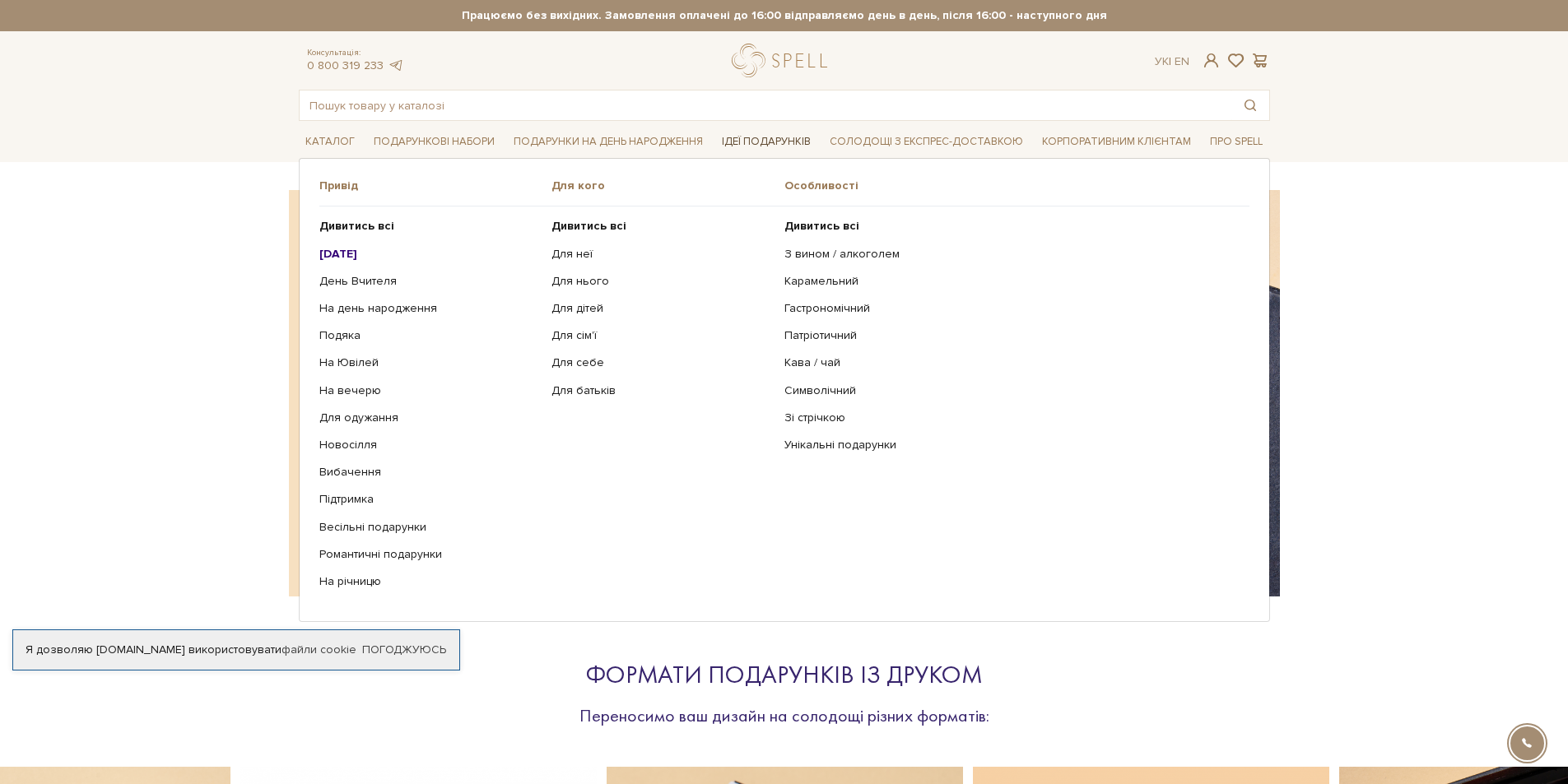
click at [761, 139] on link "Ідеї подарунків" at bounding box center [767, 141] width 102 height 26
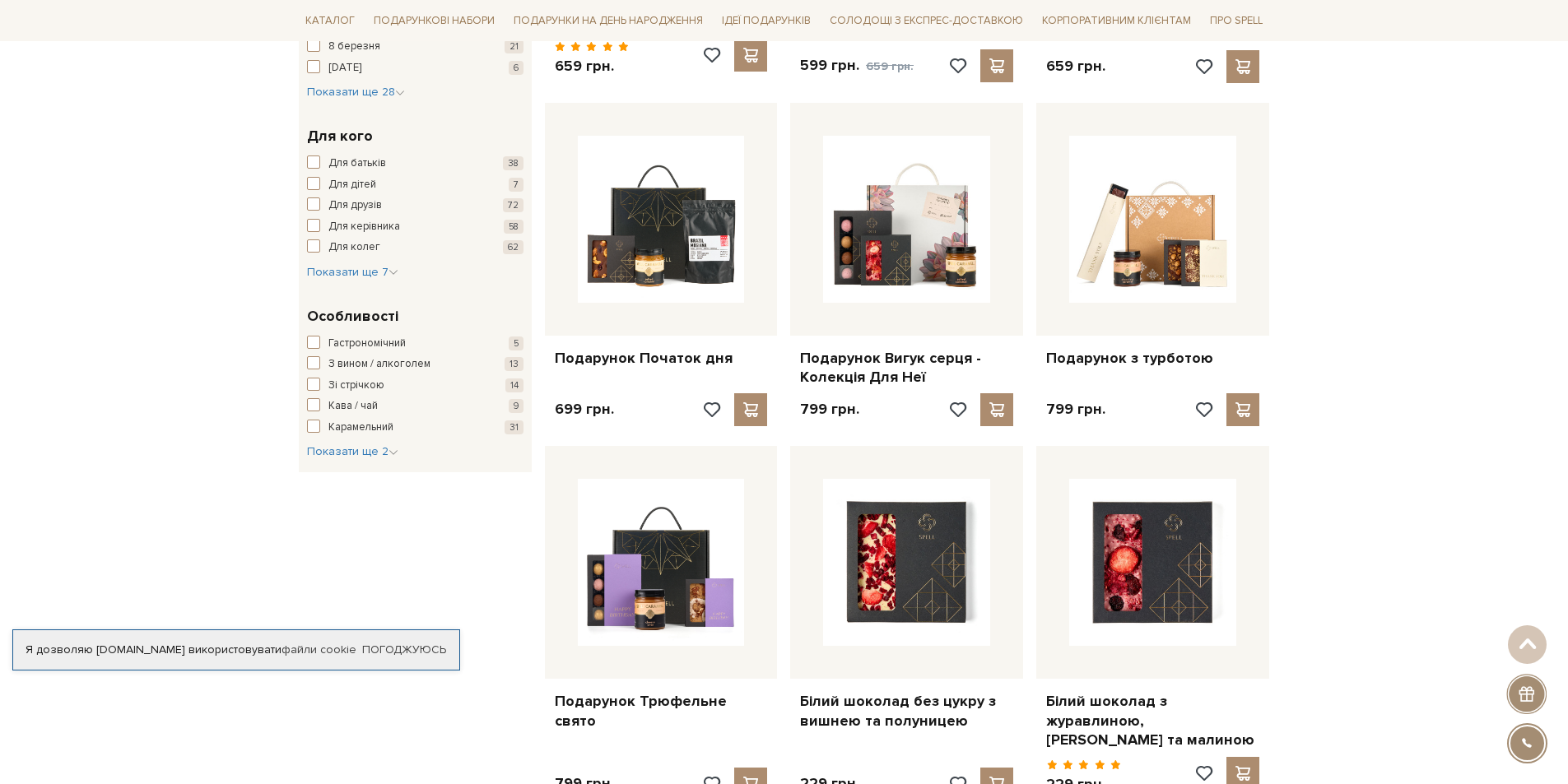
scroll to position [576, 0]
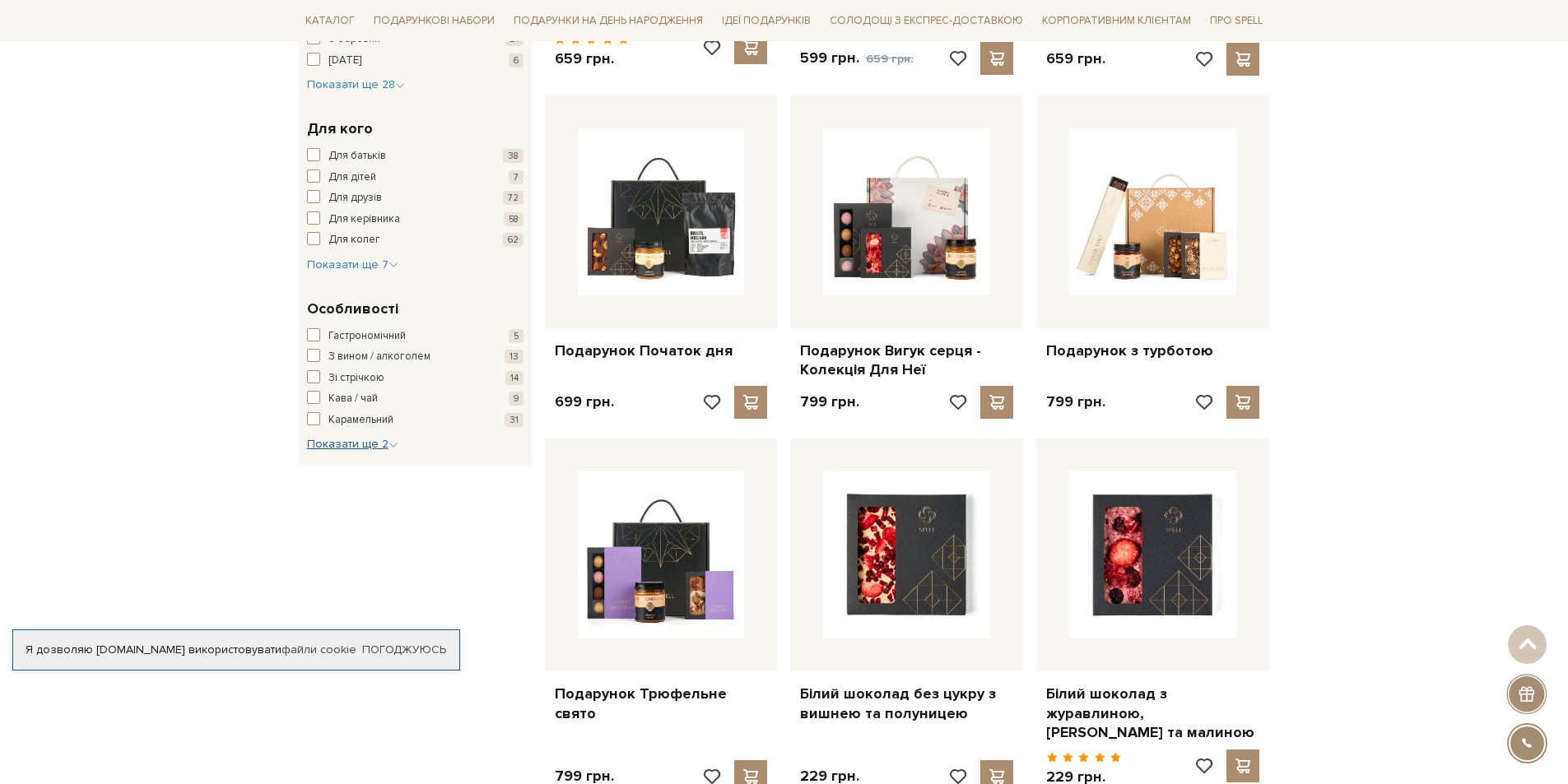
click at [385, 441] on span "Показати ще 2" at bounding box center [352, 444] width 91 height 14
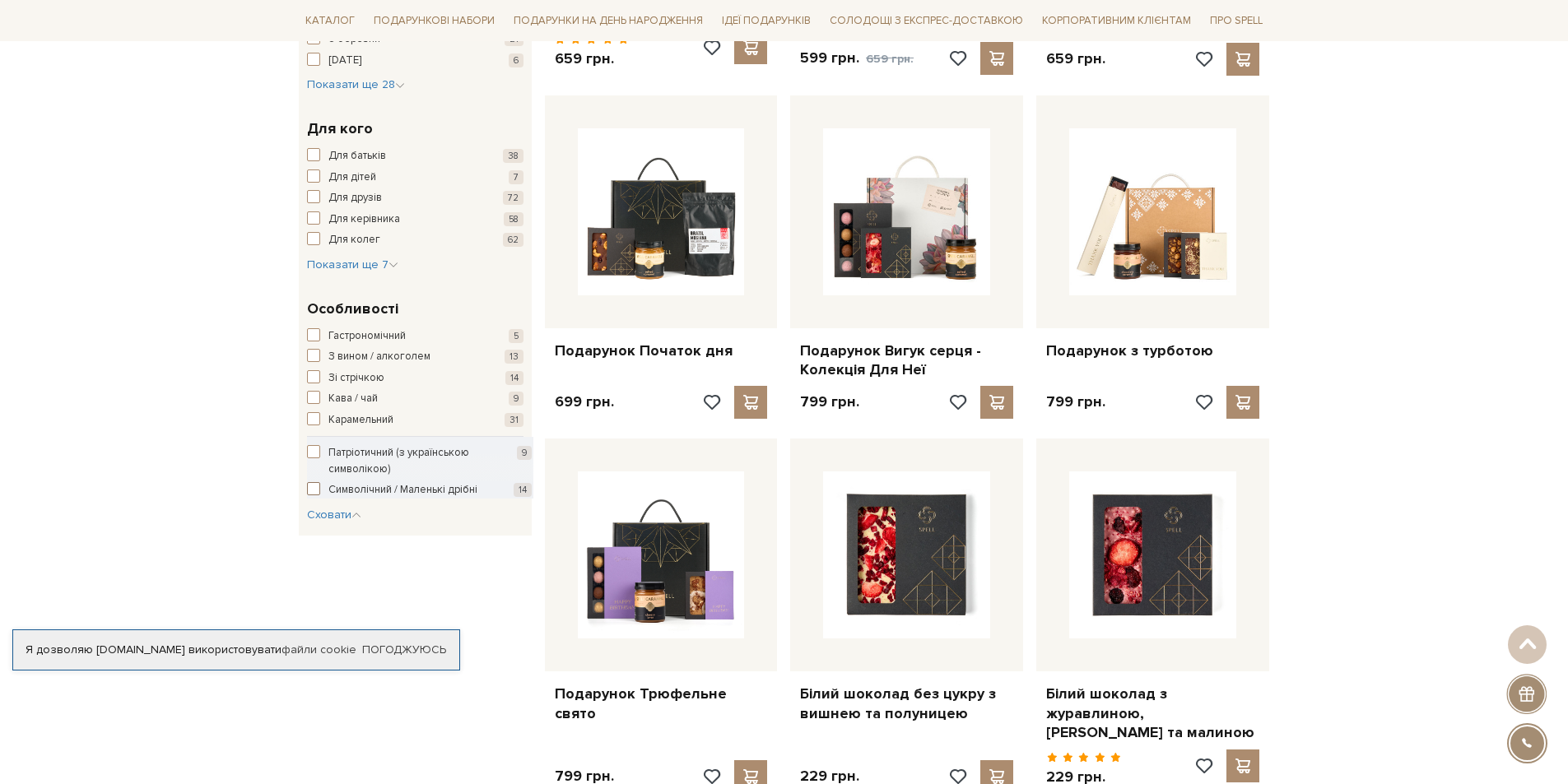
click at [414, 485] on span "Символічний / Маленькі дрібні" at bounding box center [403, 490] width 149 height 17
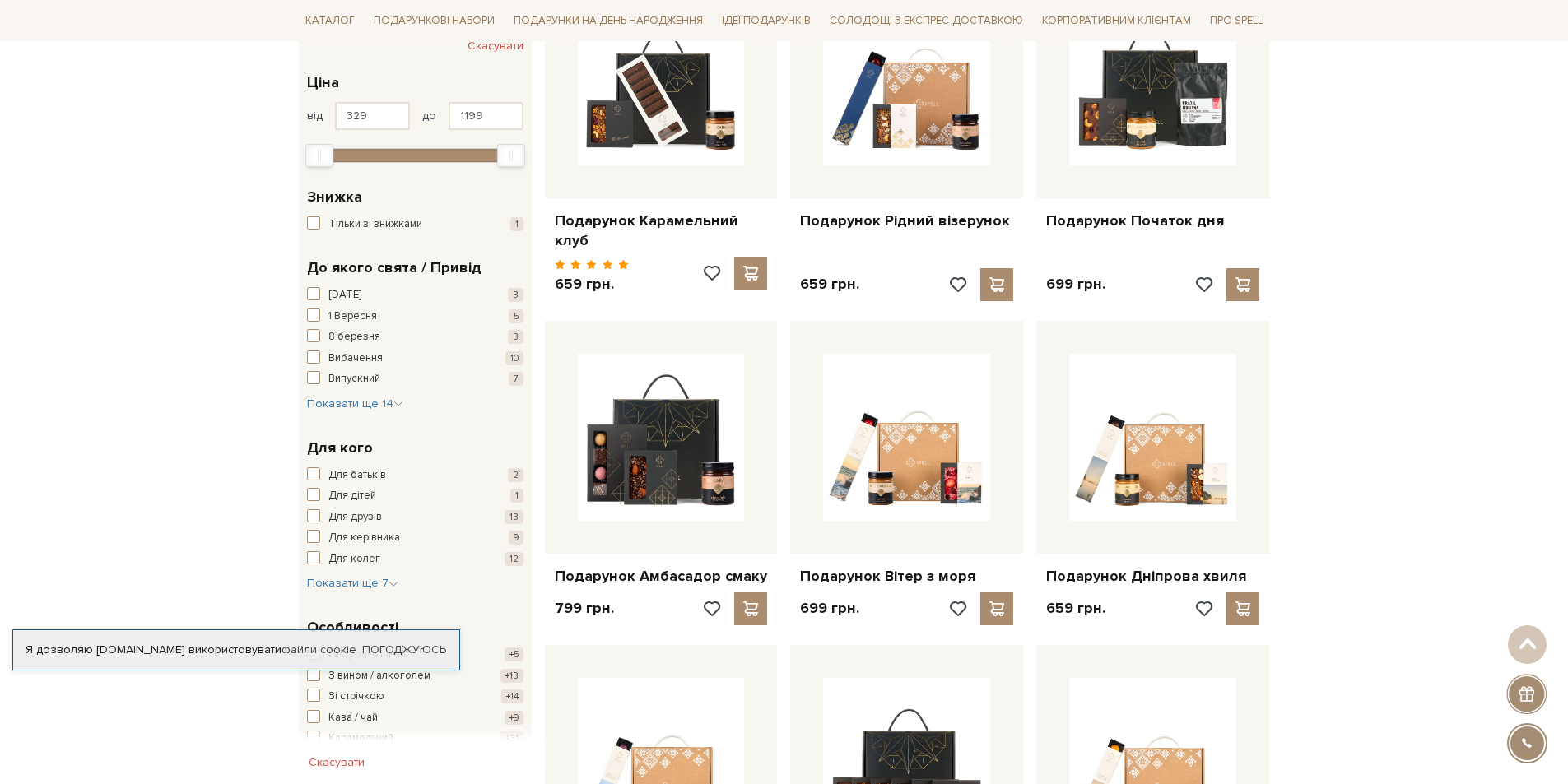
scroll to position [247, 0]
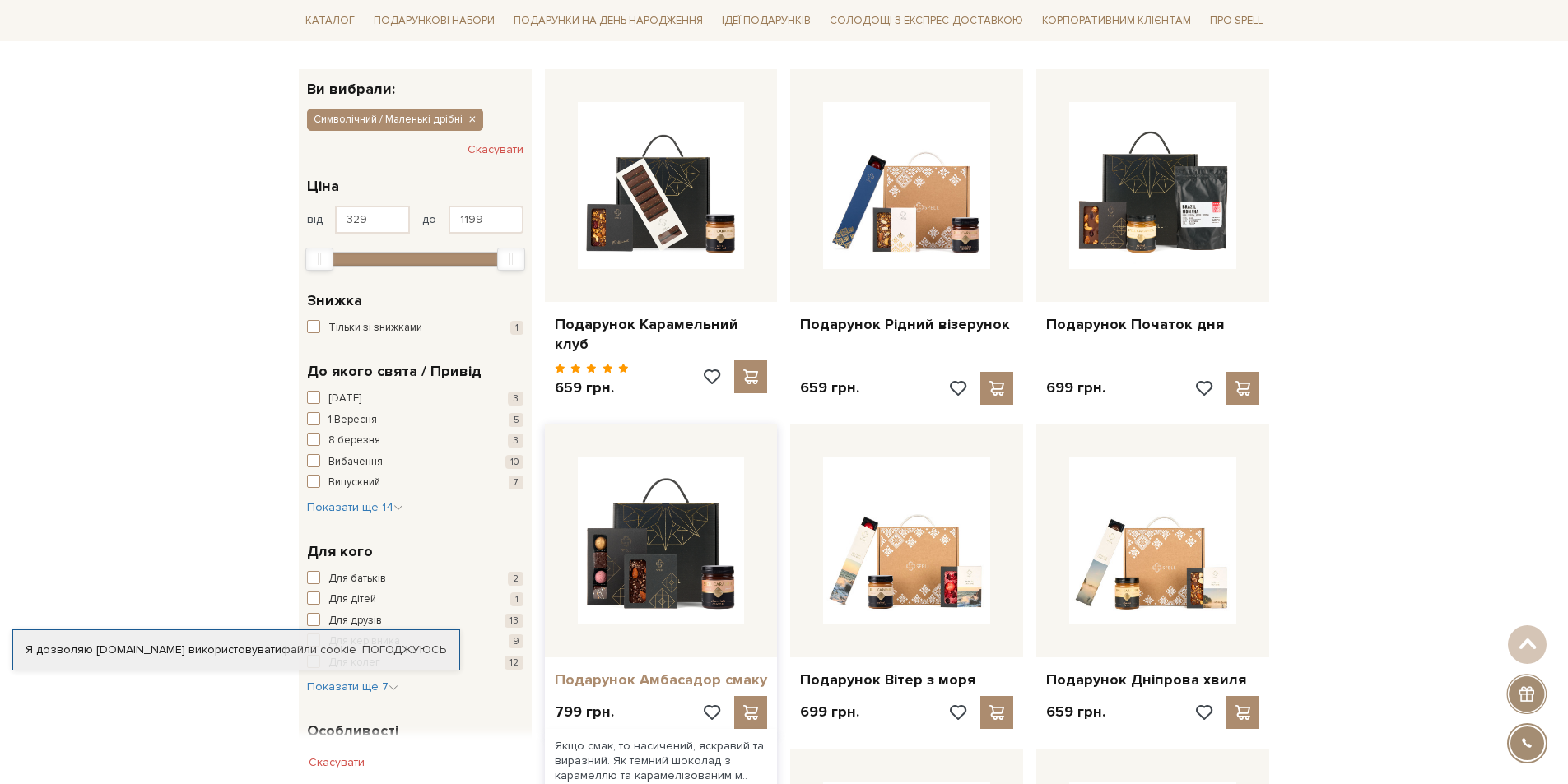
click at [645, 670] on link "Подарунок Амбасадор смаку" at bounding box center [661, 679] width 213 height 19
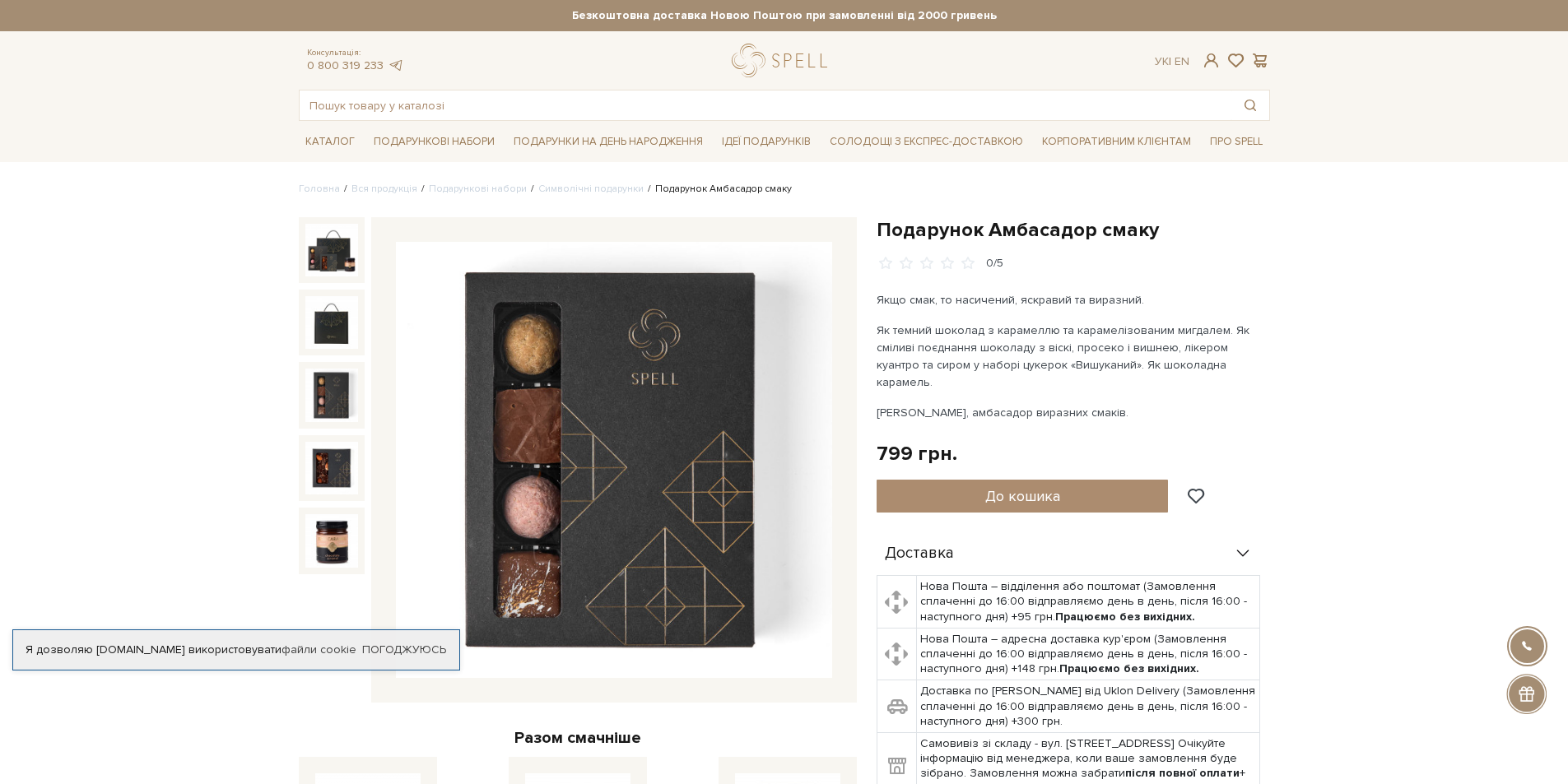
click at [337, 393] on img at bounding box center [332, 395] width 53 height 53
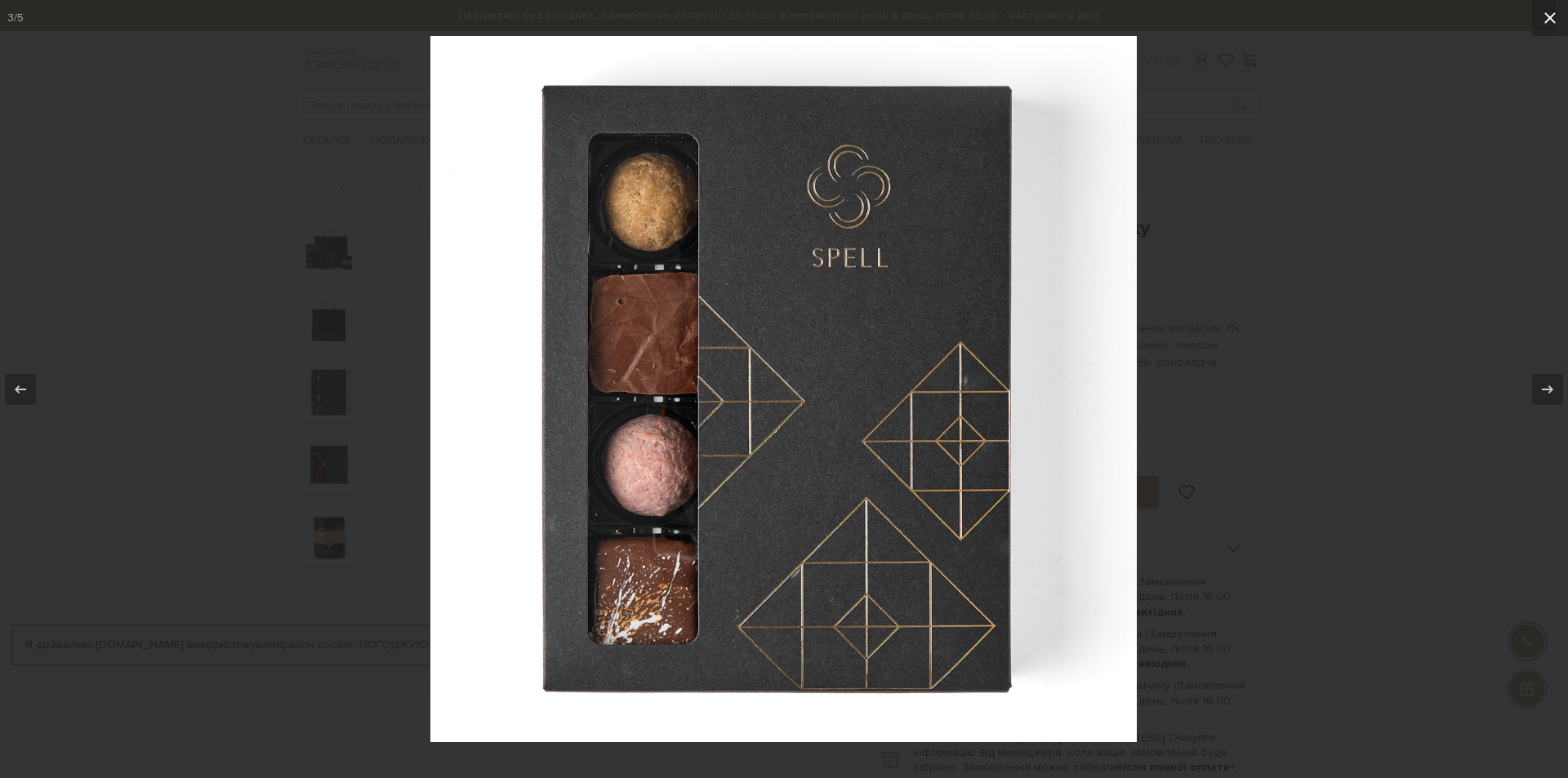
click at [1549, 23] on icon at bounding box center [1550, 18] width 19 height 19
